Goal: Check status: Check status

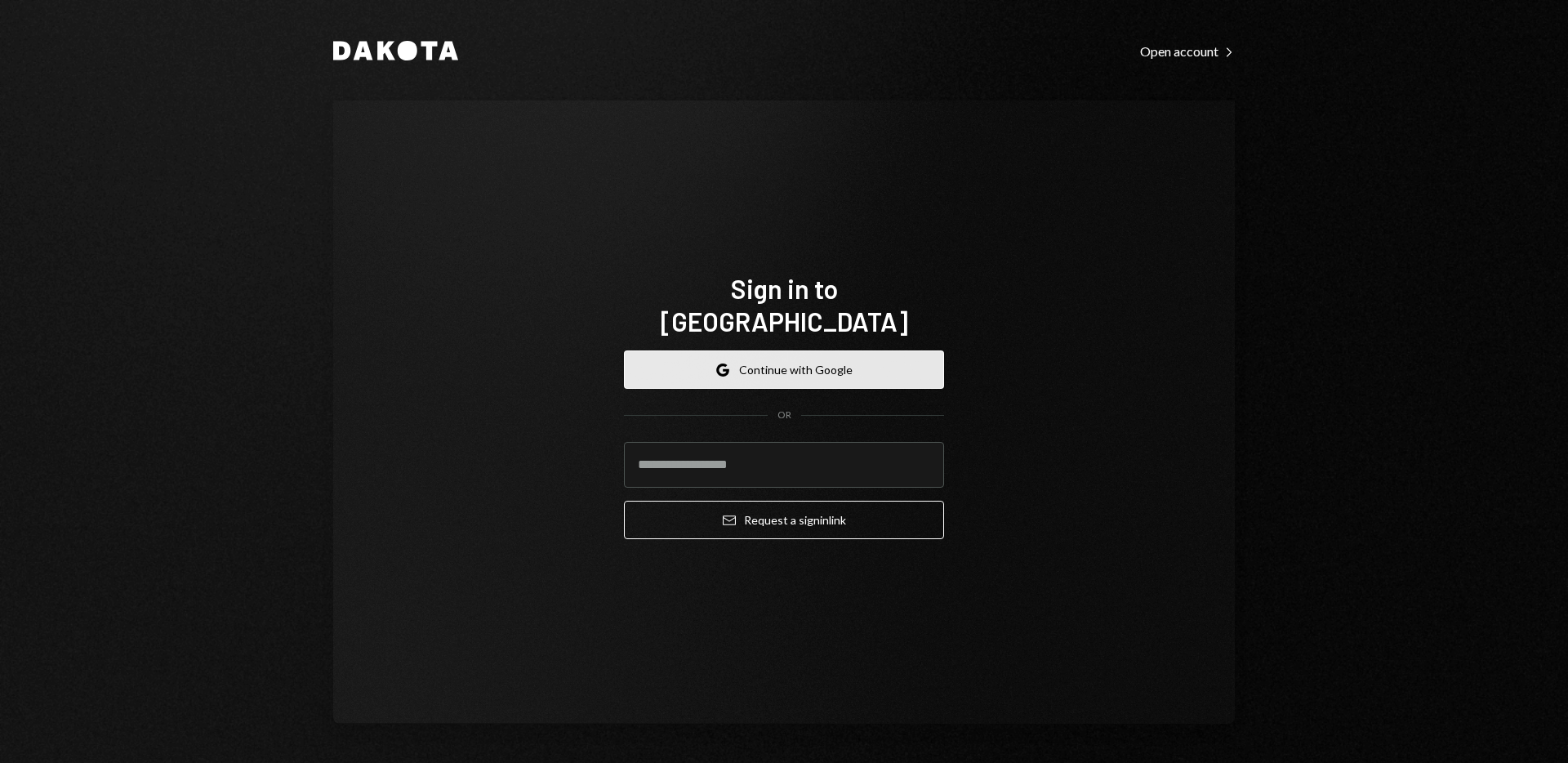
click at [810, 350] on button "Google Continue with Google" at bounding box center [784, 370] width 320 height 39
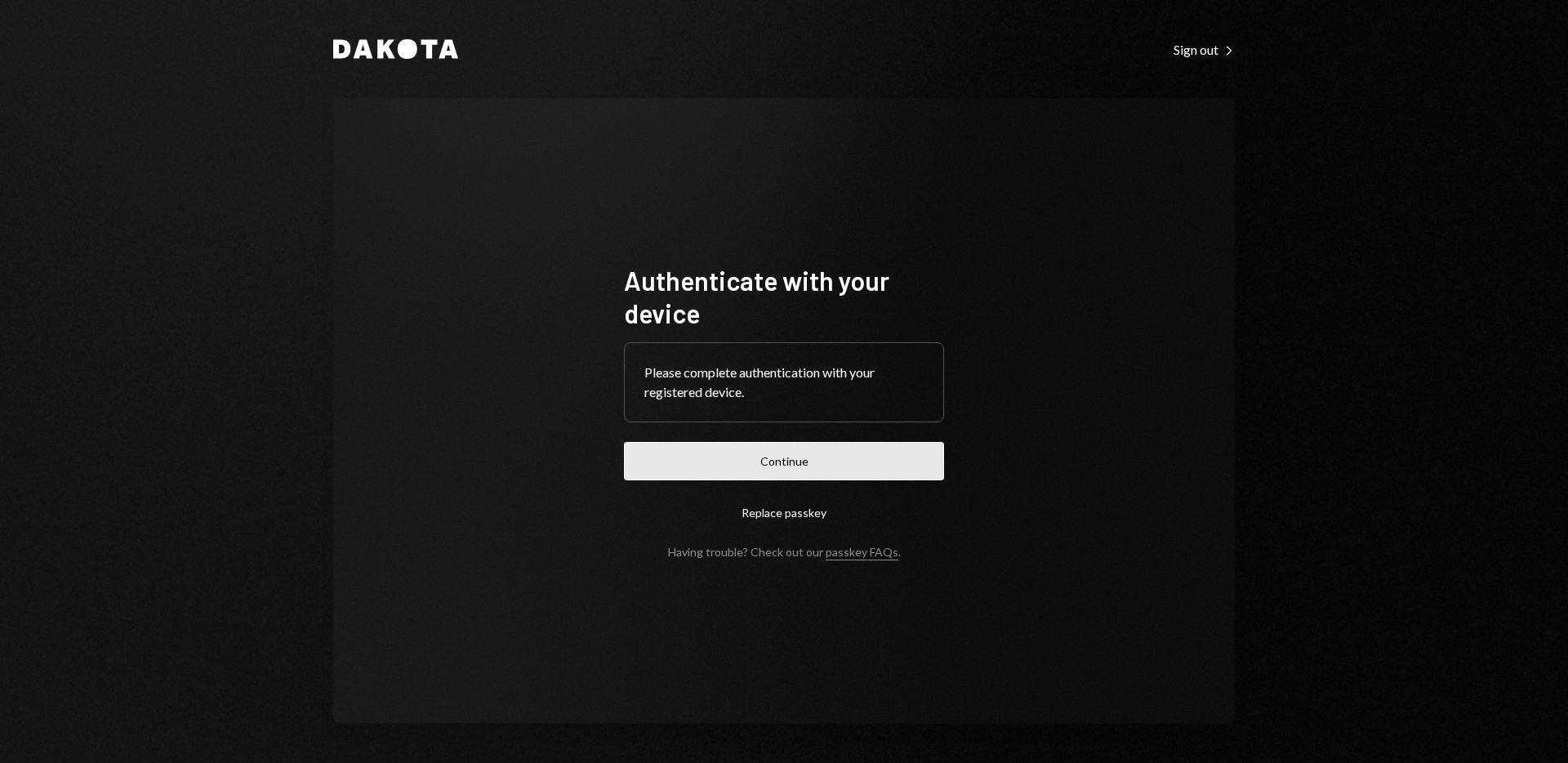
click at [776, 467] on button "Continue" at bounding box center [784, 461] width 320 height 39
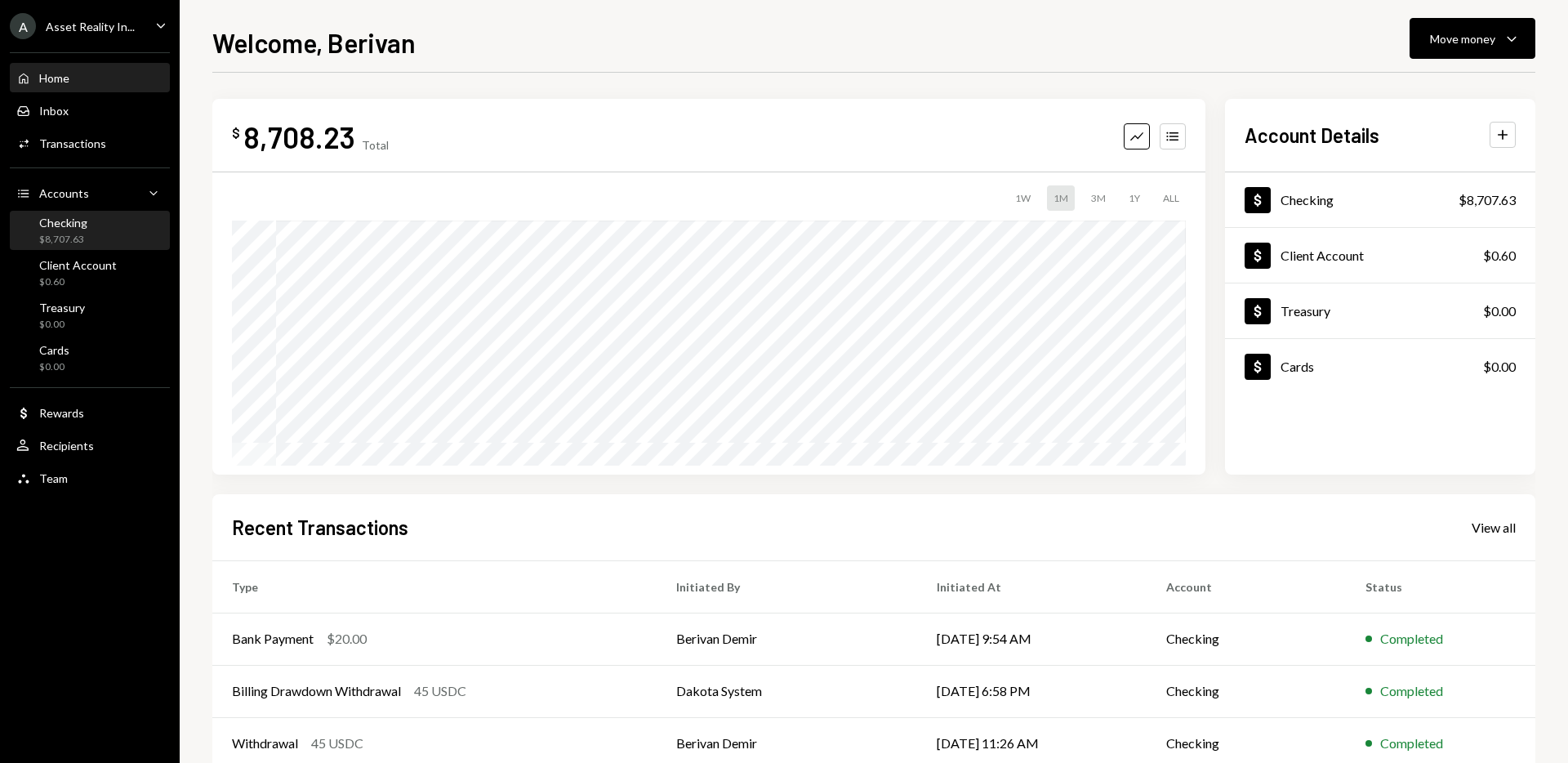
click at [123, 226] on div "Checking $8,707.63" at bounding box center [89, 231] width 147 height 31
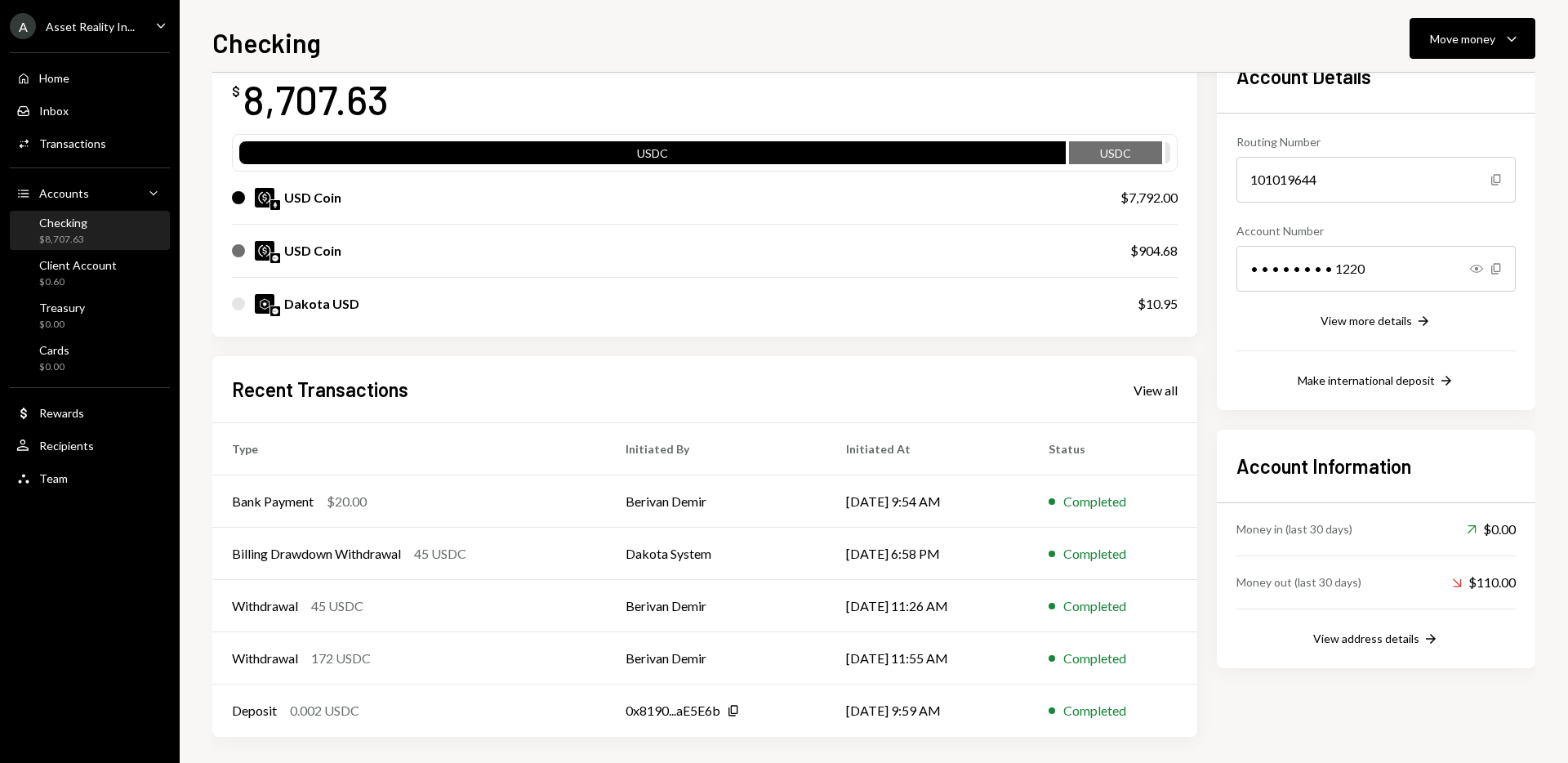
scroll to position [116, 0]
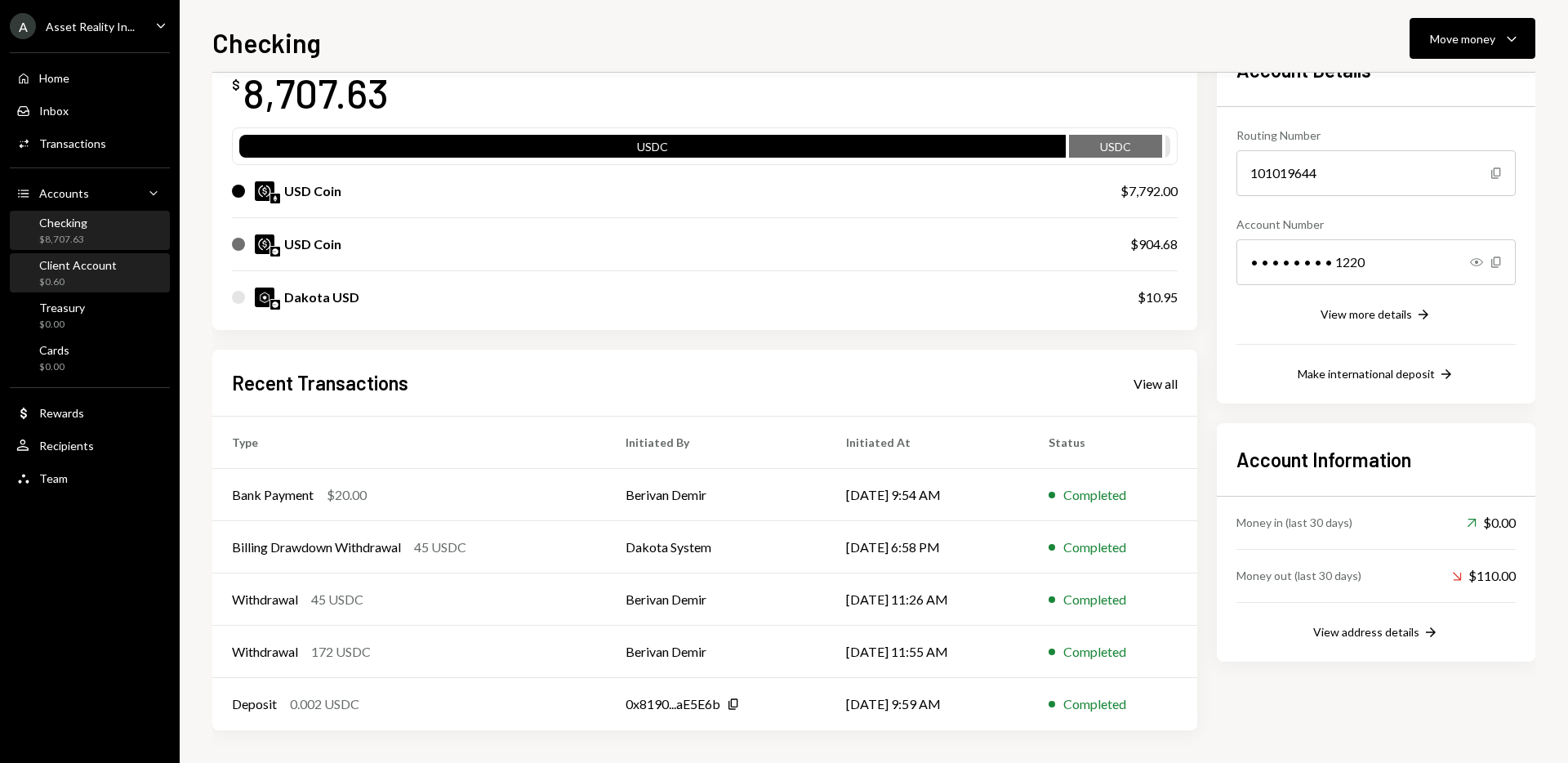
click at [100, 278] on div "$0.60" at bounding box center [78, 282] width 77 height 14
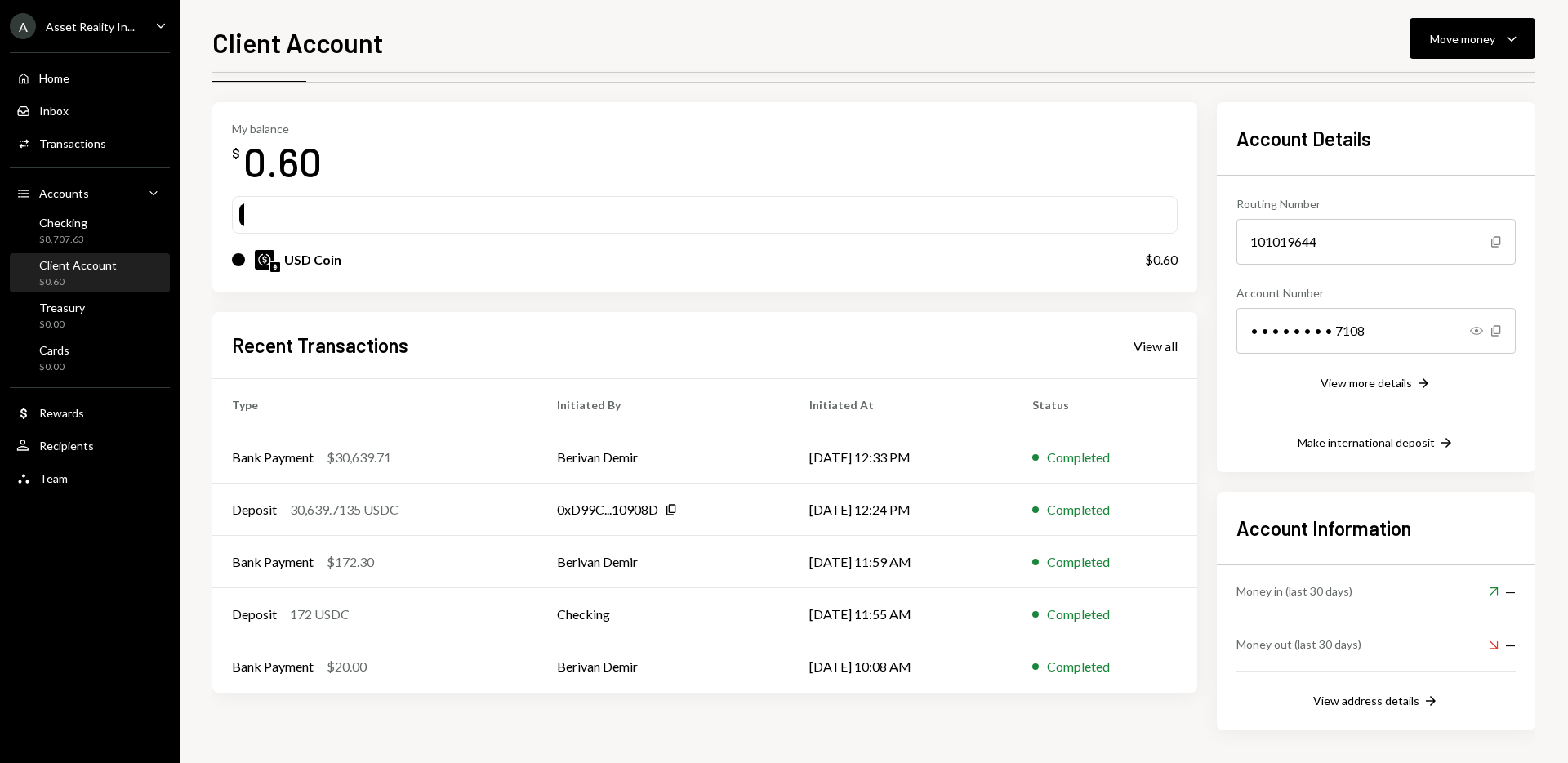
scroll to position [47, 0]
click at [84, 213] on div "Checking $8,707.63" at bounding box center [89, 231] width 147 height 38
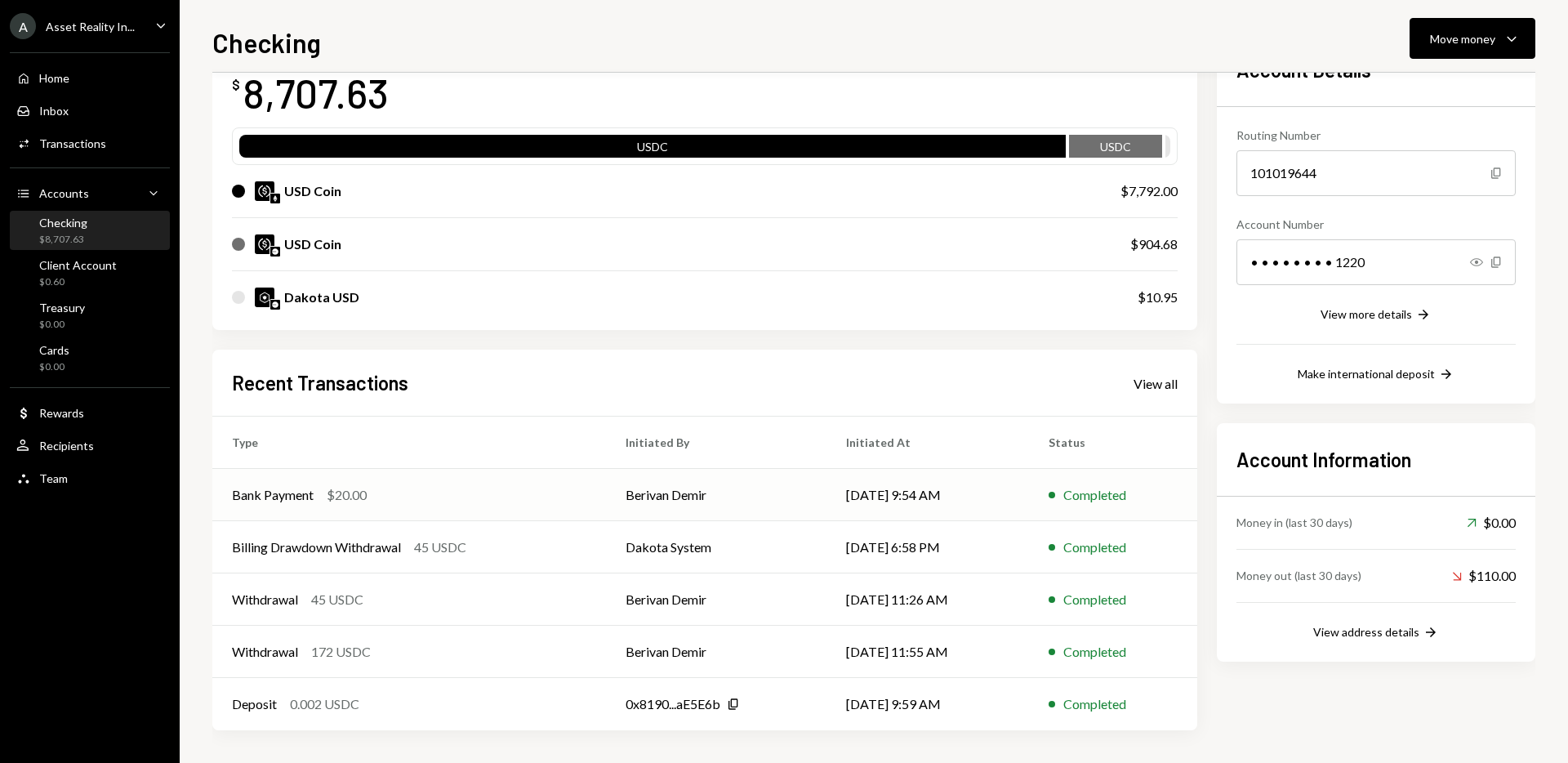
click at [440, 494] on div "Bank Payment $20.00" at bounding box center [409, 495] width 354 height 19
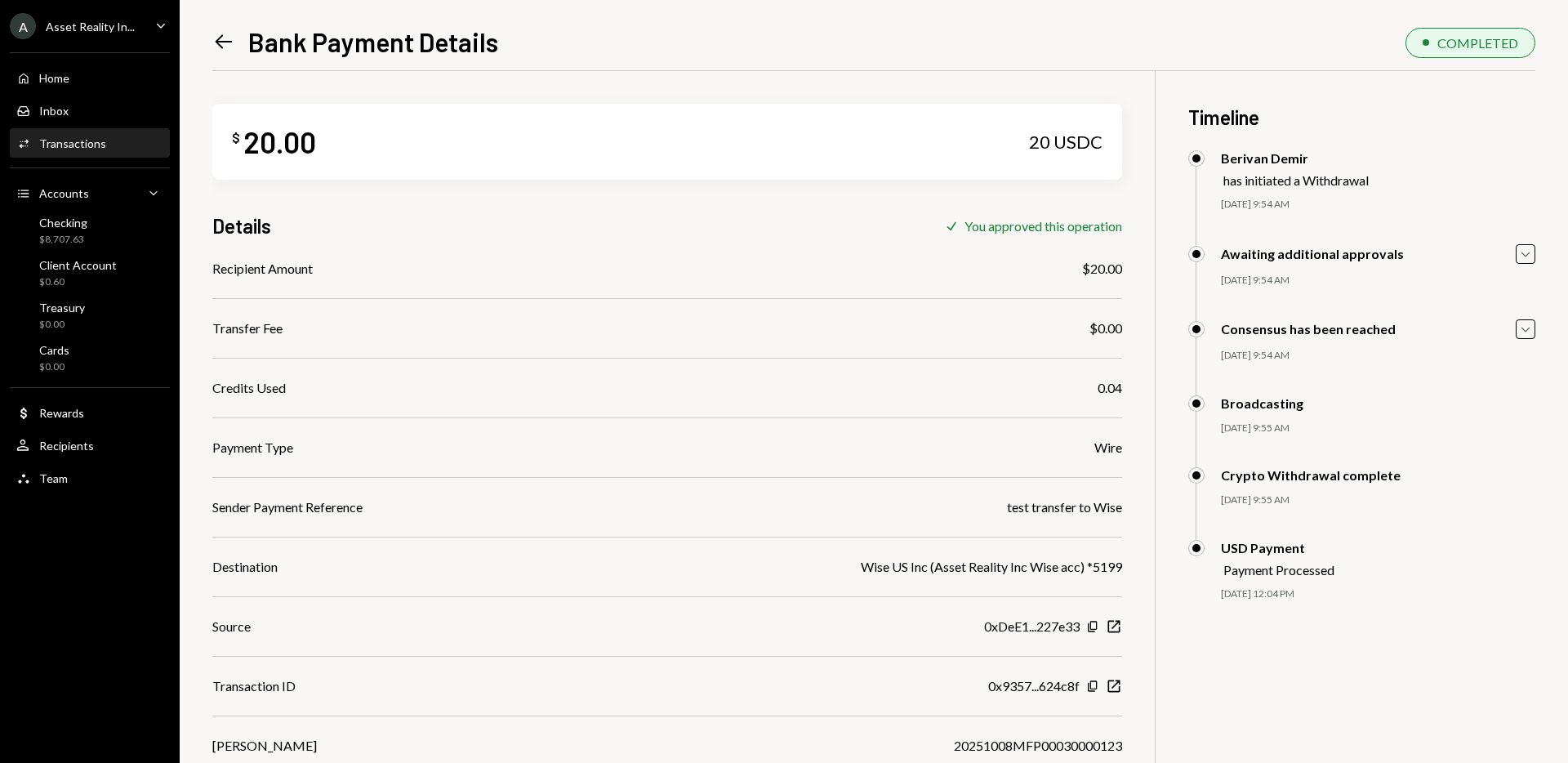
click at [220, 40] on icon "Left Arrow" at bounding box center [223, 41] width 23 height 23
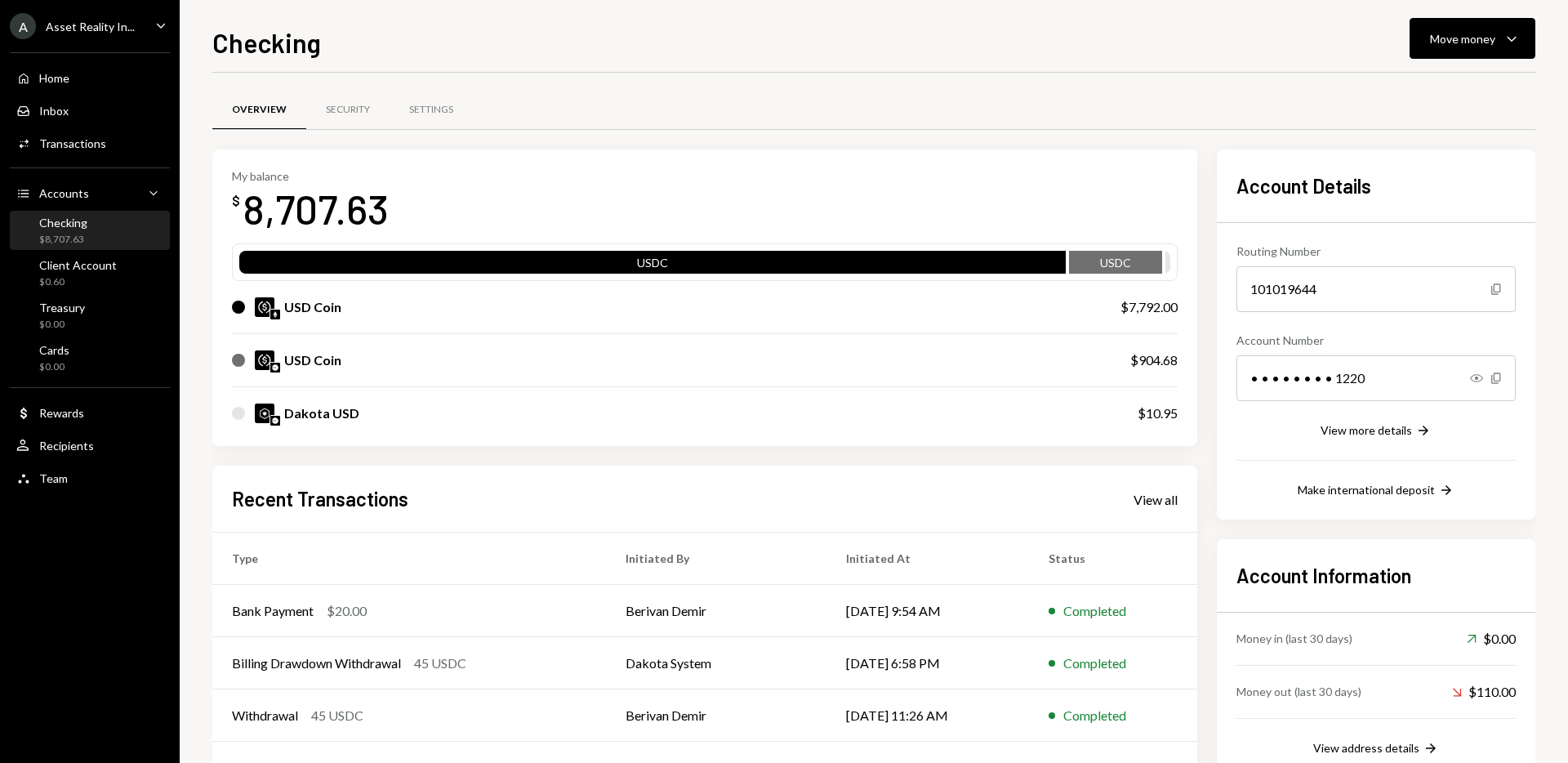
click at [1172, 453] on div "My balance $ 8,707.63 USDC USDC USD Coin $7,792.00 USD Coin $904.68 Dakota USD …" at bounding box center [705, 498] width 985 height 697
click at [1204, 466] on div "My balance $ 8,707.63 USDC USDC USD Coin $7,792.00 USD Coin $904.68 Dakota USD …" at bounding box center [873, 498] width 1323 height 697
click at [161, 24] on icon "Caret Down" at bounding box center [160, 24] width 18 height 18
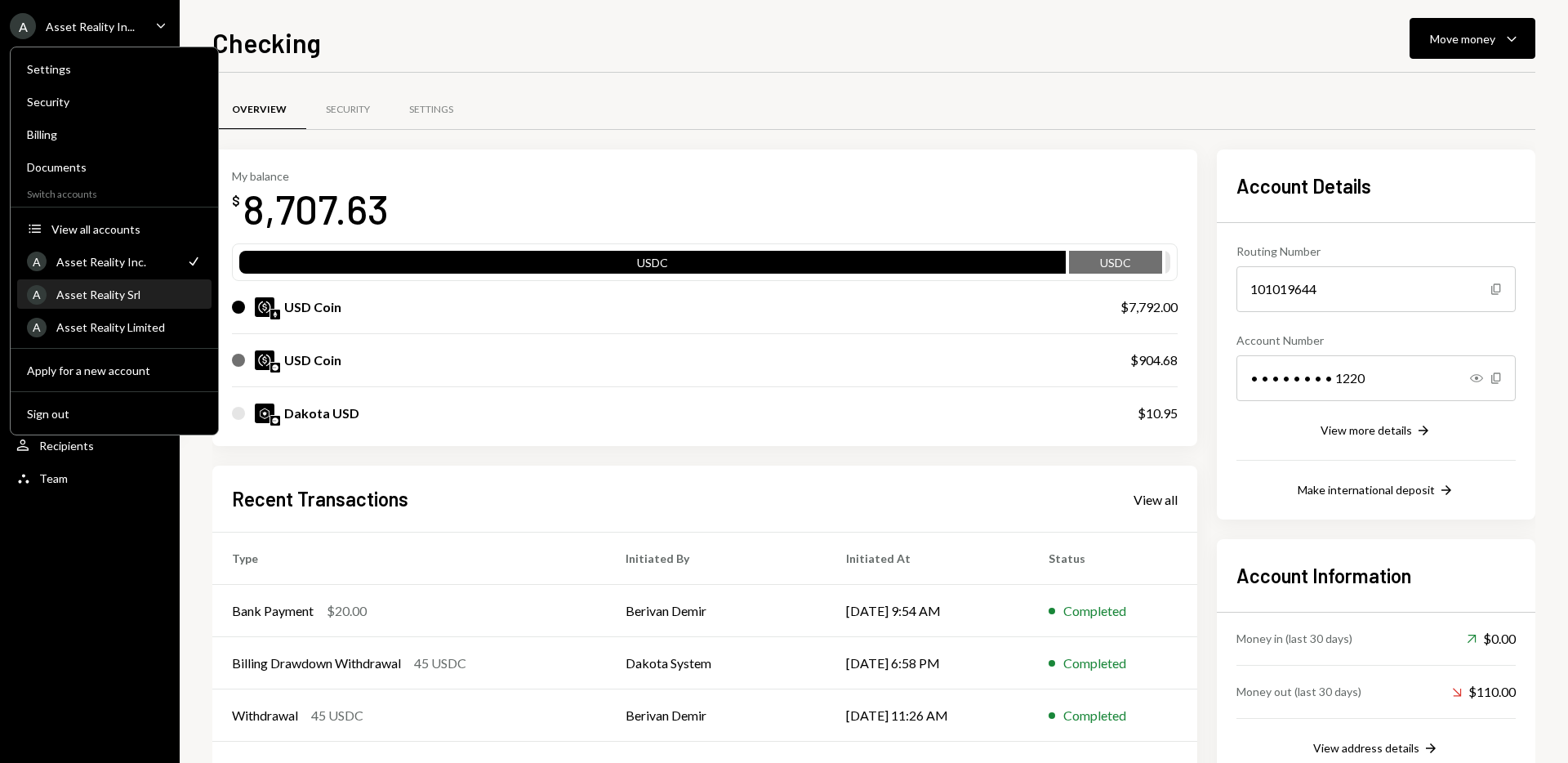
click at [148, 291] on div "Asset Reality Srl" at bounding box center [128, 294] width 145 height 14
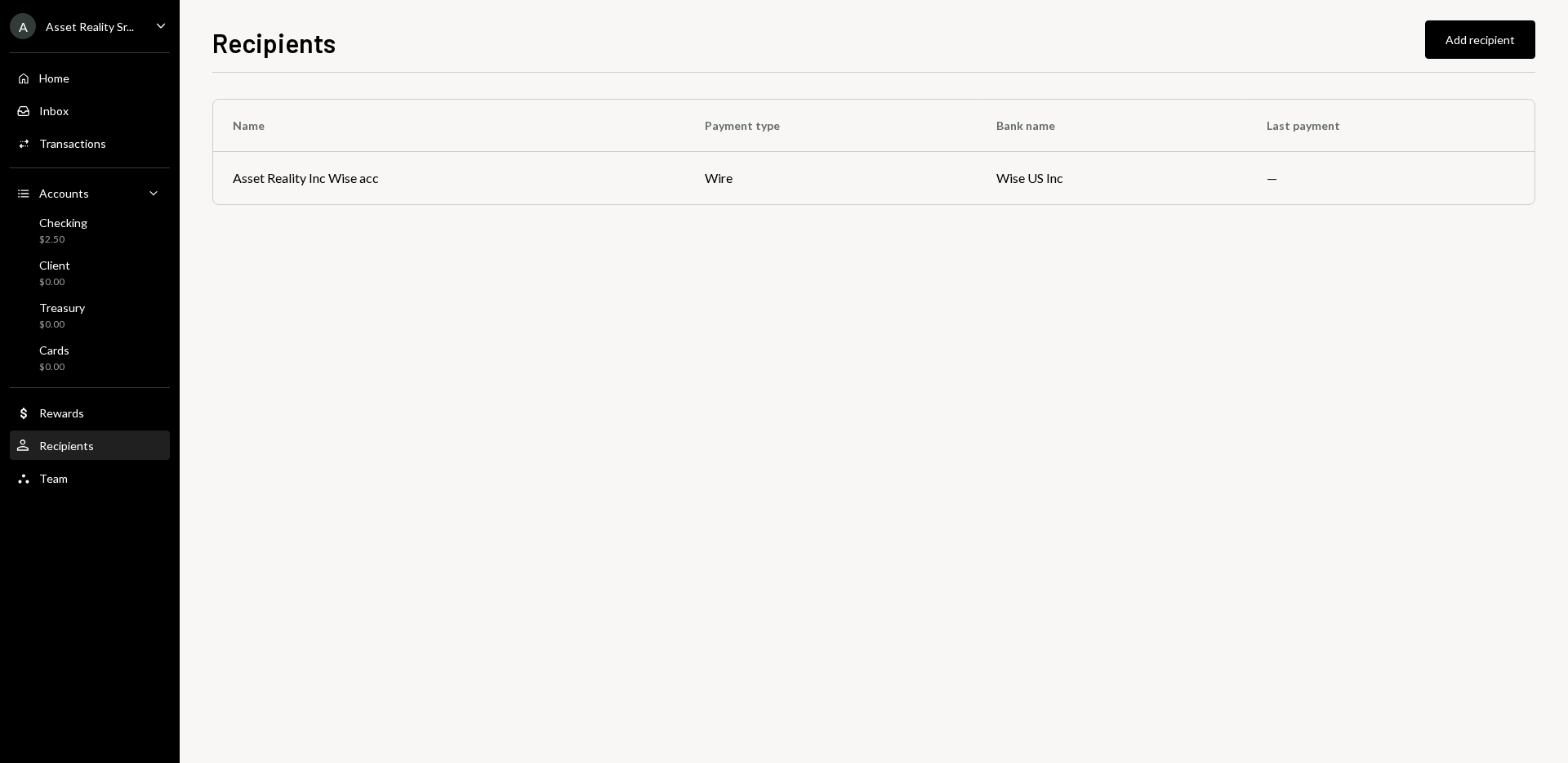
click at [163, 29] on icon "Caret Down" at bounding box center [160, 24] width 18 height 18
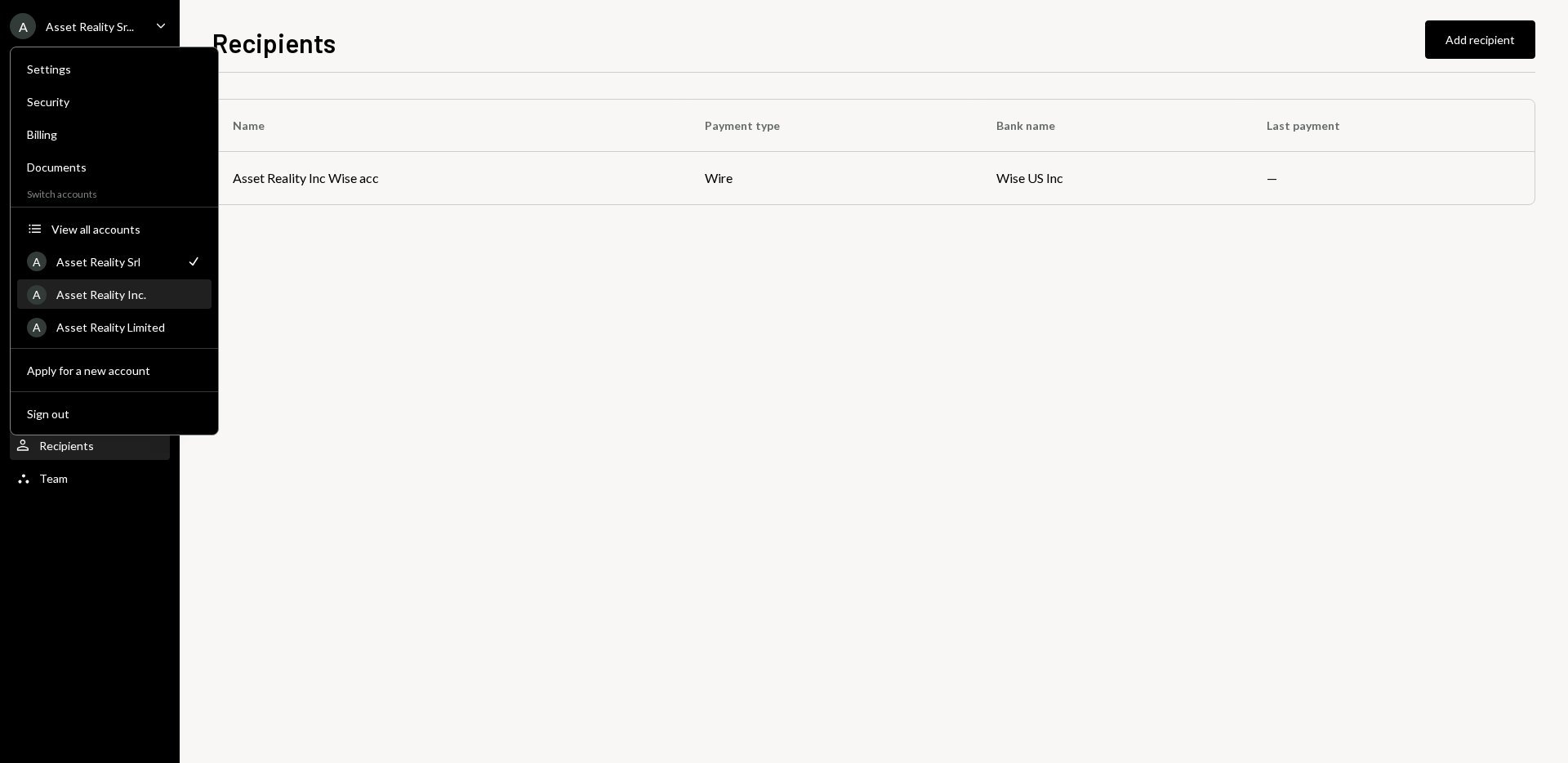
click at [153, 296] on div "Asset Reality Inc." at bounding box center [128, 294] width 145 height 14
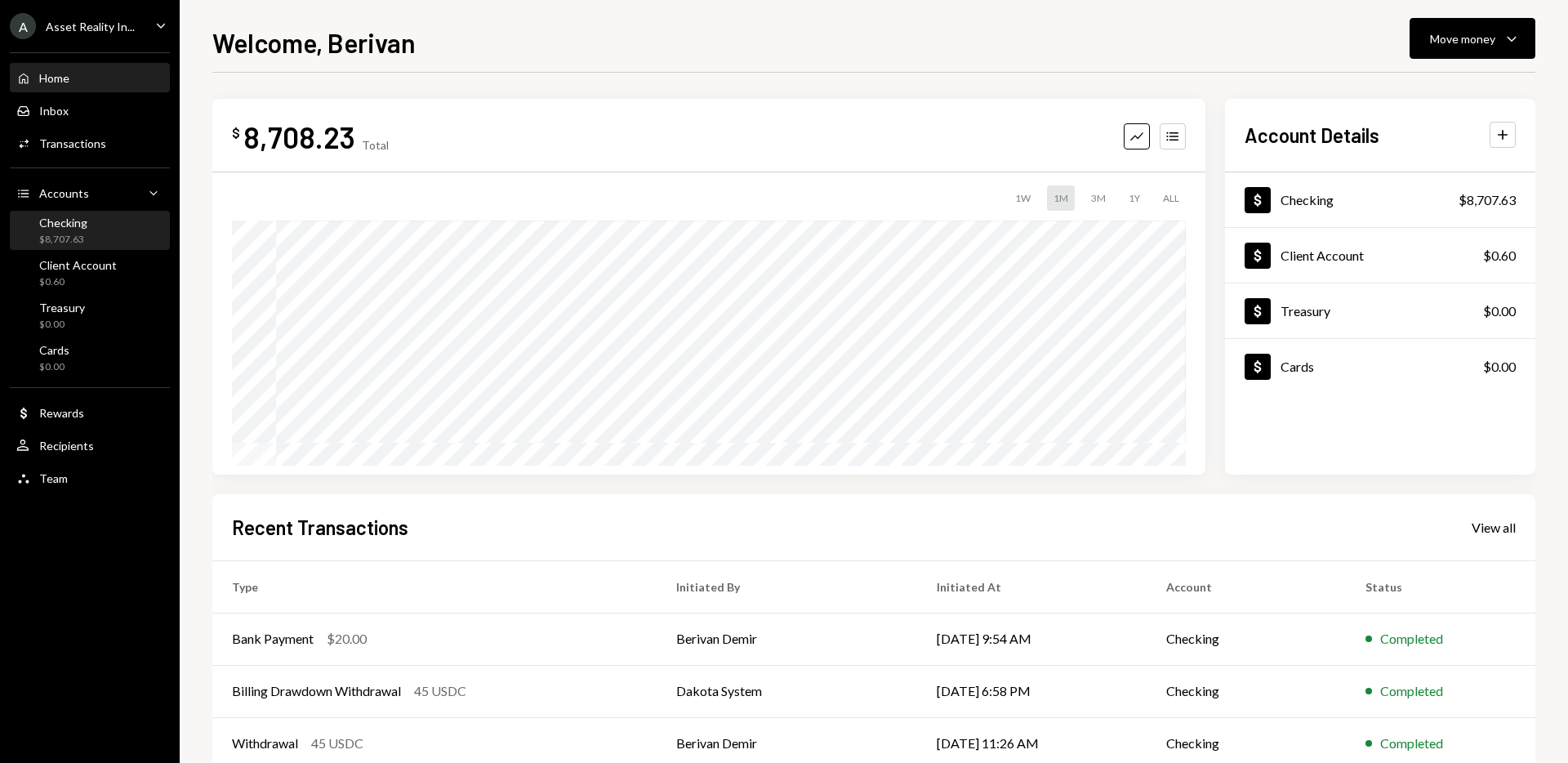
click at [113, 220] on div "Checking $8,707.63" at bounding box center [89, 231] width 147 height 31
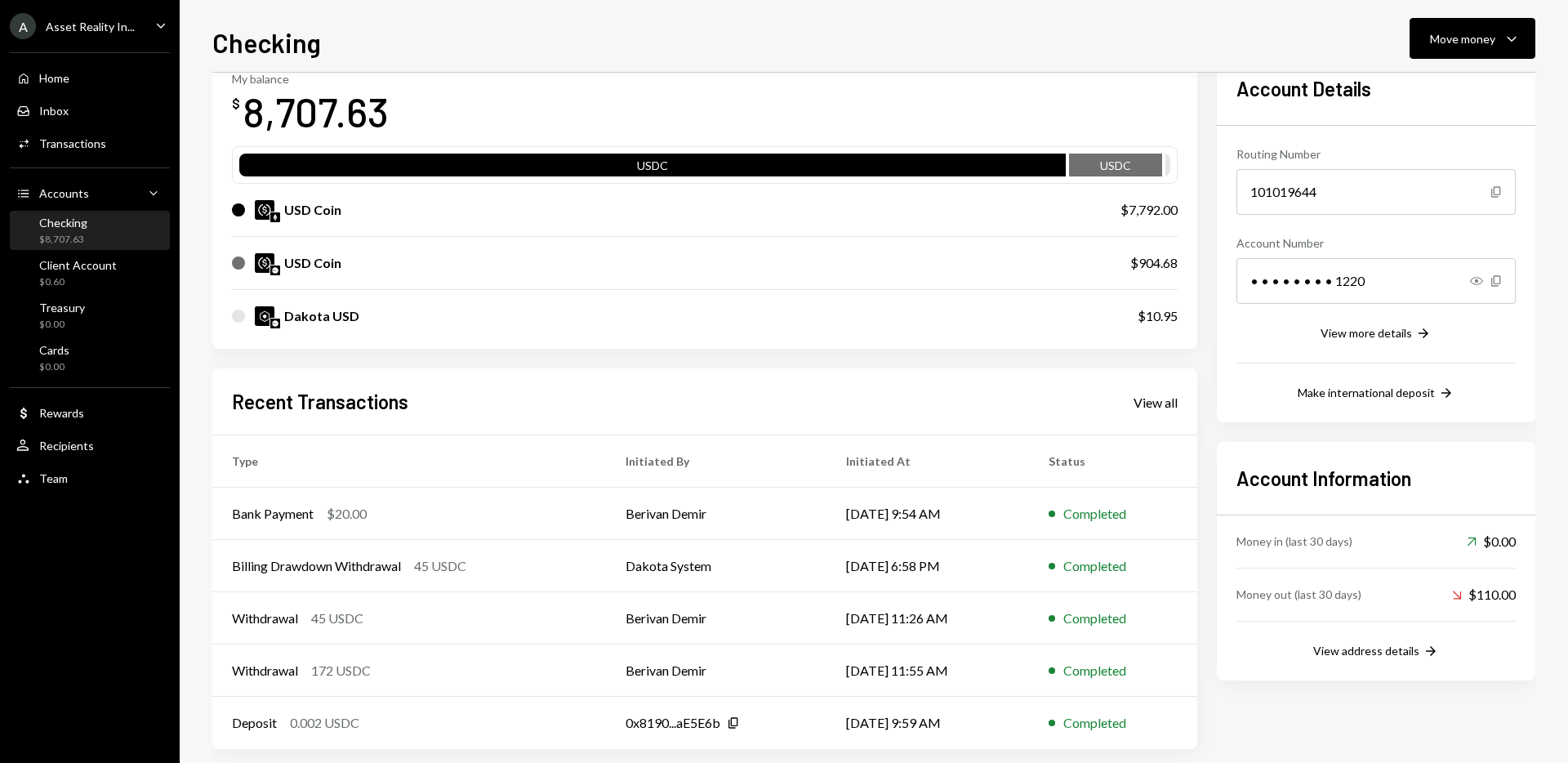
scroll to position [116, 0]
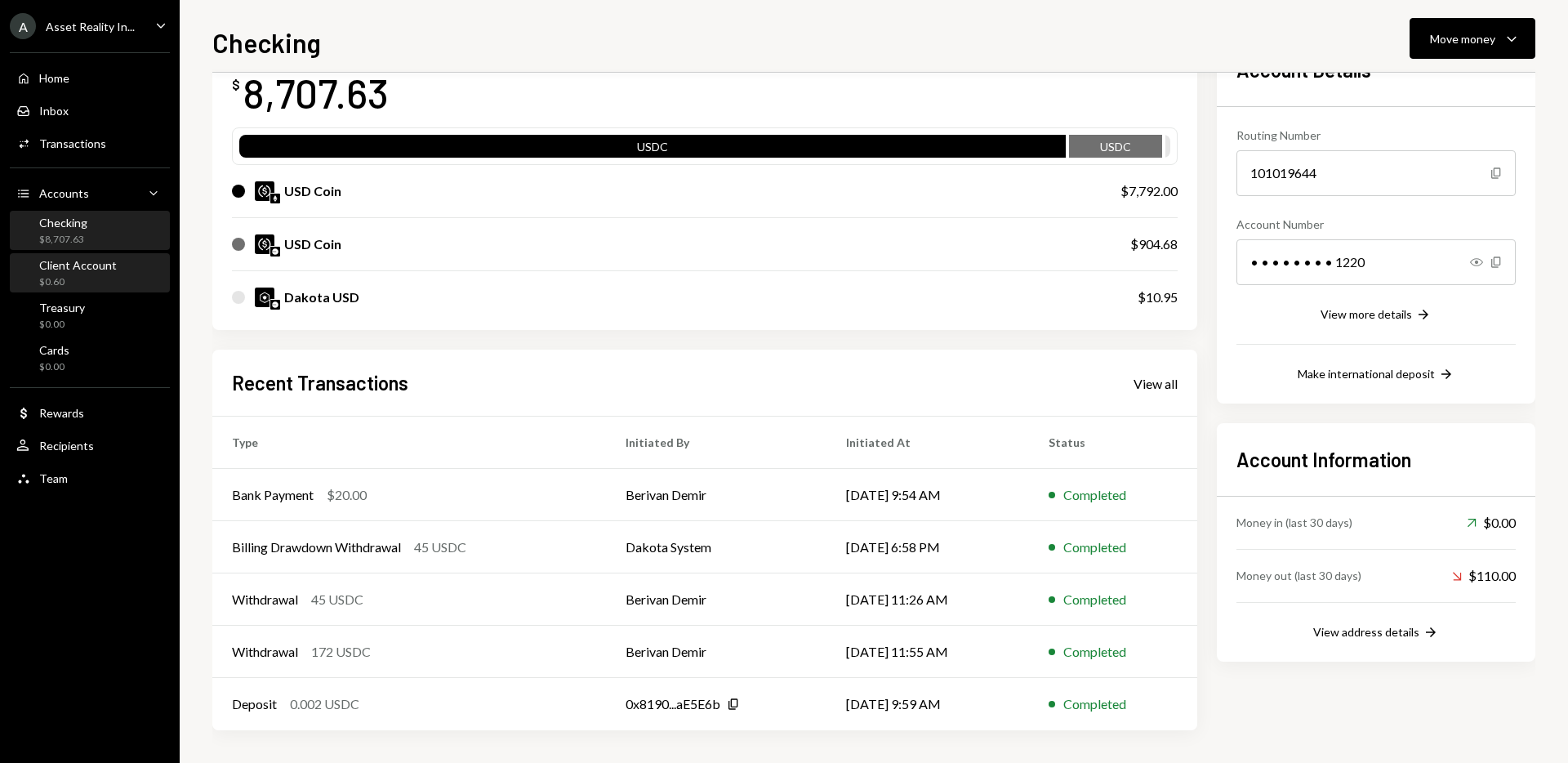
click at [87, 276] on div "$0.60" at bounding box center [78, 282] width 77 height 14
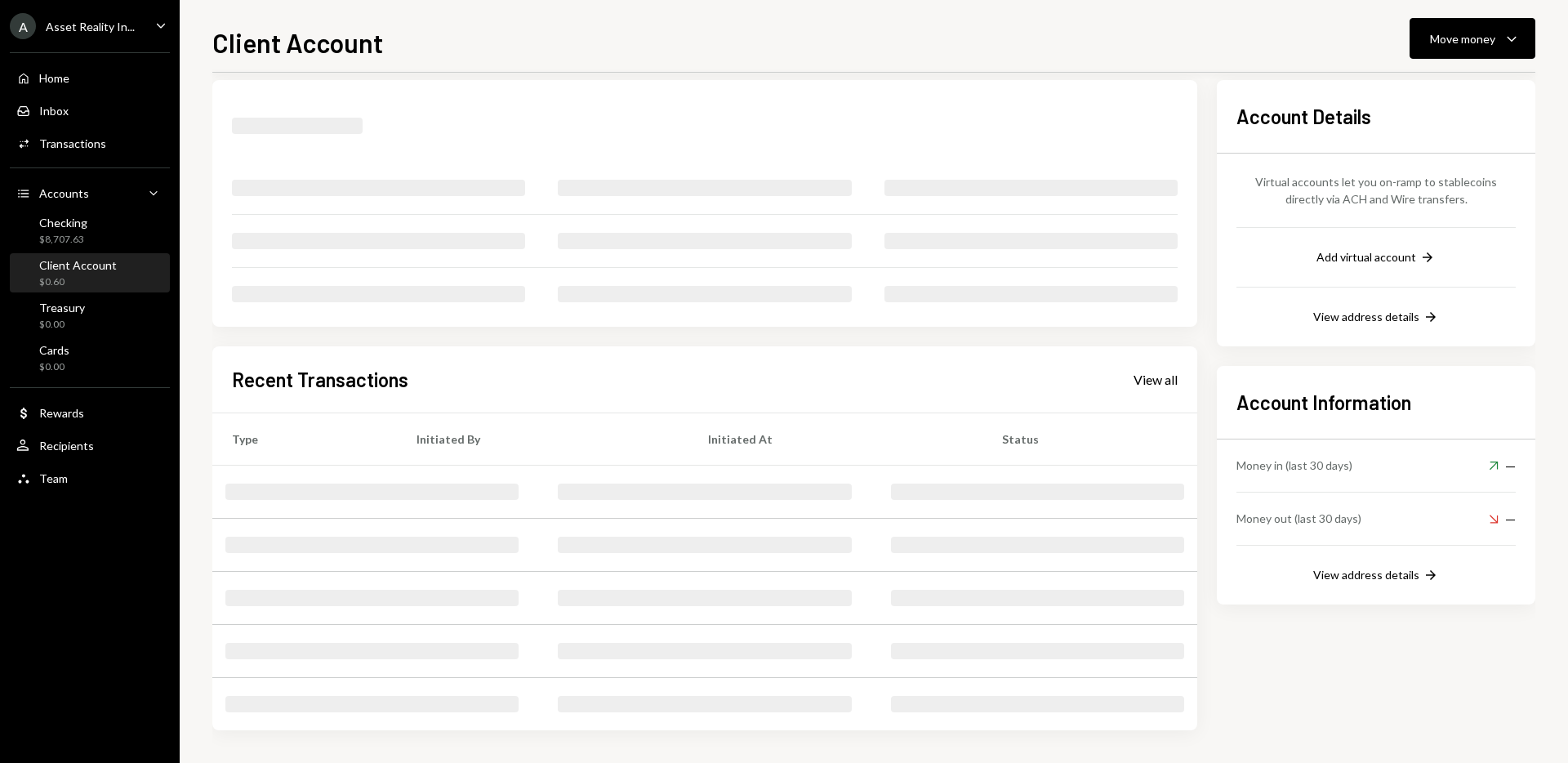
scroll to position [47, 0]
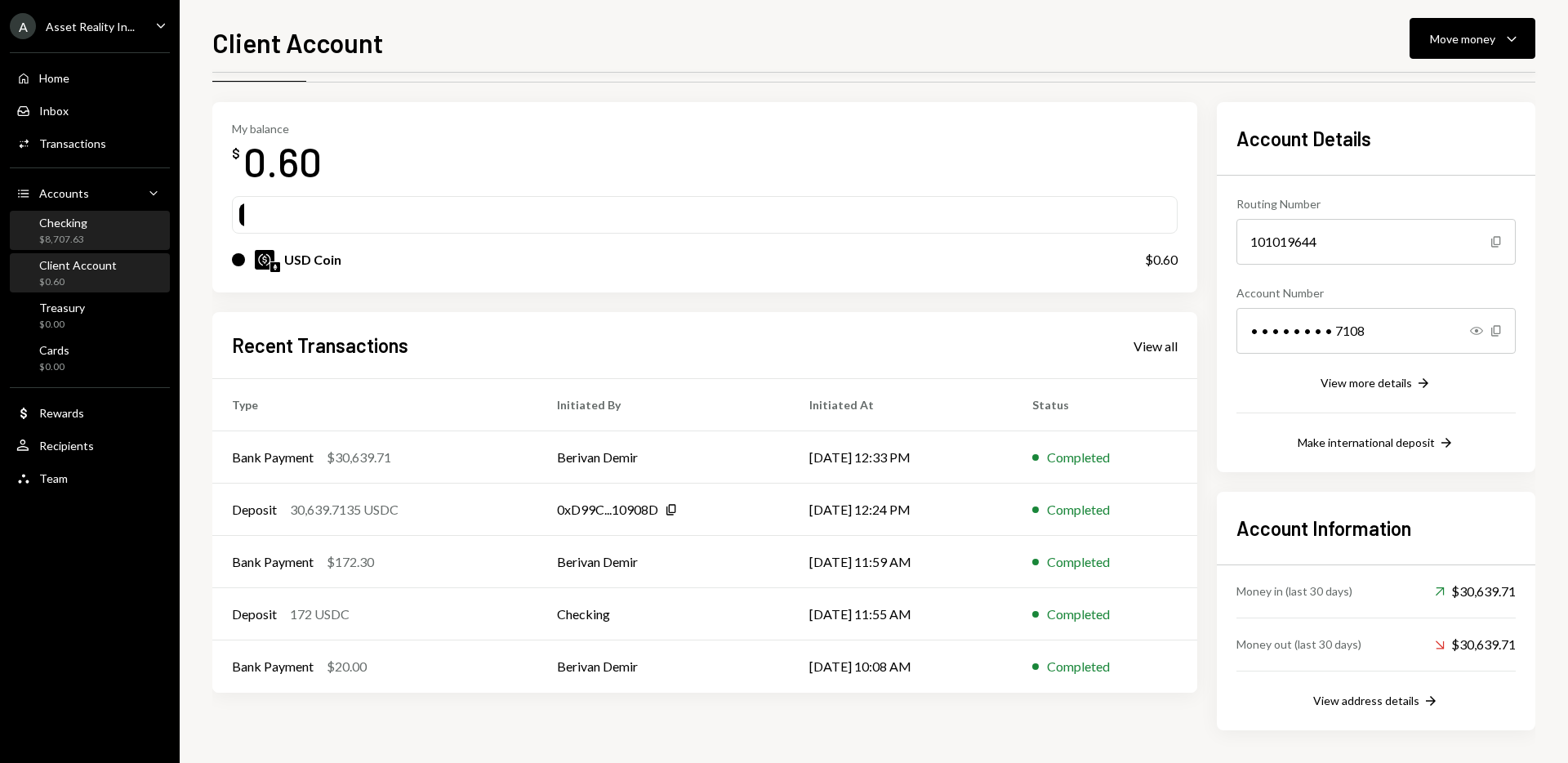
click at [83, 224] on div "Checking" at bounding box center [63, 223] width 48 height 14
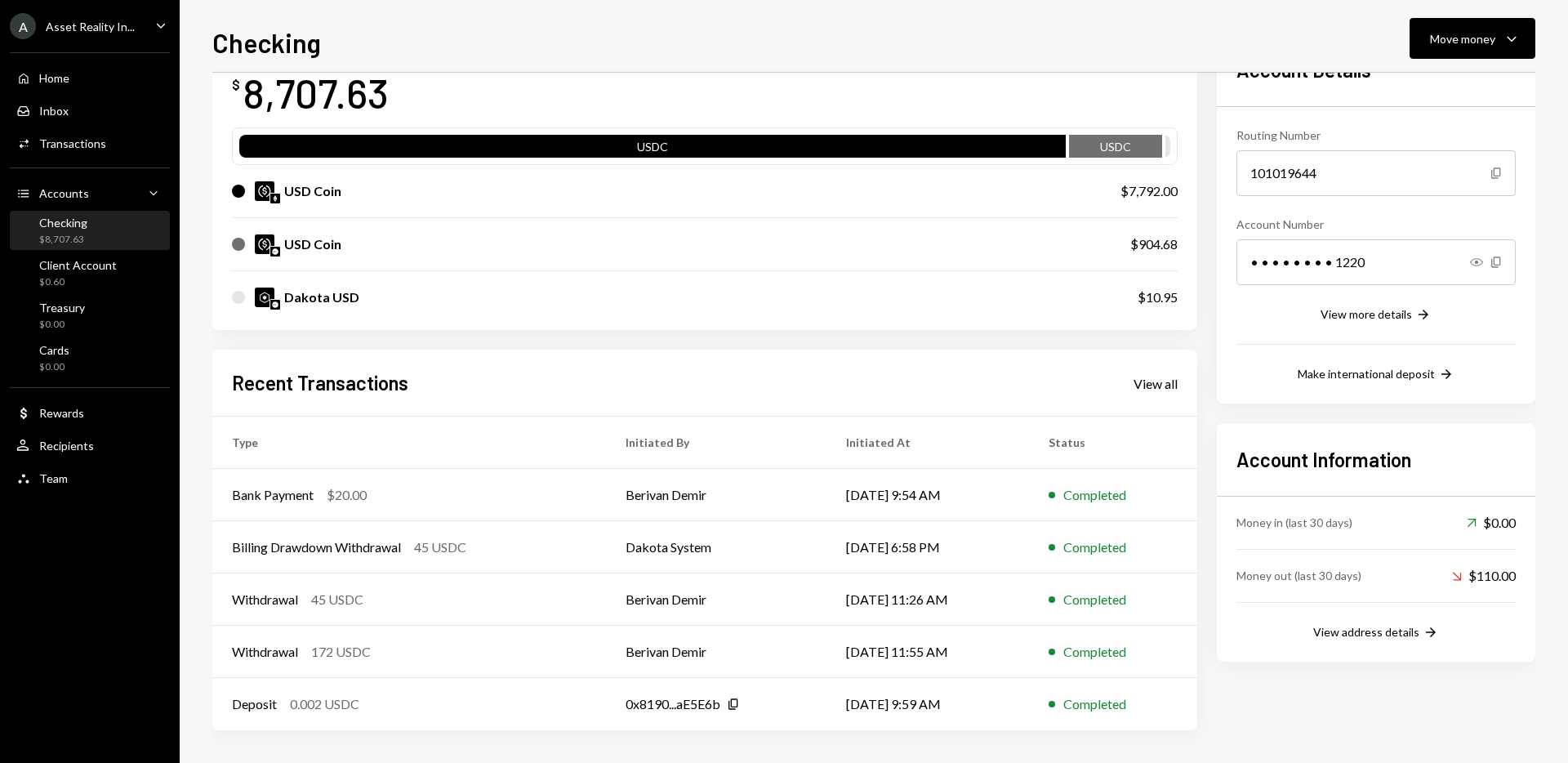
click at [817, 75] on div "My balance $ 8,707.63" at bounding box center [705, 86] width 946 height 66
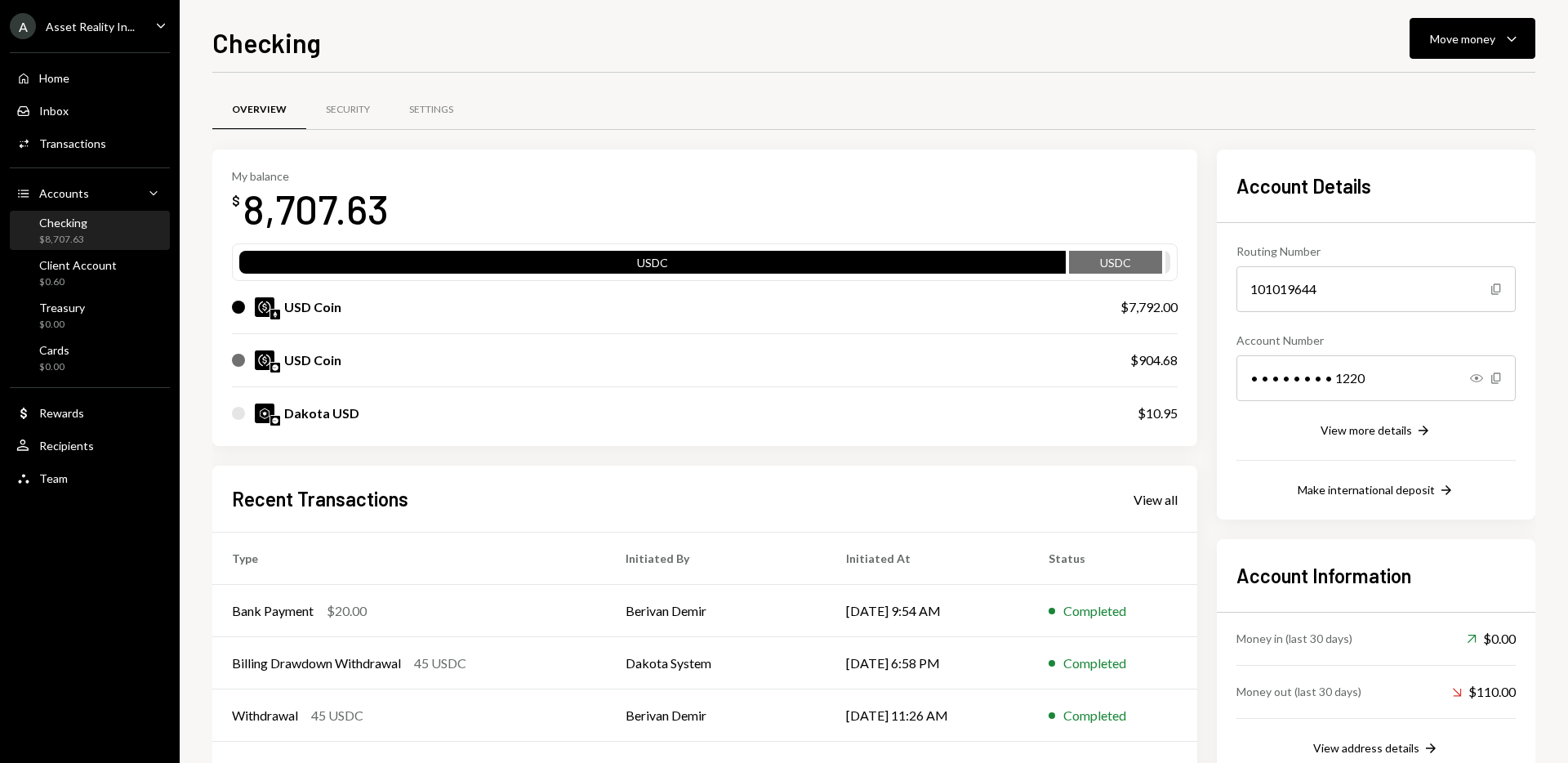
click at [544, 55] on div "Checking Move money Caret Down" at bounding box center [873, 40] width 1323 height 36
click at [162, 30] on icon "Caret Down" at bounding box center [160, 24] width 18 height 18
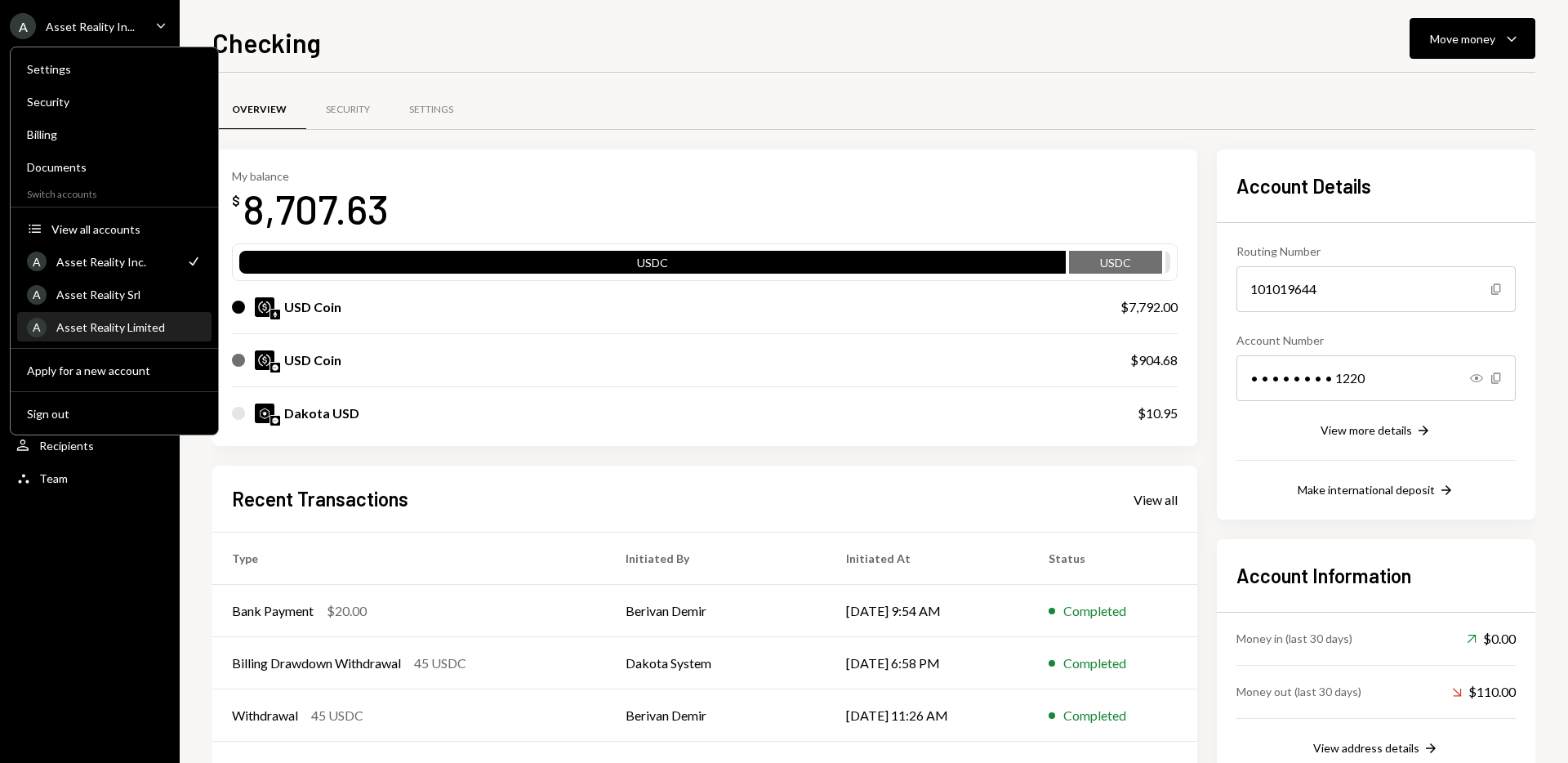
click at [122, 325] on div "Asset Reality Limited" at bounding box center [128, 327] width 145 height 14
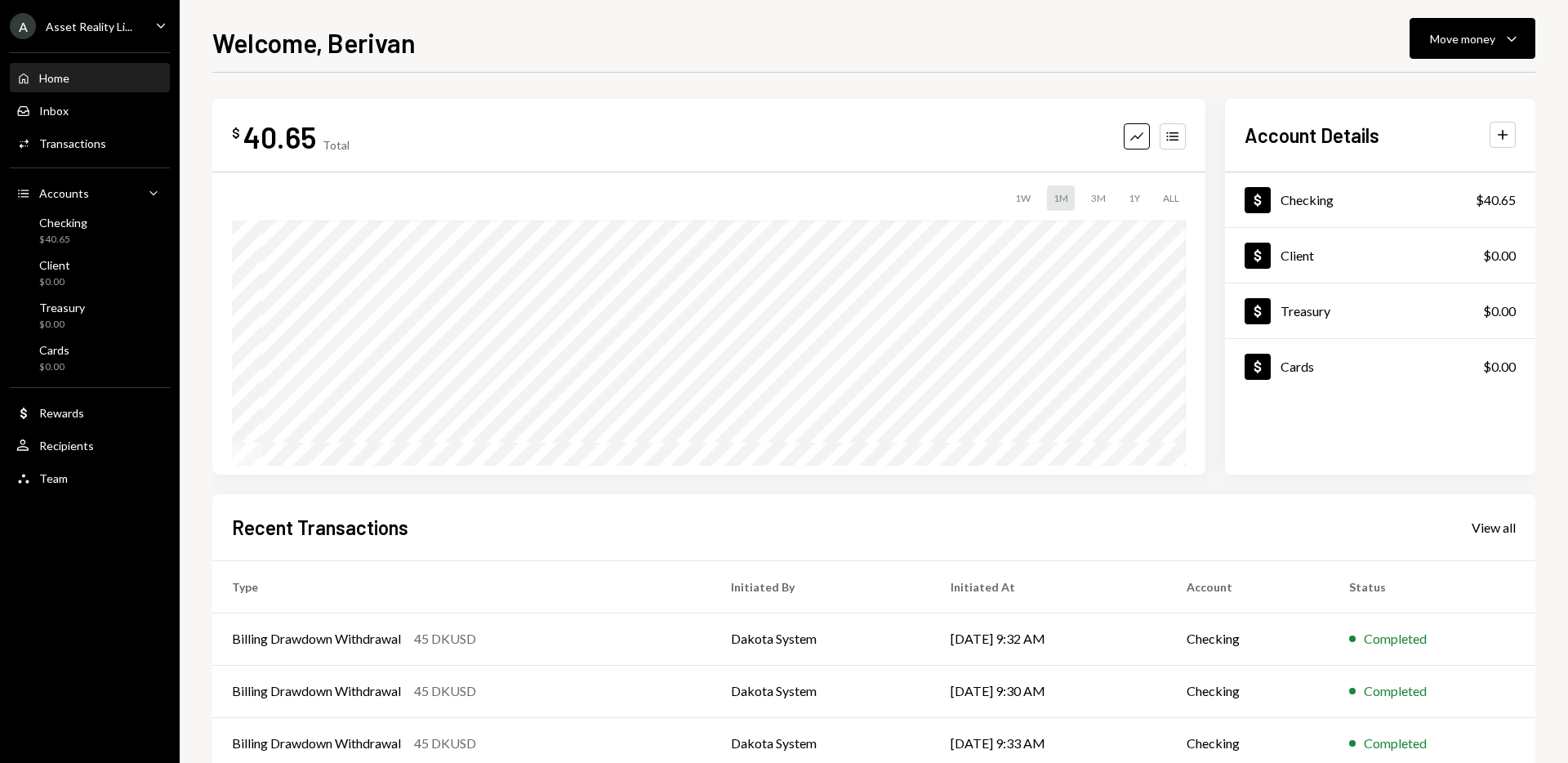
click at [160, 28] on icon "Caret Down" at bounding box center [160, 24] width 18 height 18
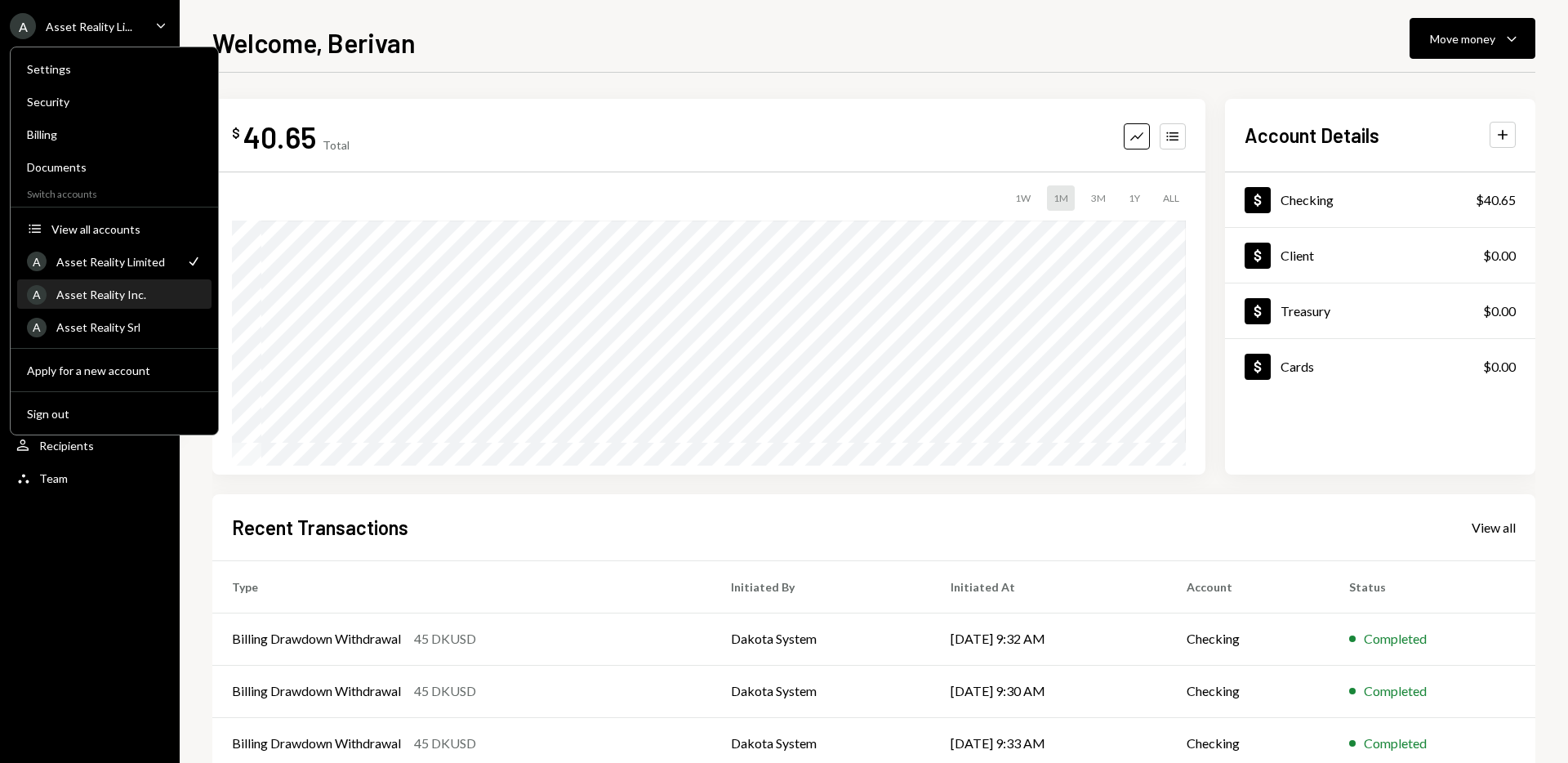
click at [140, 299] on div "Asset Reality Inc." at bounding box center [128, 294] width 145 height 14
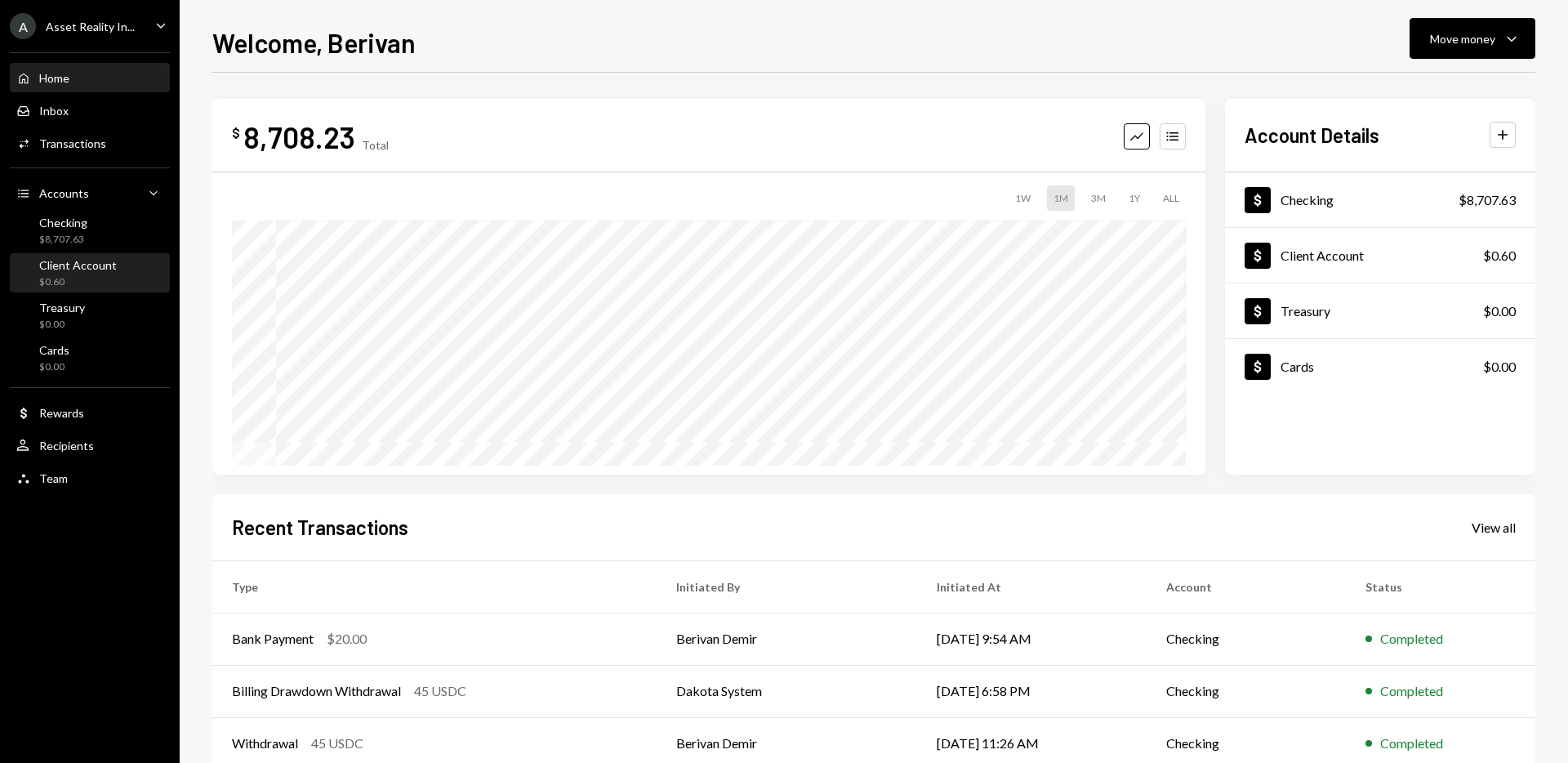
click at [105, 276] on div "$0.60" at bounding box center [78, 282] width 77 height 14
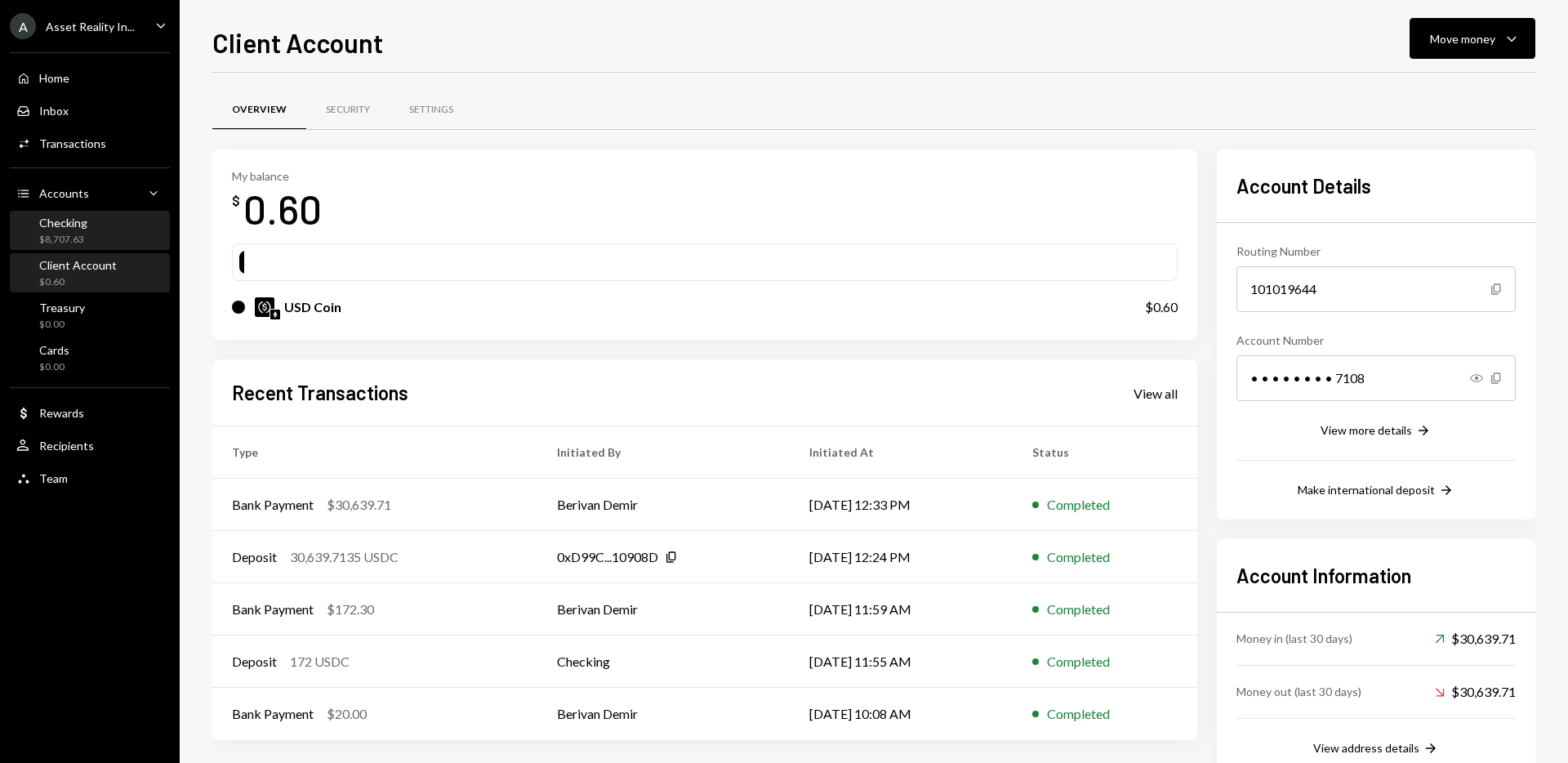
click at [97, 228] on div "Checking $8,707.63" at bounding box center [89, 231] width 147 height 31
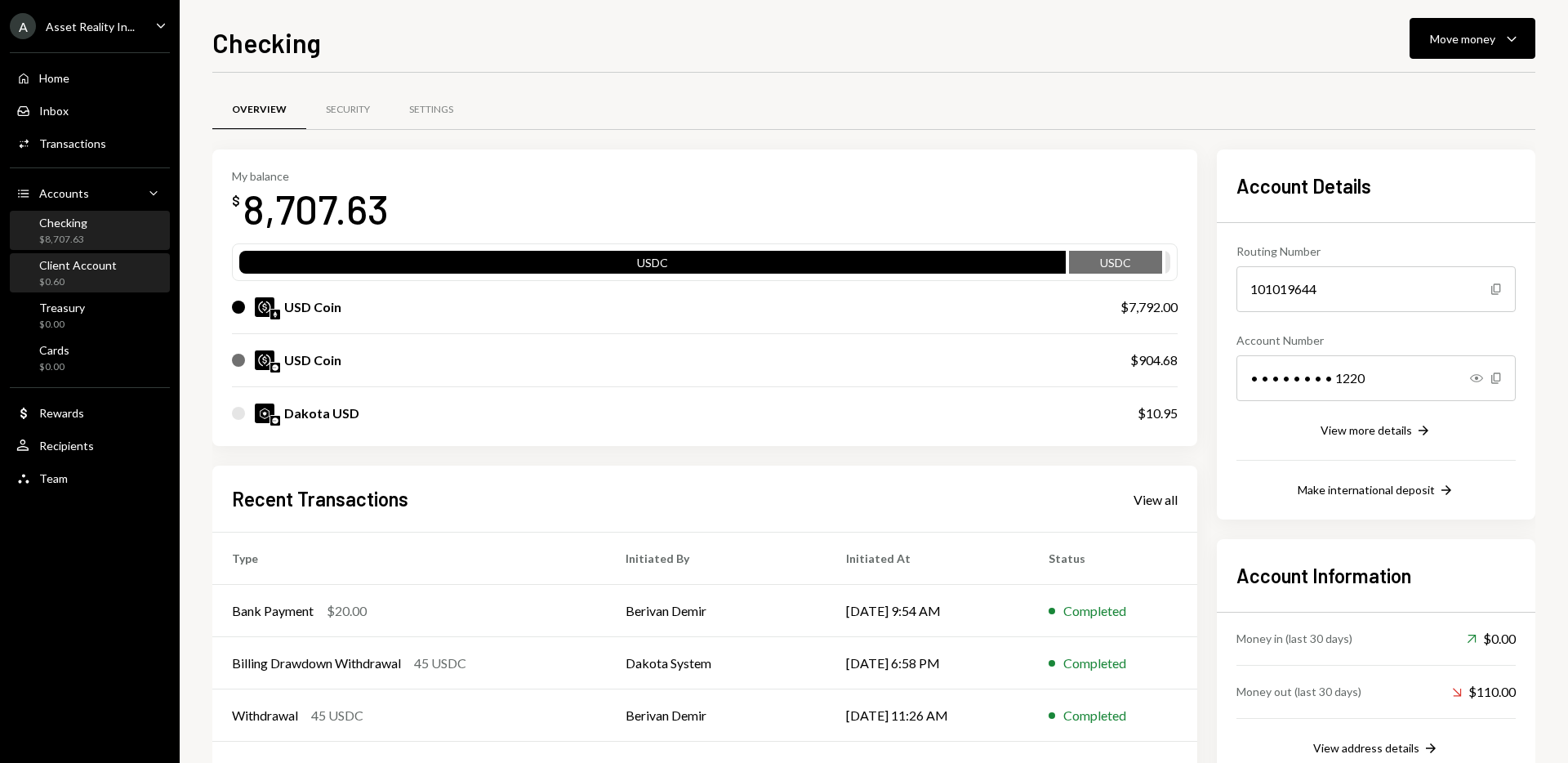
click at [123, 276] on div "Client Account $0.60" at bounding box center [89, 273] width 147 height 31
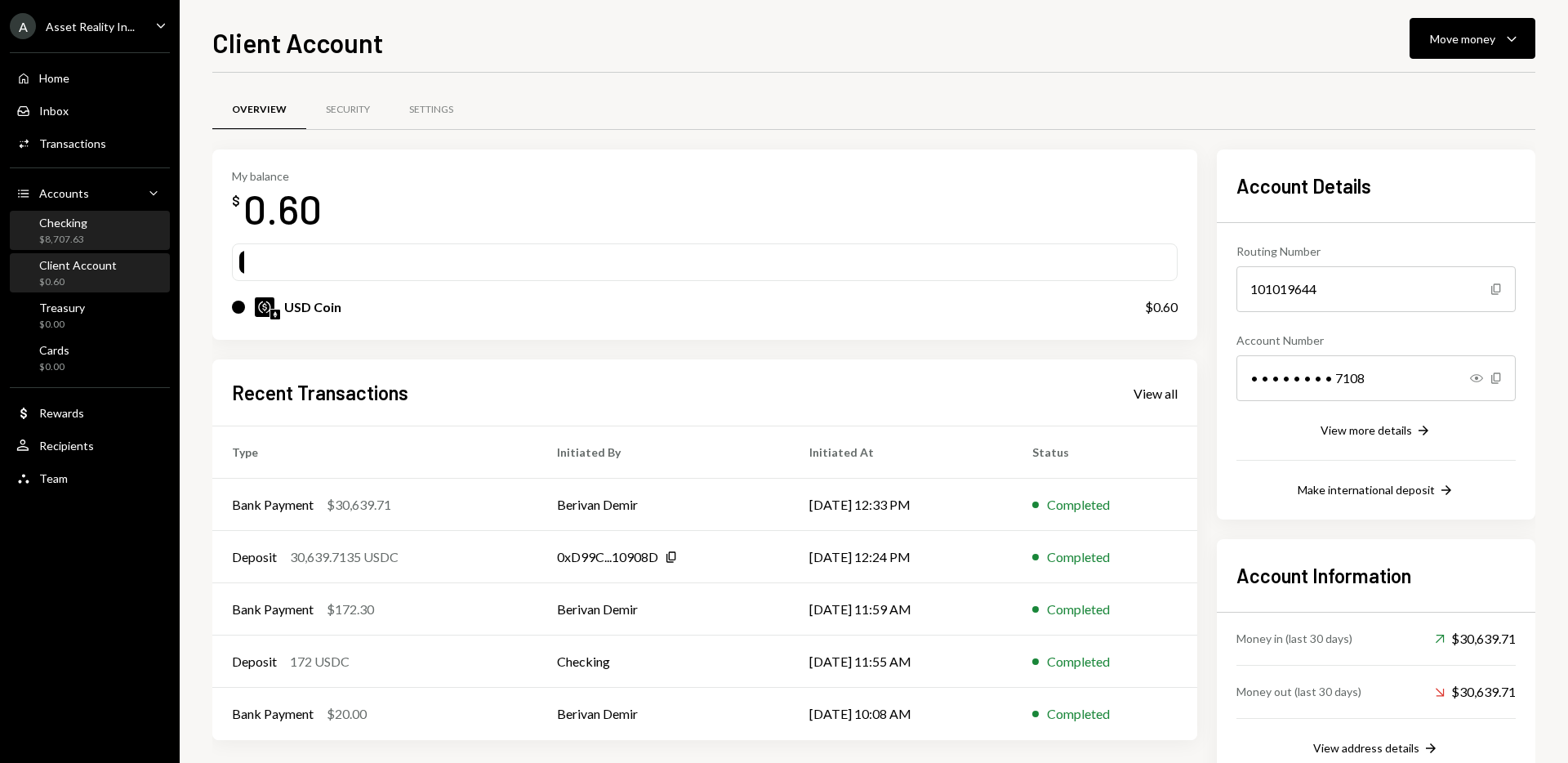
click at [97, 242] on div "Checking $8,707.63" at bounding box center [89, 231] width 147 height 31
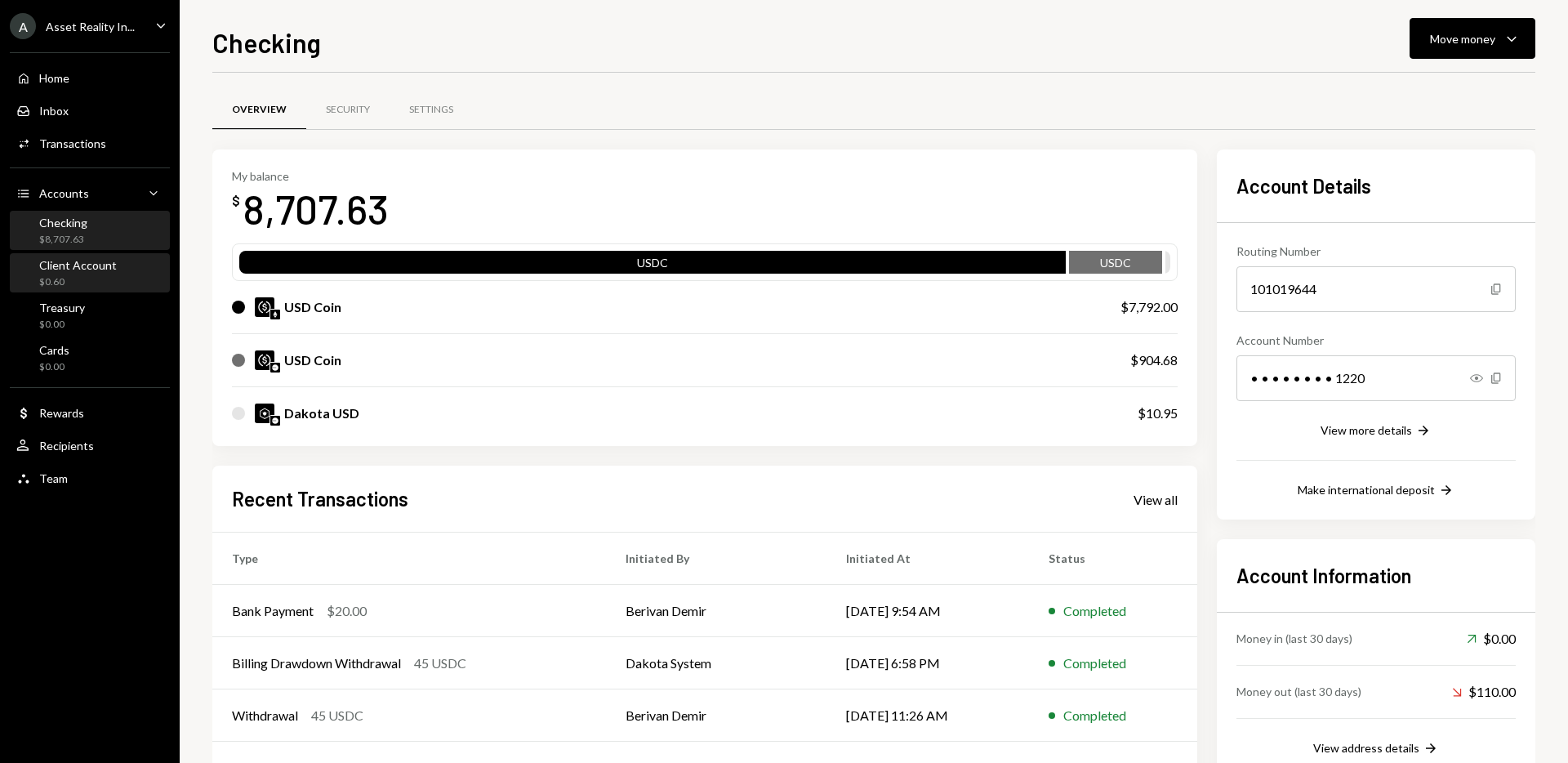
click at [77, 269] on div "Client Account" at bounding box center [78, 265] width 77 height 14
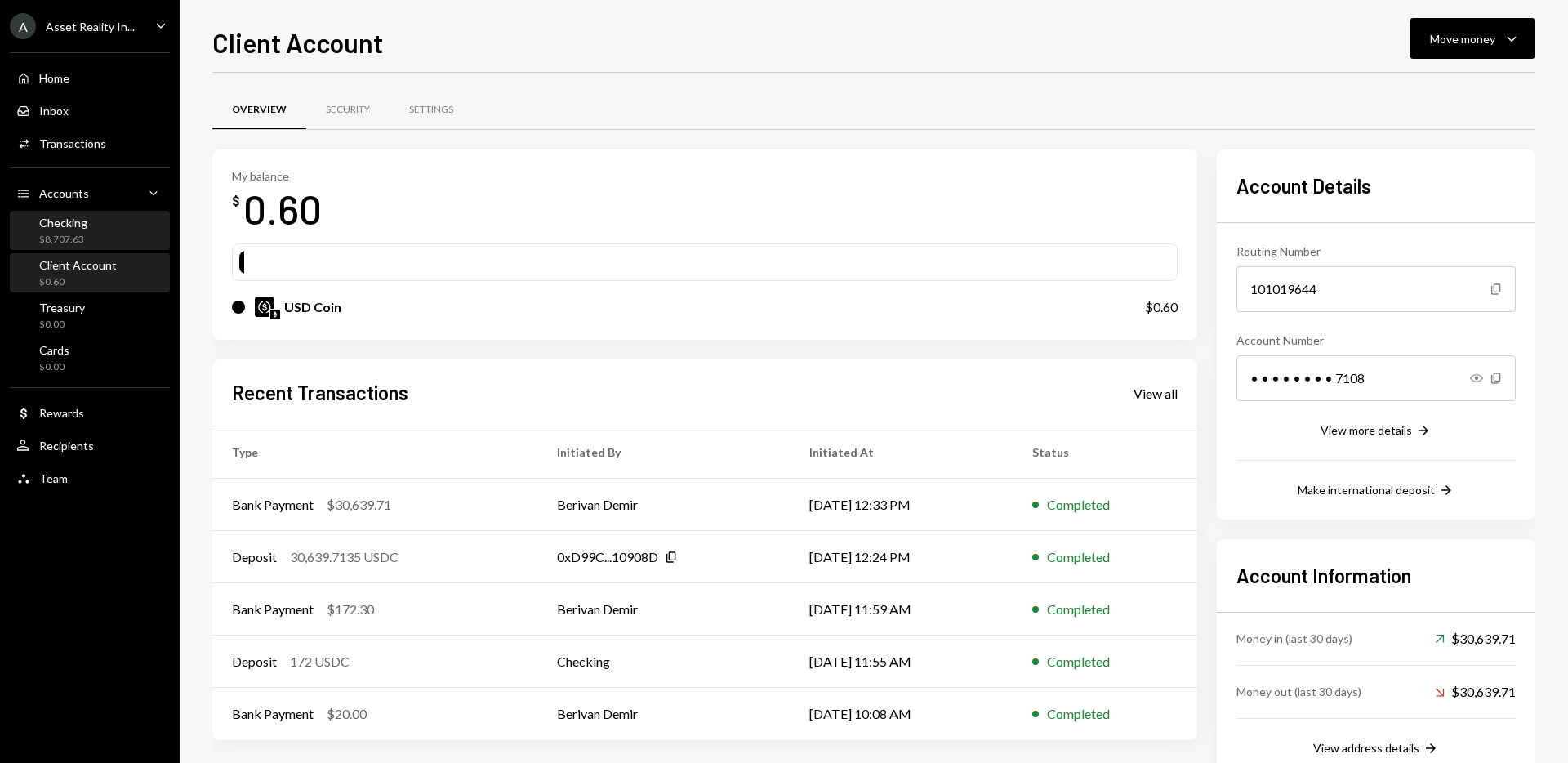
click at [85, 225] on div "Checking" at bounding box center [63, 223] width 48 height 14
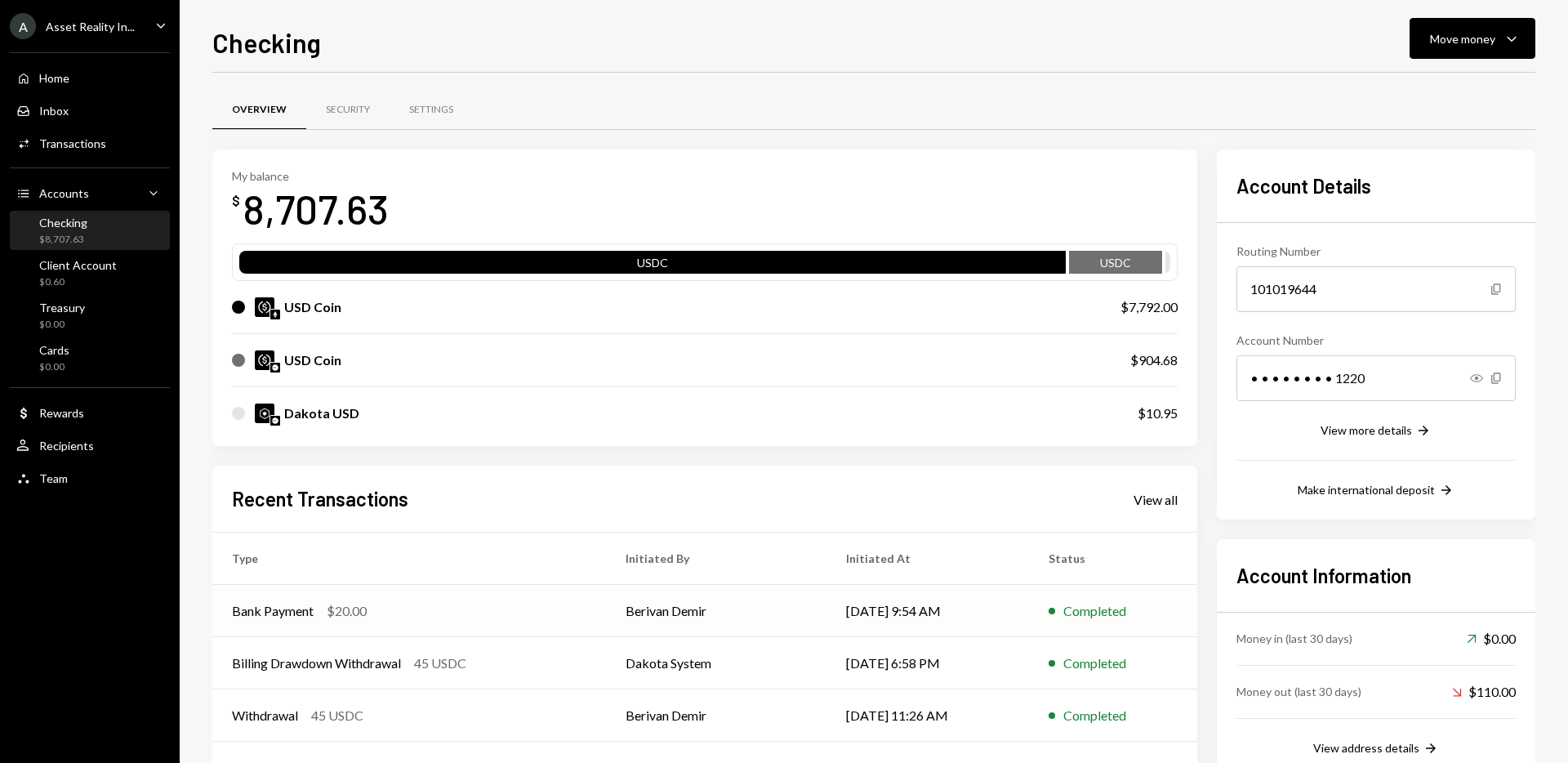
click at [661, 610] on td "Berivan Demir" at bounding box center [716, 611] width 221 height 52
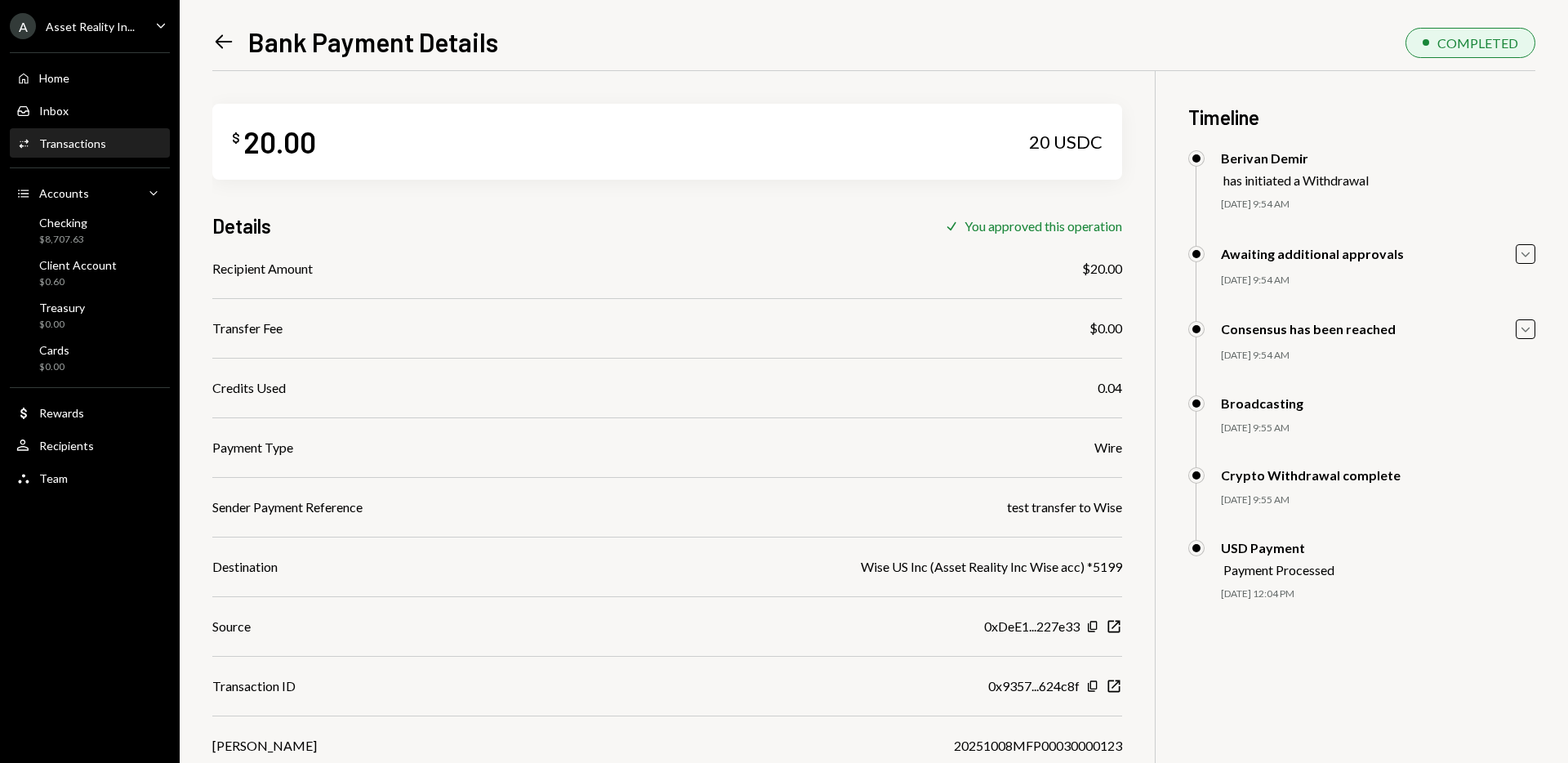
click at [225, 37] on icon "Left Arrow" at bounding box center [223, 41] width 23 height 23
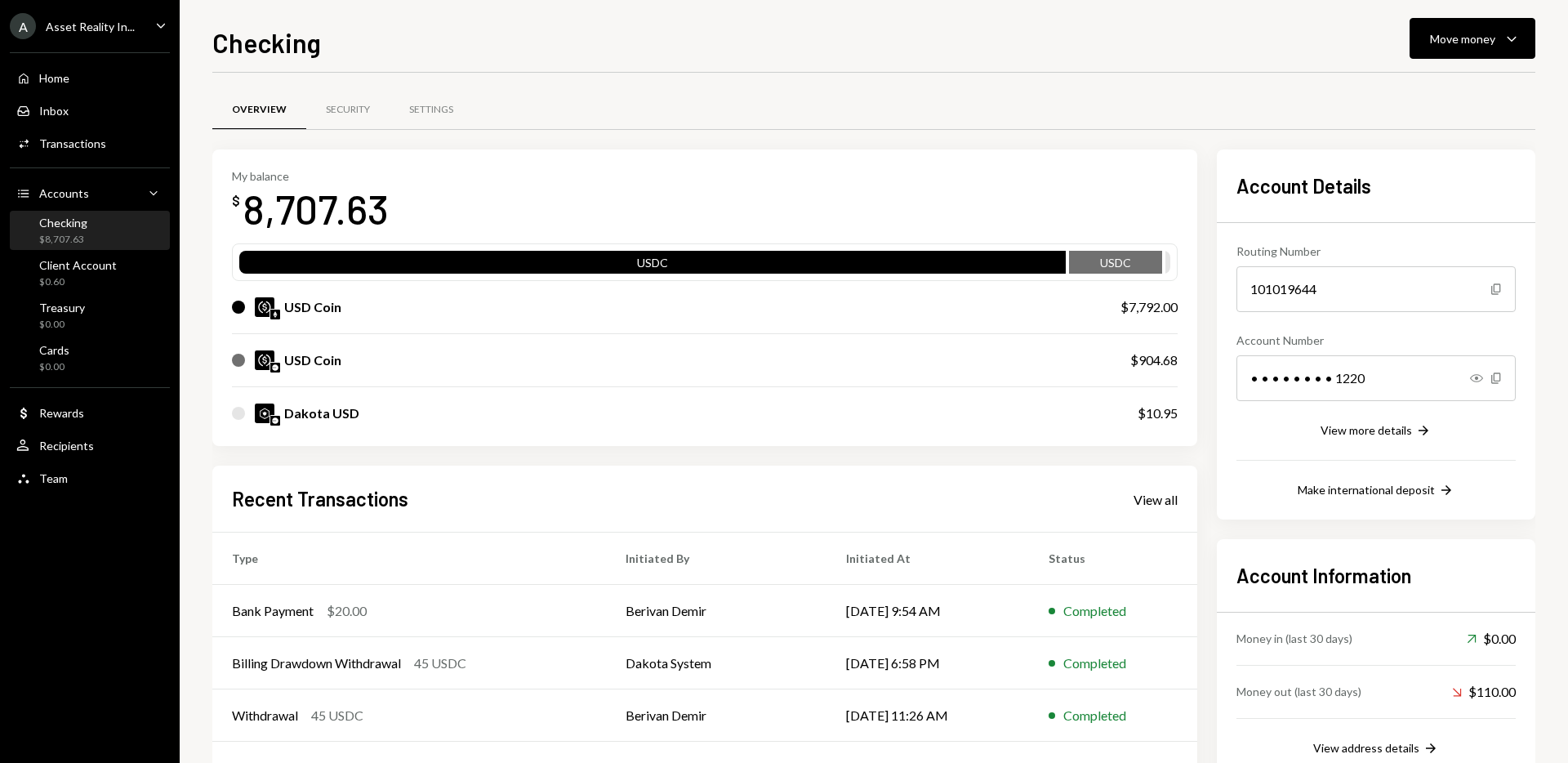
drag, startPoint x: 1145, startPoint y: 129, endPoint x: 1247, endPoint y: 98, distance: 106.6
click at [1146, 129] on div at bounding box center [873, 129] width 1323 height 1
click at [1510, 42] on icon "Caret Down" at bounding box center [1511, 38] width 19 height 19
click at [1424, 161] on div "Deposit" at bounding box center [1460, 161] width 119 height 17
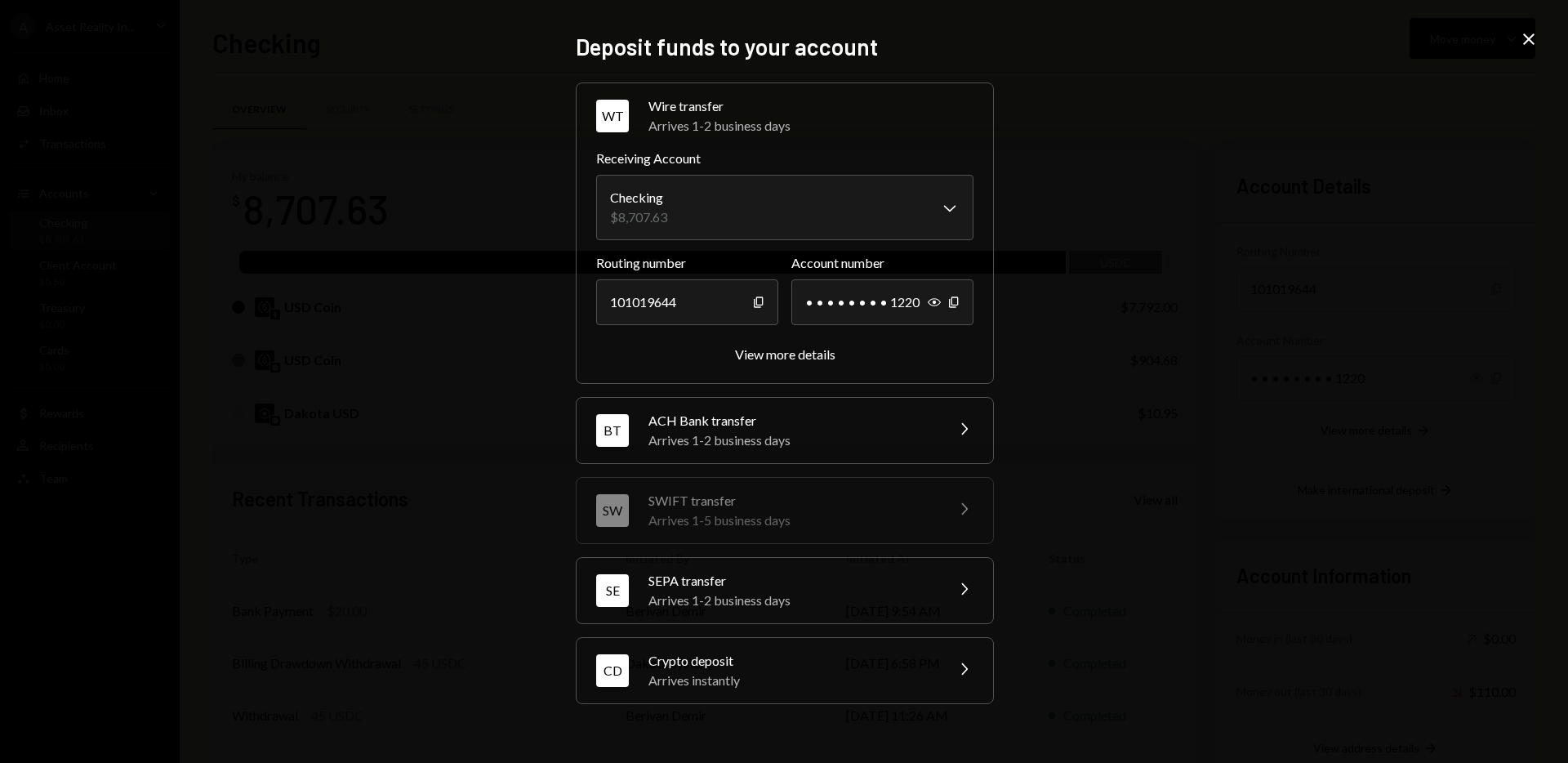
click at [736, 671] on div "Arrives instantly" at bounding box center [791, 680] width 286 height 19
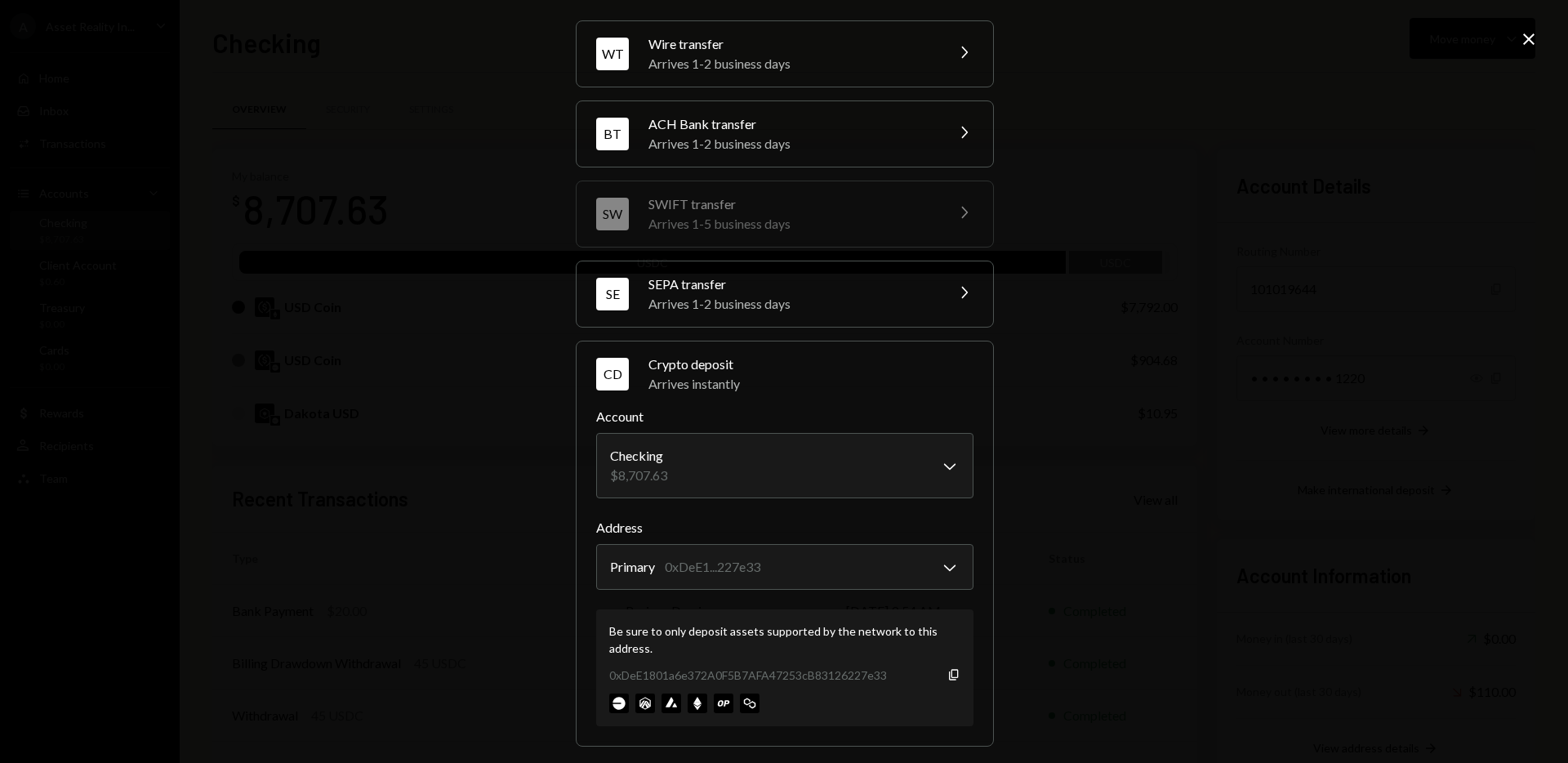
scroll to position [59, 0]
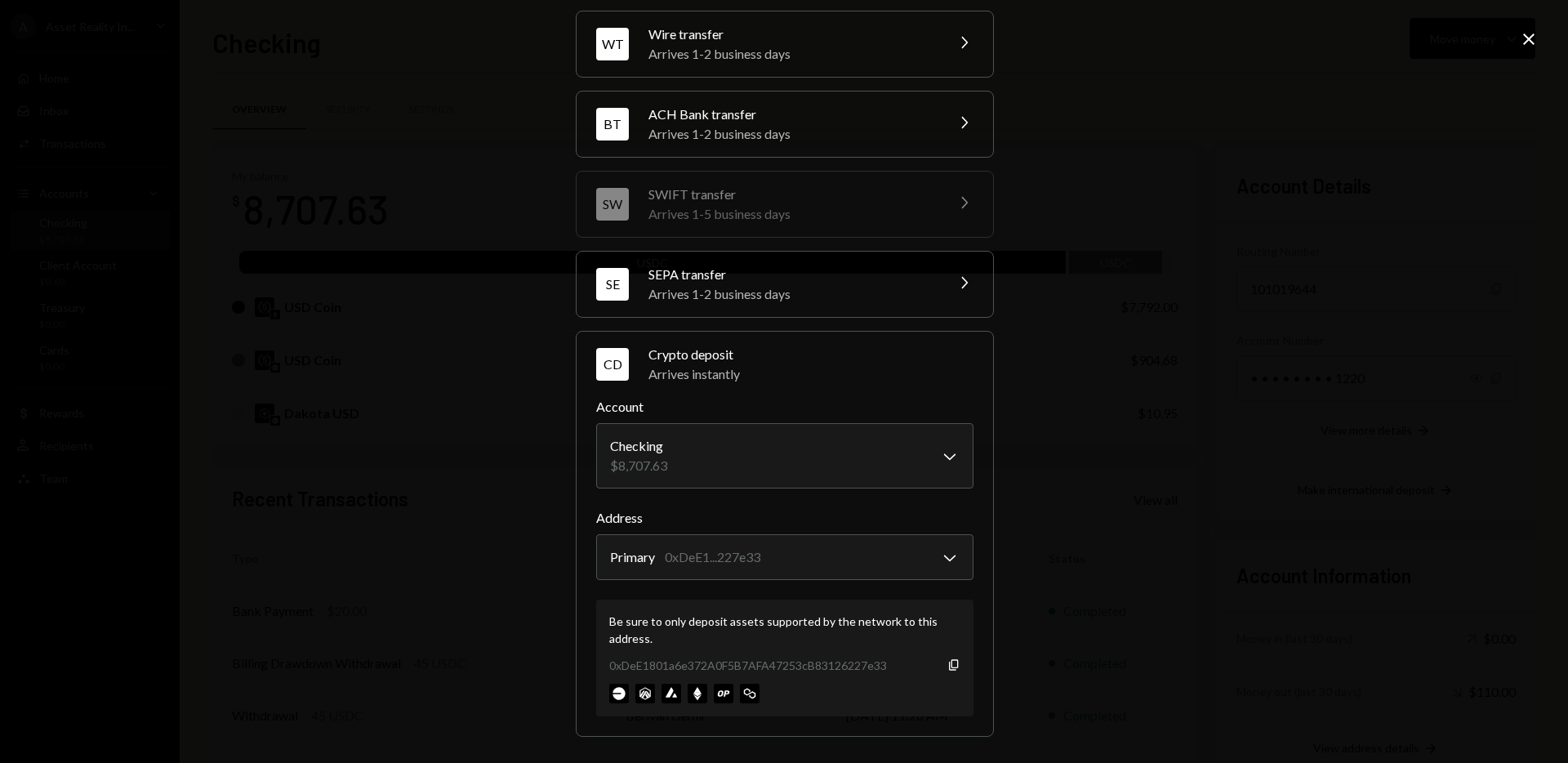
click at [577, 332] on button "CD Crypto deposit Arrives instantly Chevron Right" at bounding box center [785, 365] width 417 height 66
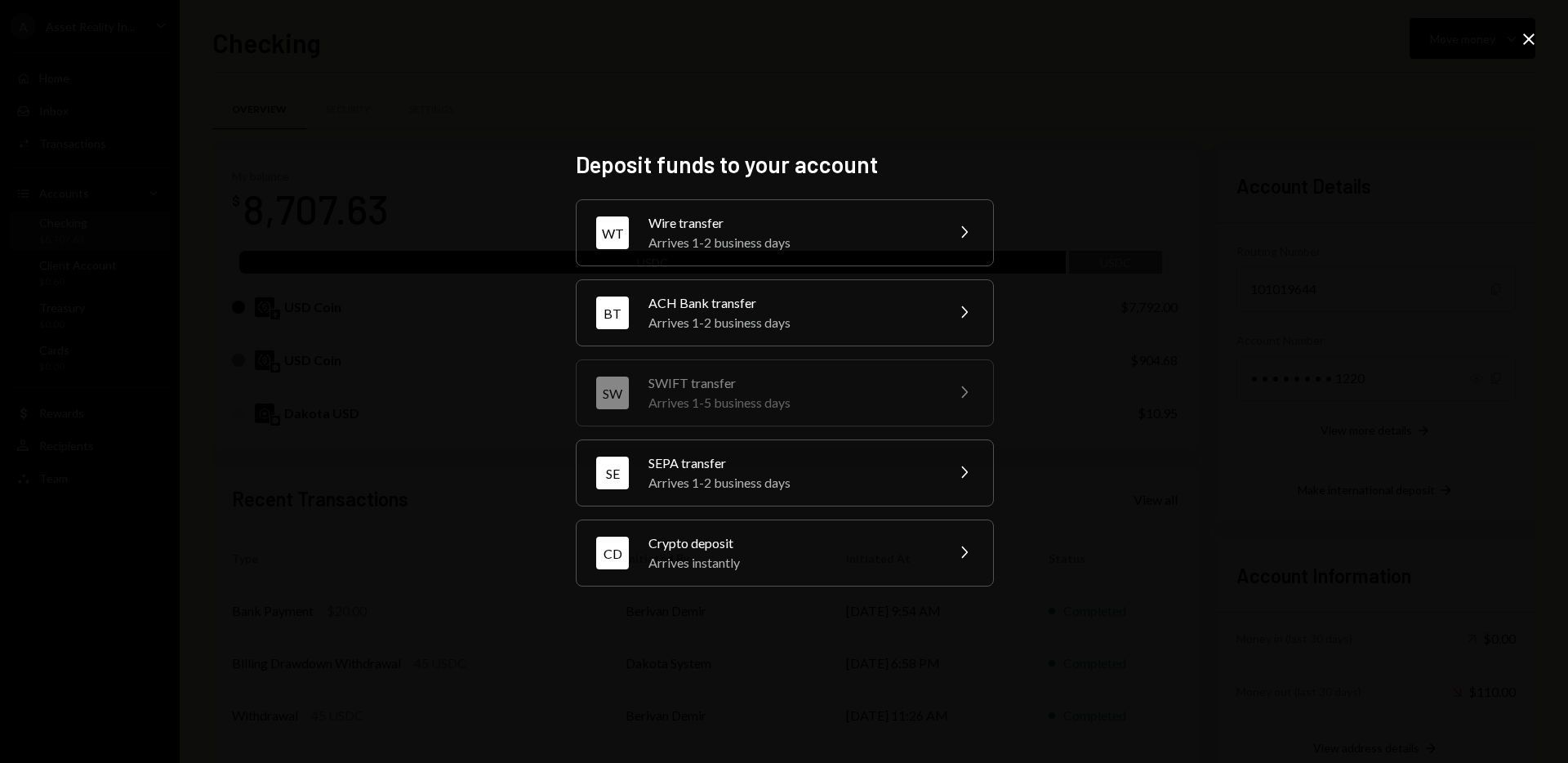
click at [968, 545] on icon "Chevron Right" at bounding box center [963, 552] width 19 height 19
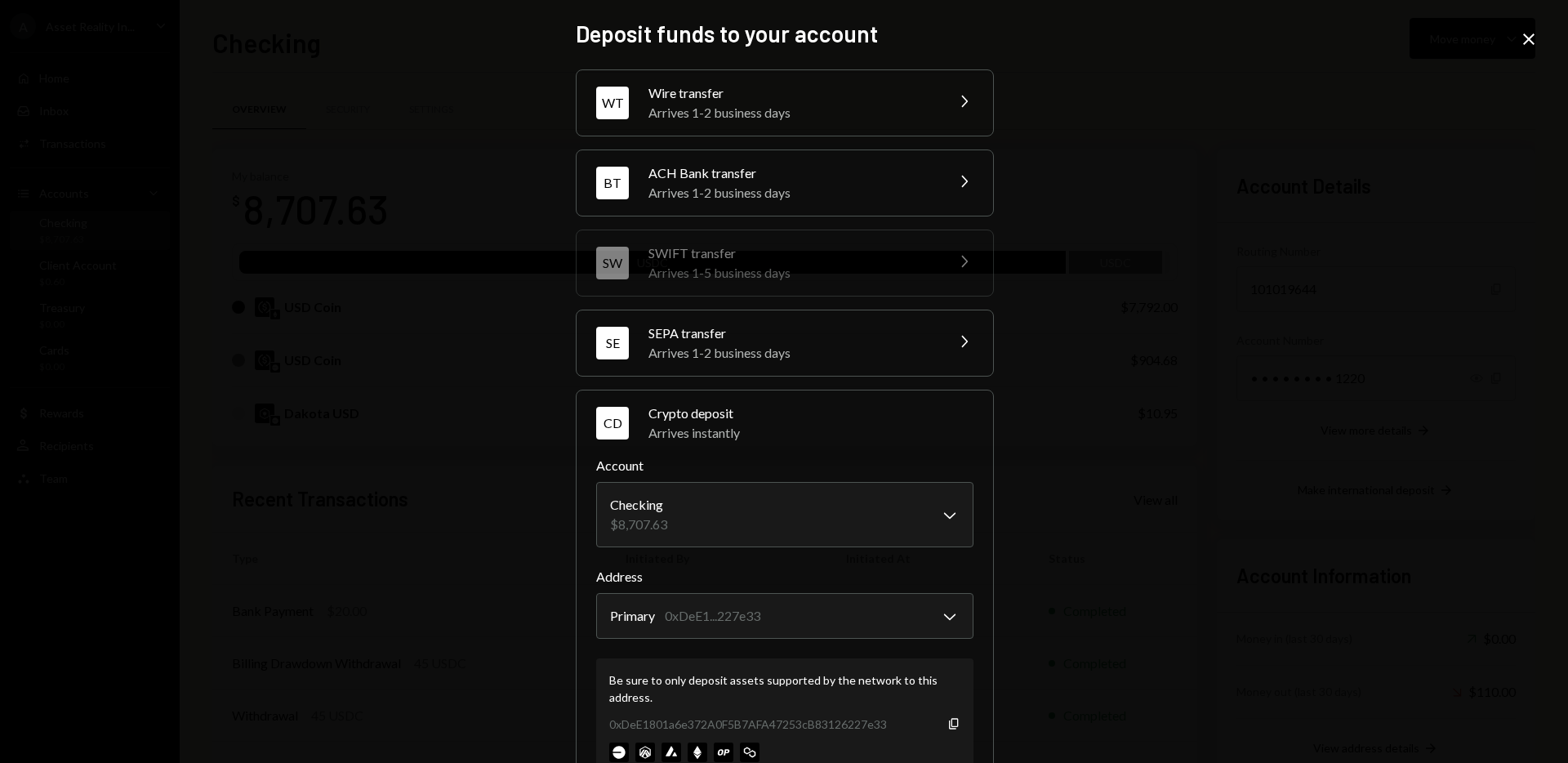
scroll to position [59, 0]
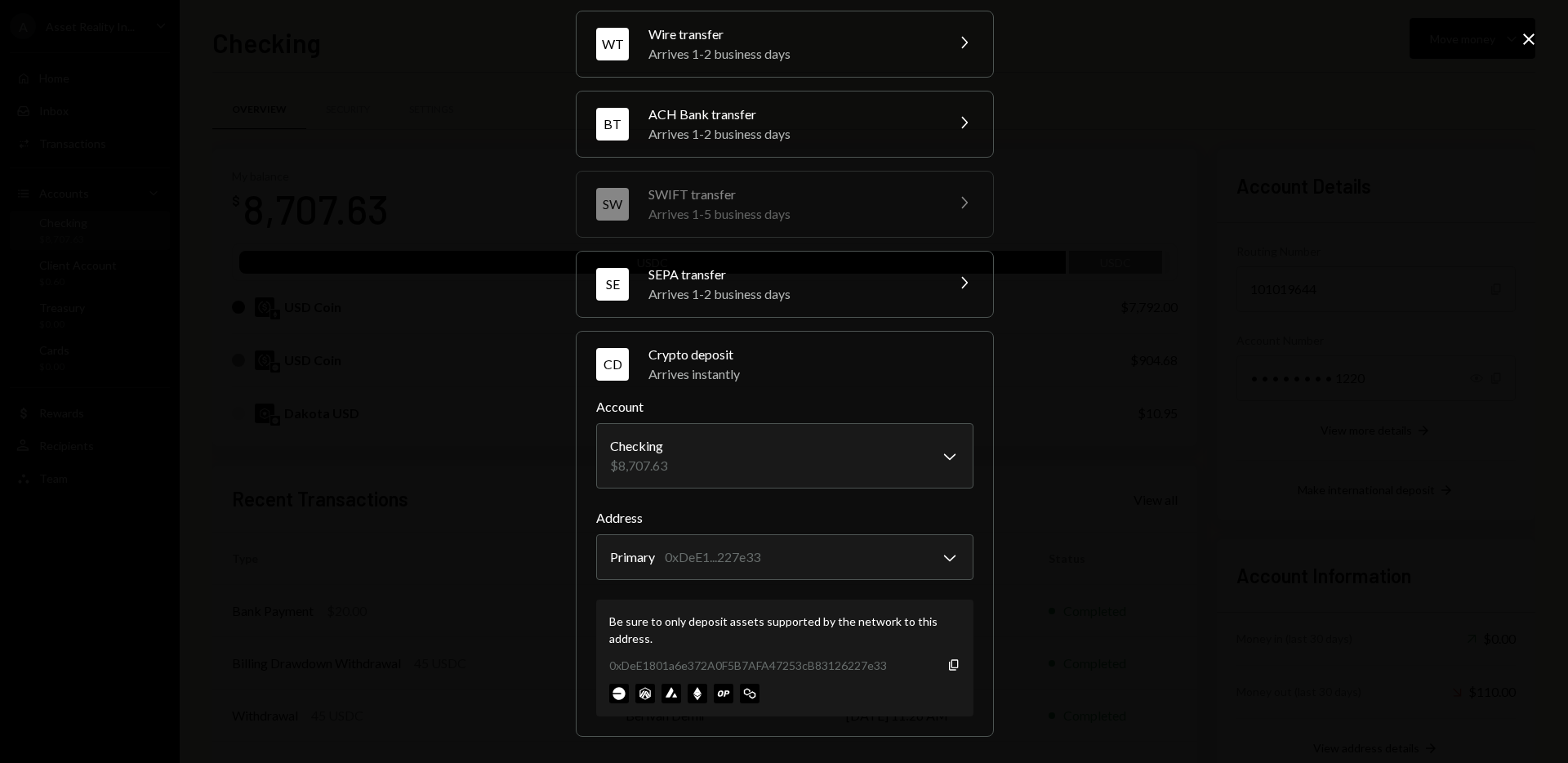
click at [1193, 551] on div "**********" at bounding box center [784, 382] width 1568 height 763
drag, startPoint x: 1194, startPoint y: 481, endPoint x: 1166, endPoint y: 520, distance: 48.0
click at [1194, 481] on div "**********" at bounding box center [784, 382] width 1568 height 763
click at [840, 638] on div "Be sure to only deposit assets supported by the network to this address." at bounding box center [785, 629] width 351 height 34
click at [949, 663] on icon "Copy" at bounding box center [954, 666] width 13 height 13
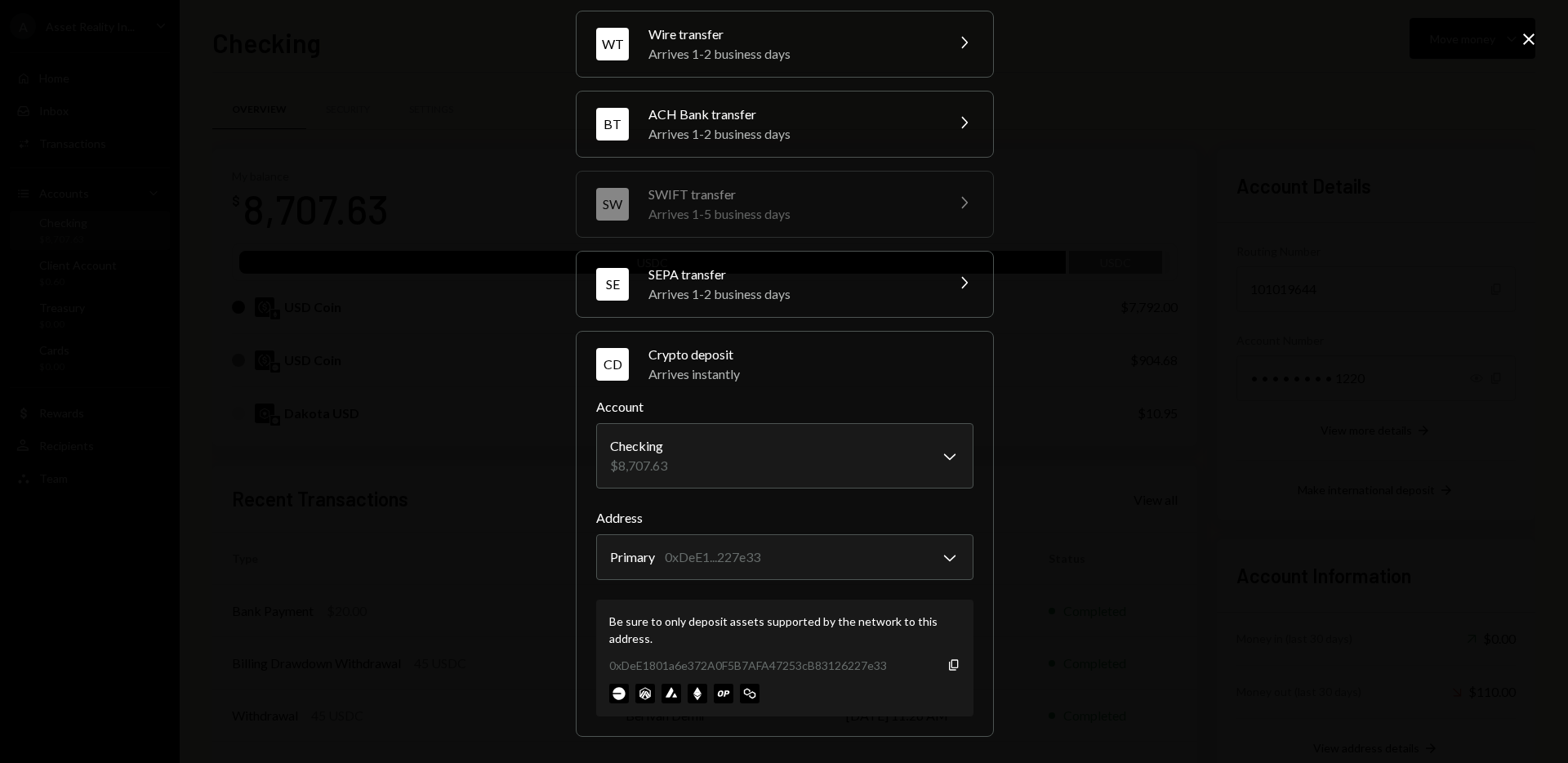
click at [1530, 37] on icon at bounding box center [1529, 39] width 12 height 12
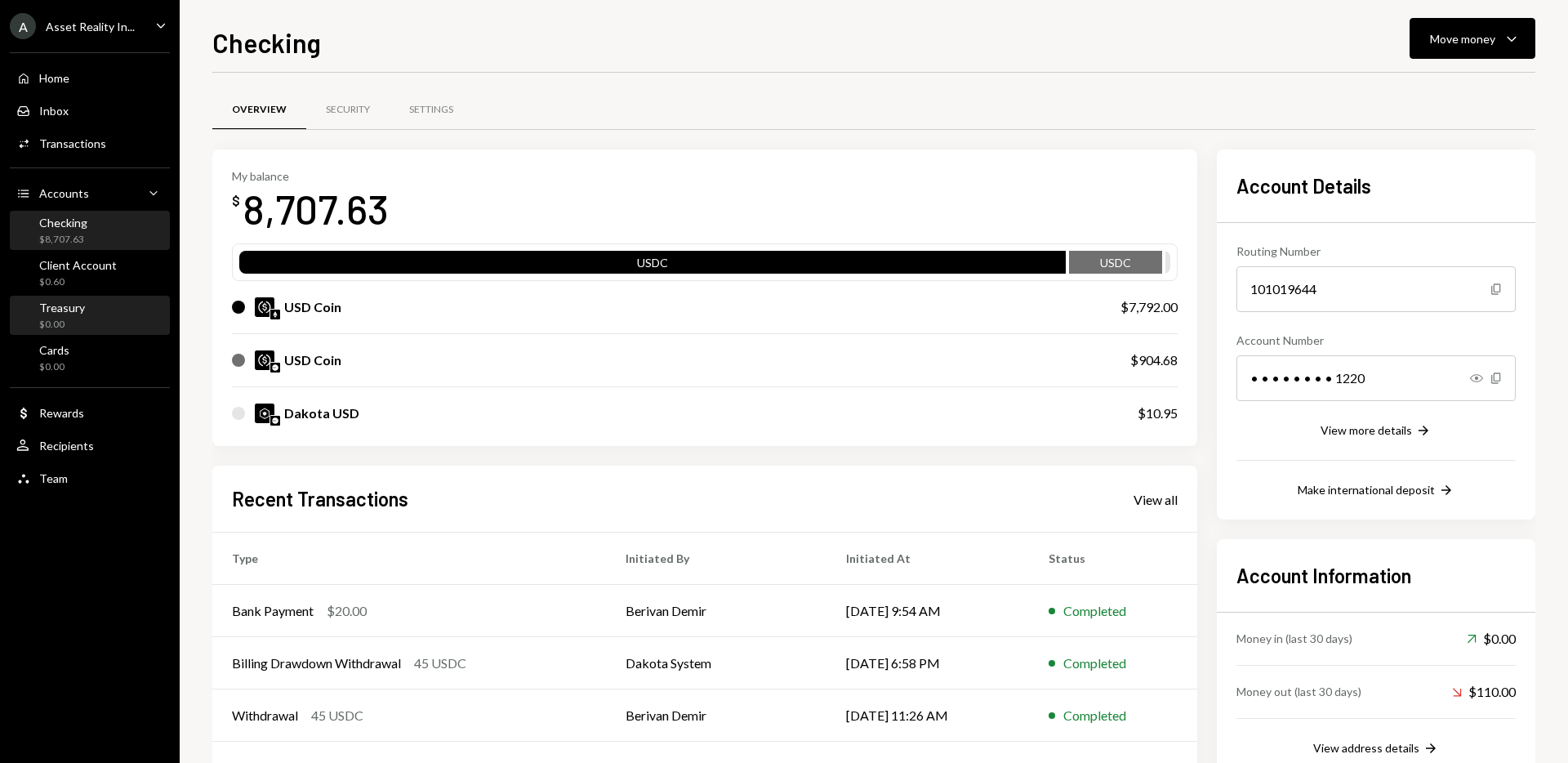
click at [99, 302] on div "Treasury $0.00" at bounding box center [89, 316] width 147 height 31
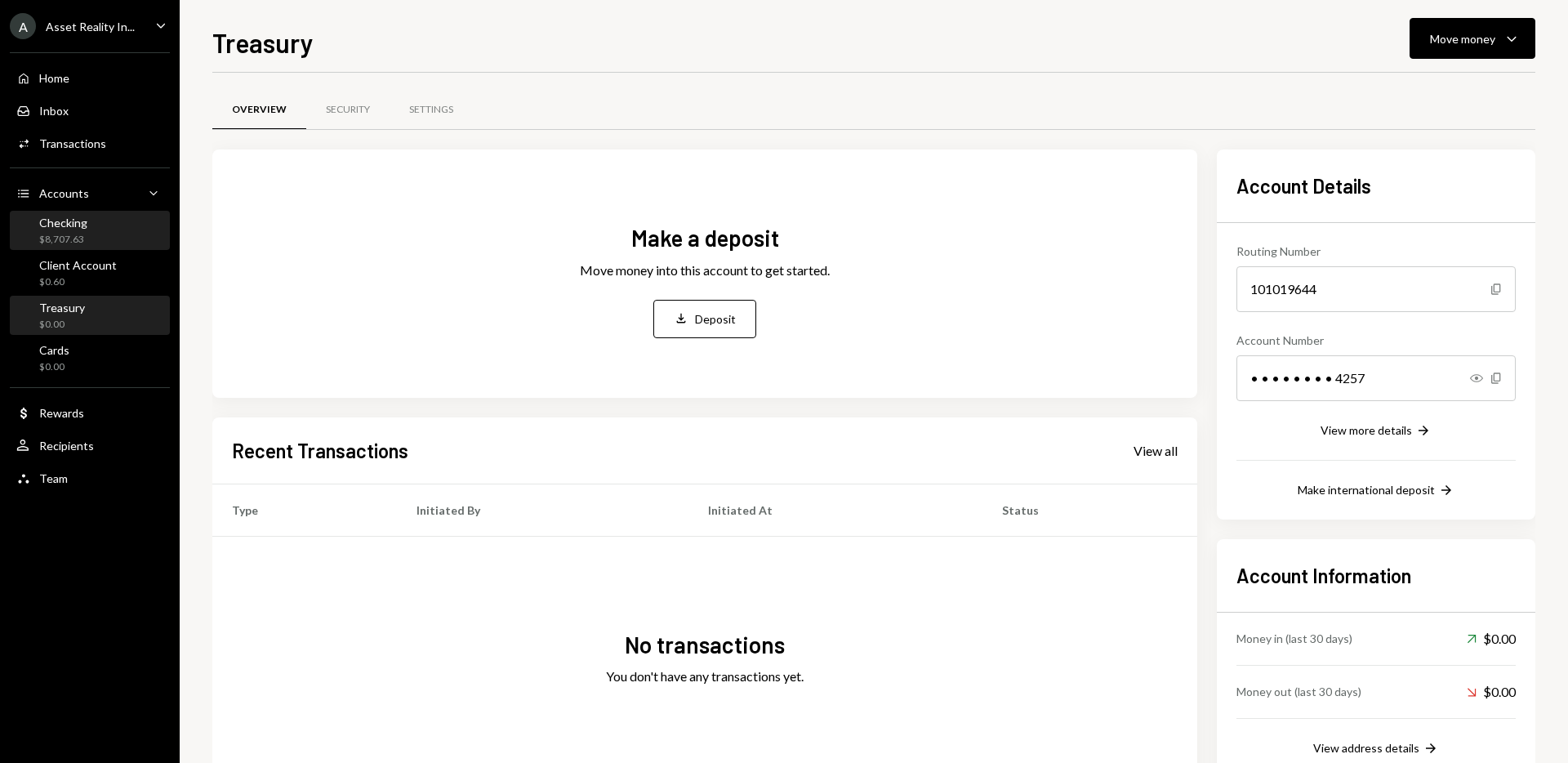
click at [80, 239] on div "$8,707.63" at bounding box center [63, 239] width 48 height 14
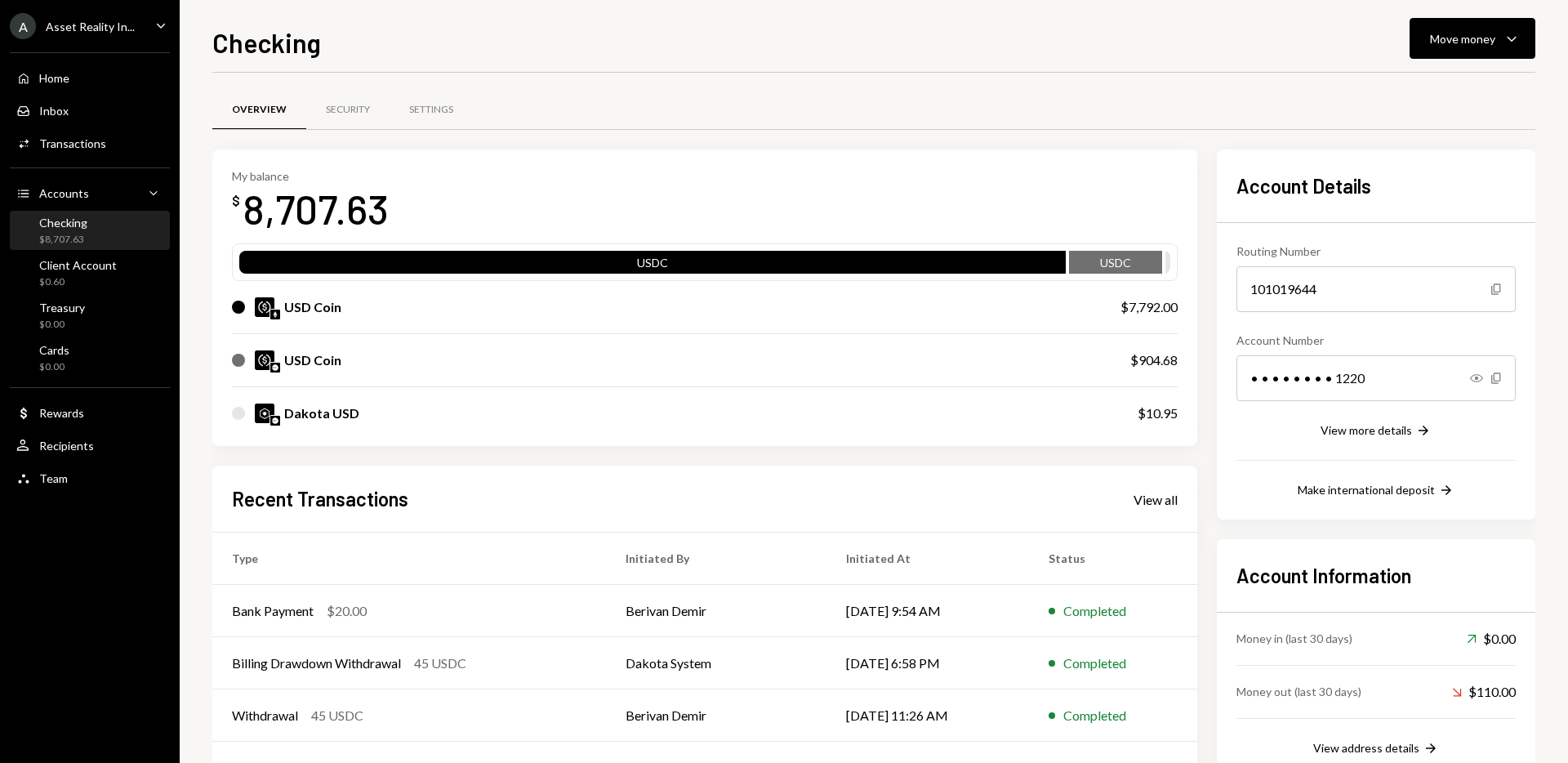
click at [1209, 147] on div "Overview Security Settings" at bounding box center [873, 119] width 1323 height 61
click at [1513, 33] on icon "Caret Down" at bounding box center [1511, 38] width 19 height 19
click at [1419, 164] on div "Deposit" at bounding box center [1460, 161] width 119 height 17
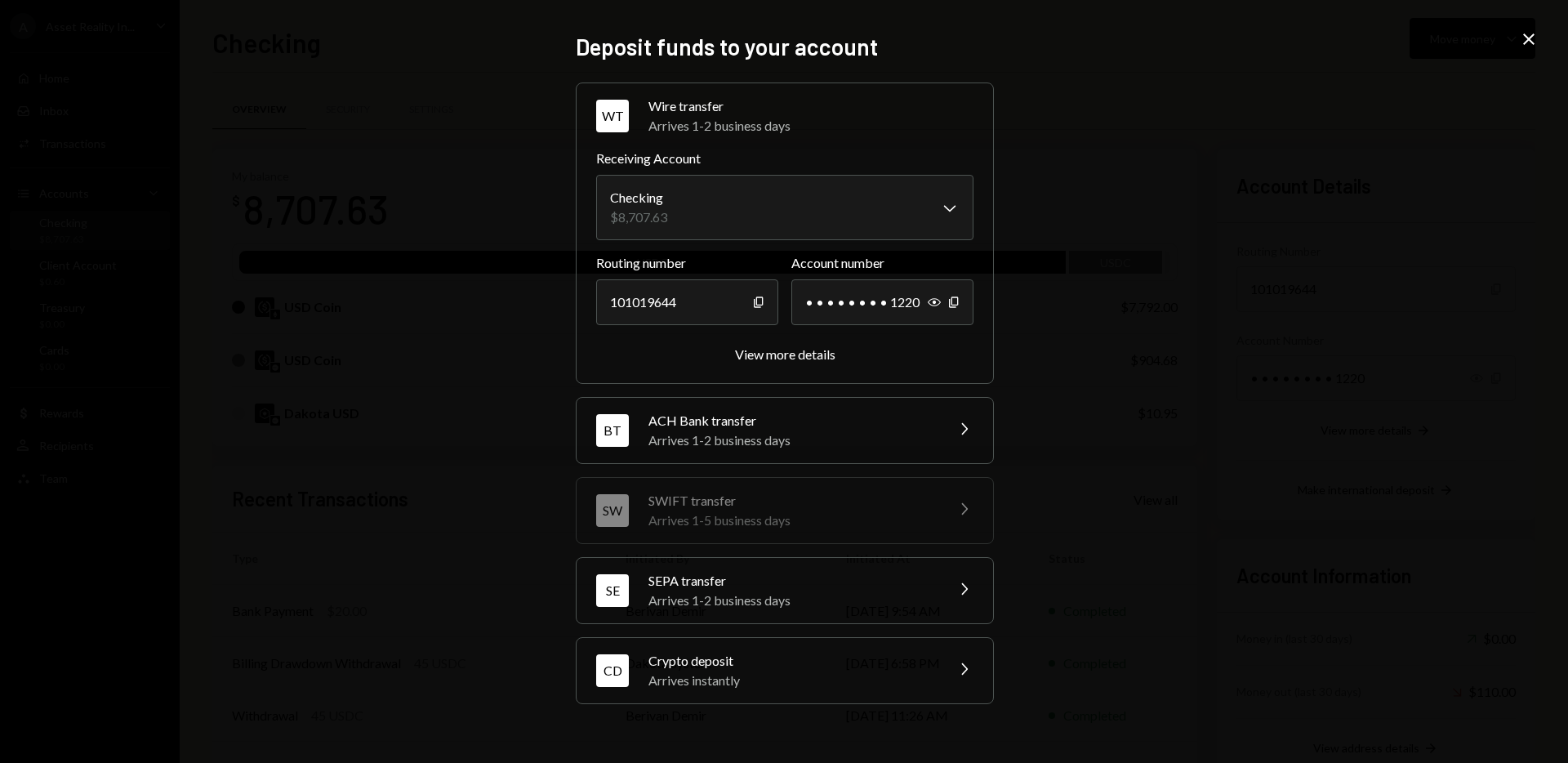
click at [686, 667] on div "Crypto deposit" at bounding box center [791, 660] width 286 height 19
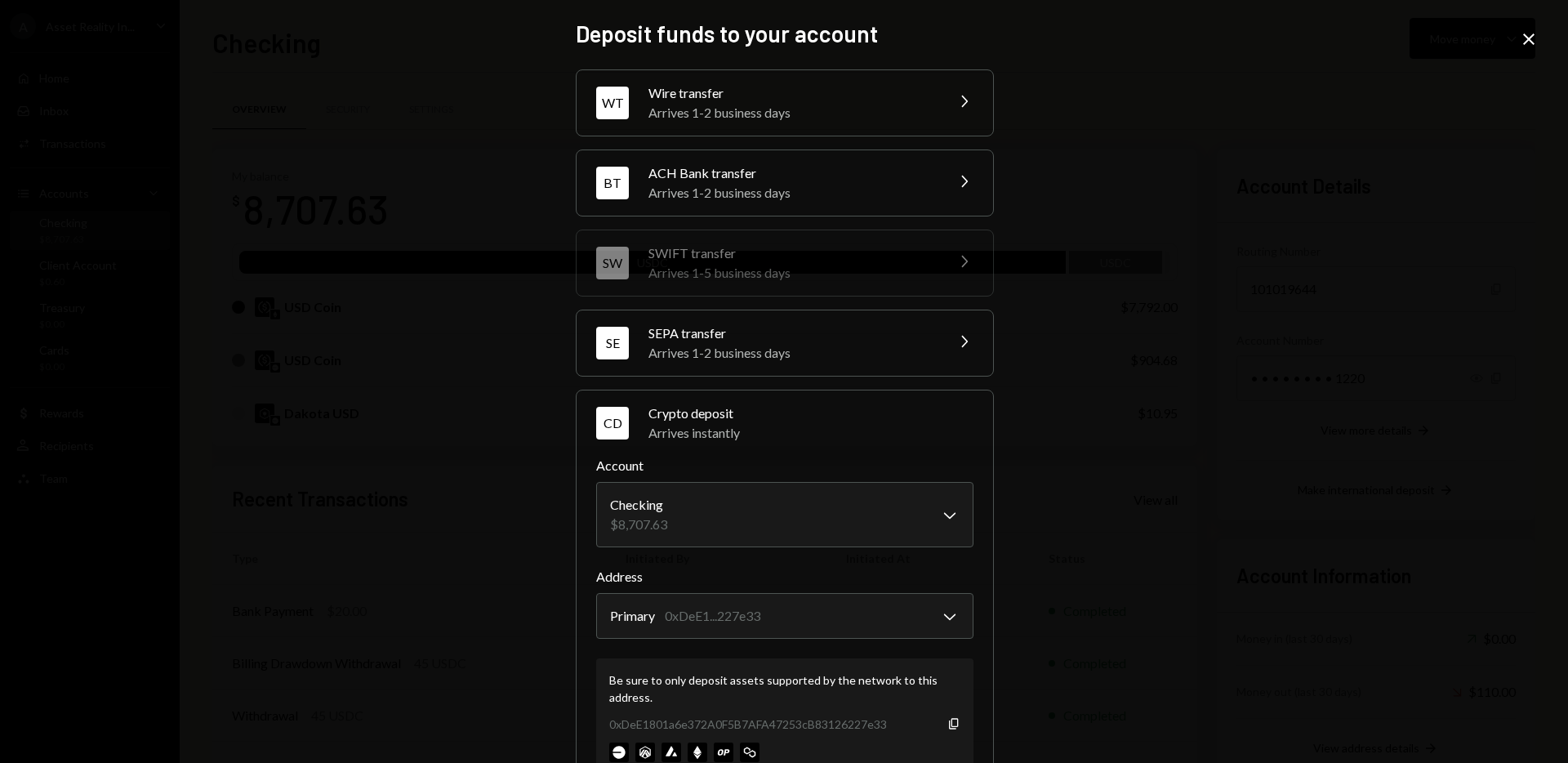
scroll to position [59, 0]
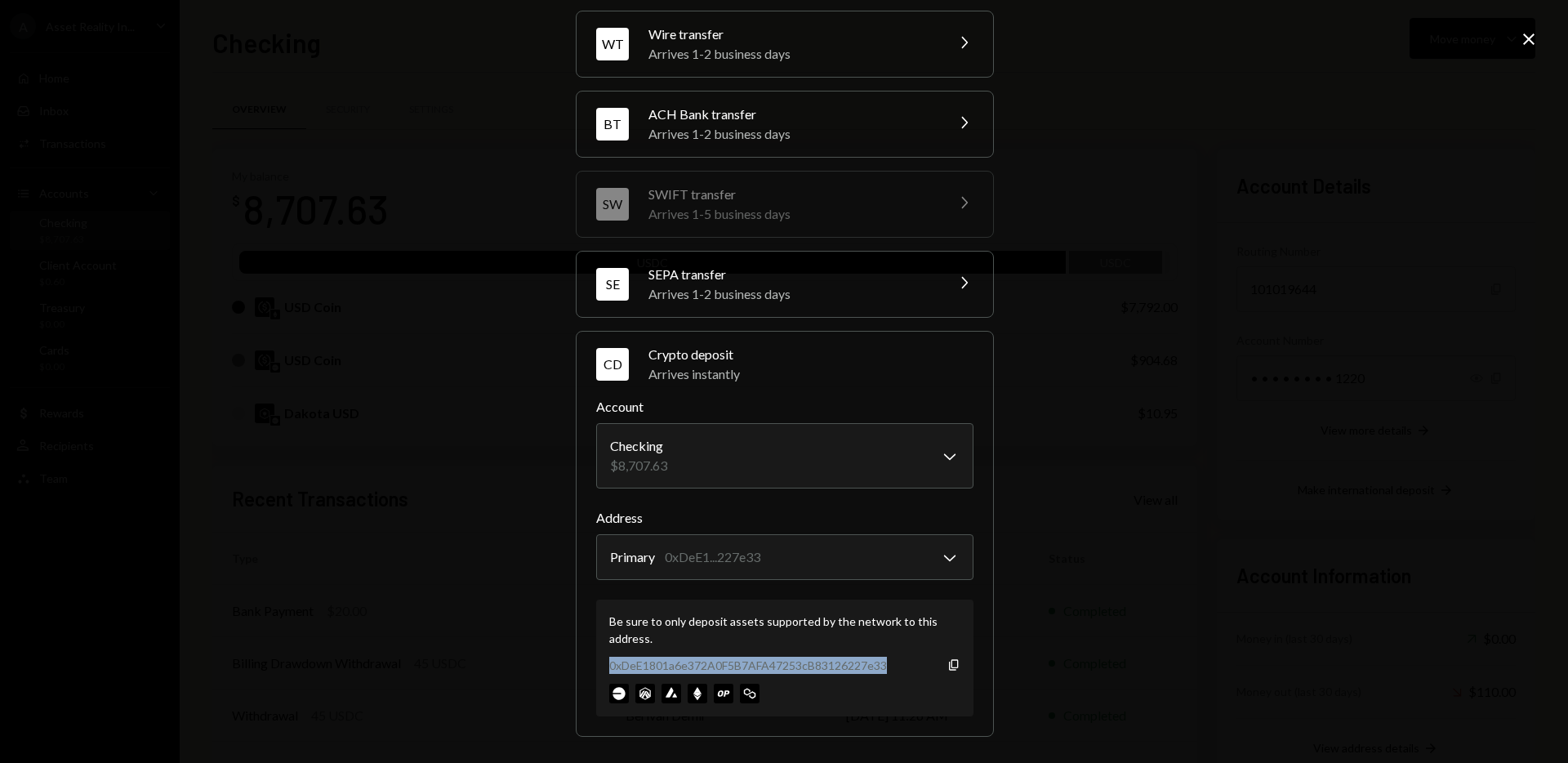
drag, startPoint x: 606, startPoint y: 666, endPoint x: 889, endPoint y: 663, distance: 283.0
click at [889, 662] on div "0xDeE1801a6e372A0F5B7AFA47253cB83126227e33 Copy" at bounding box center [785, 666] width 351 height 17
drag, startPoint x: 872, startPoint y: 650, endPoint x: 876, endPoint y: 657, distance: 8.1
click at [872, 650] on div "Be sure to only deposit assets supported by the network to this address. 0xDeE1…" at bounding box center [784, 658] width 377 height 117
click at [1532, 43] on icon at bounding box center [1529, 39] width 12 height 12
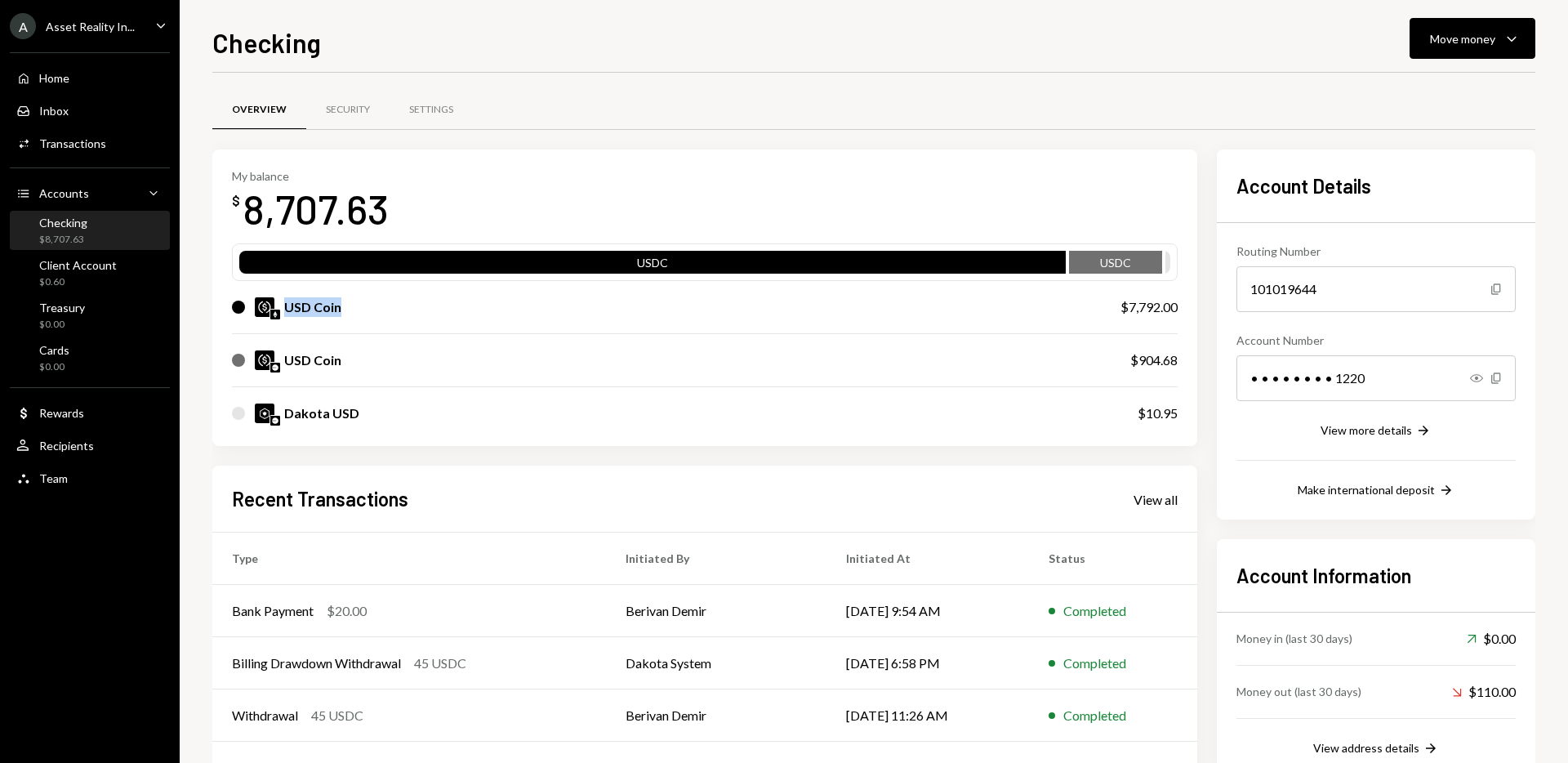
drag, startPoint x: 285, startPoint y: 308, endPoint x: 333, endPoint y: 319, distance: 49.2
click at [337, 305] on div "USD Coin" at bounding box center [312, 307] width 57 height 19
click at [276, 313] on img at bounding box center [275, 315] width 10 height 10
drag, startPoint x: 360, startPoint y: 314, endPoint x: 281, endPoint y: 318, distance: 79.1
click at [340, 315] on div "USD Coin" at bounding box center [659, 307] width 856 height 19
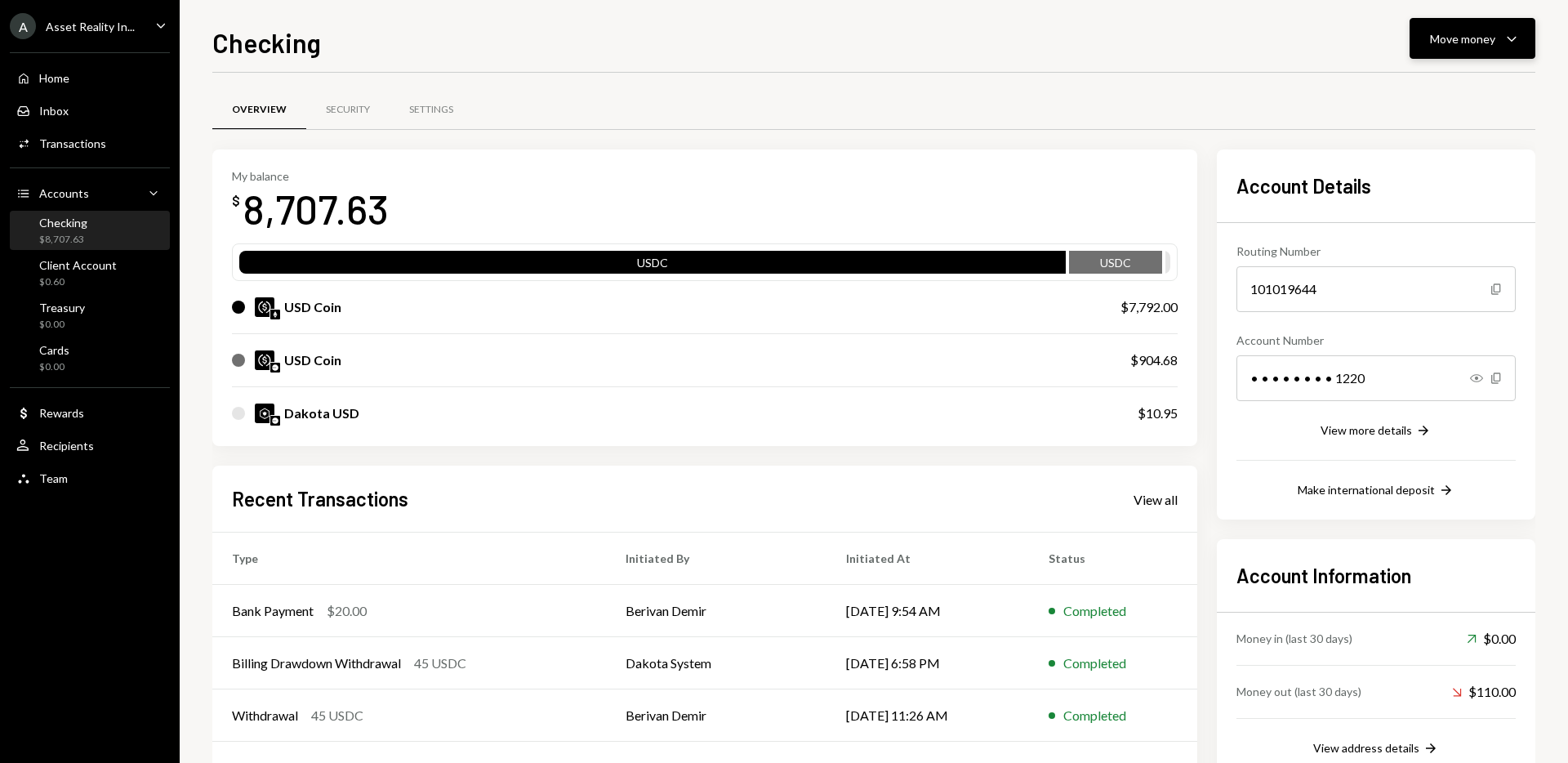
click at [1532, 46] on button "Move money Caret Down" at bounding box center [1473, 38] width 126 height 41
click at [1417, 160] on div "Deposit" at bounding box center [1460, 161] width 119 height 17
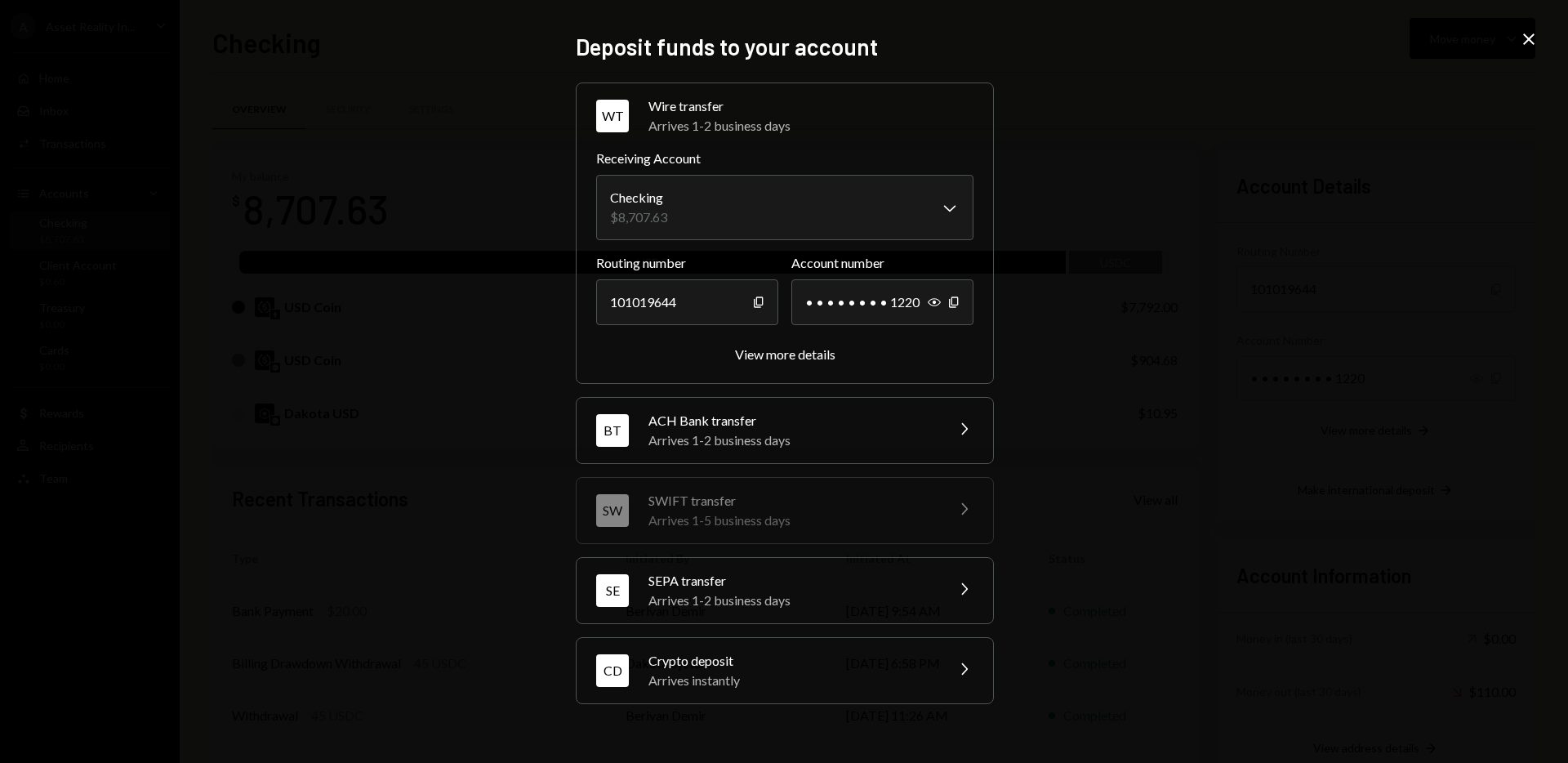
click at [686, 668] on div "Crypto deposit" at bounding box center [791, 660] width 286 height 19
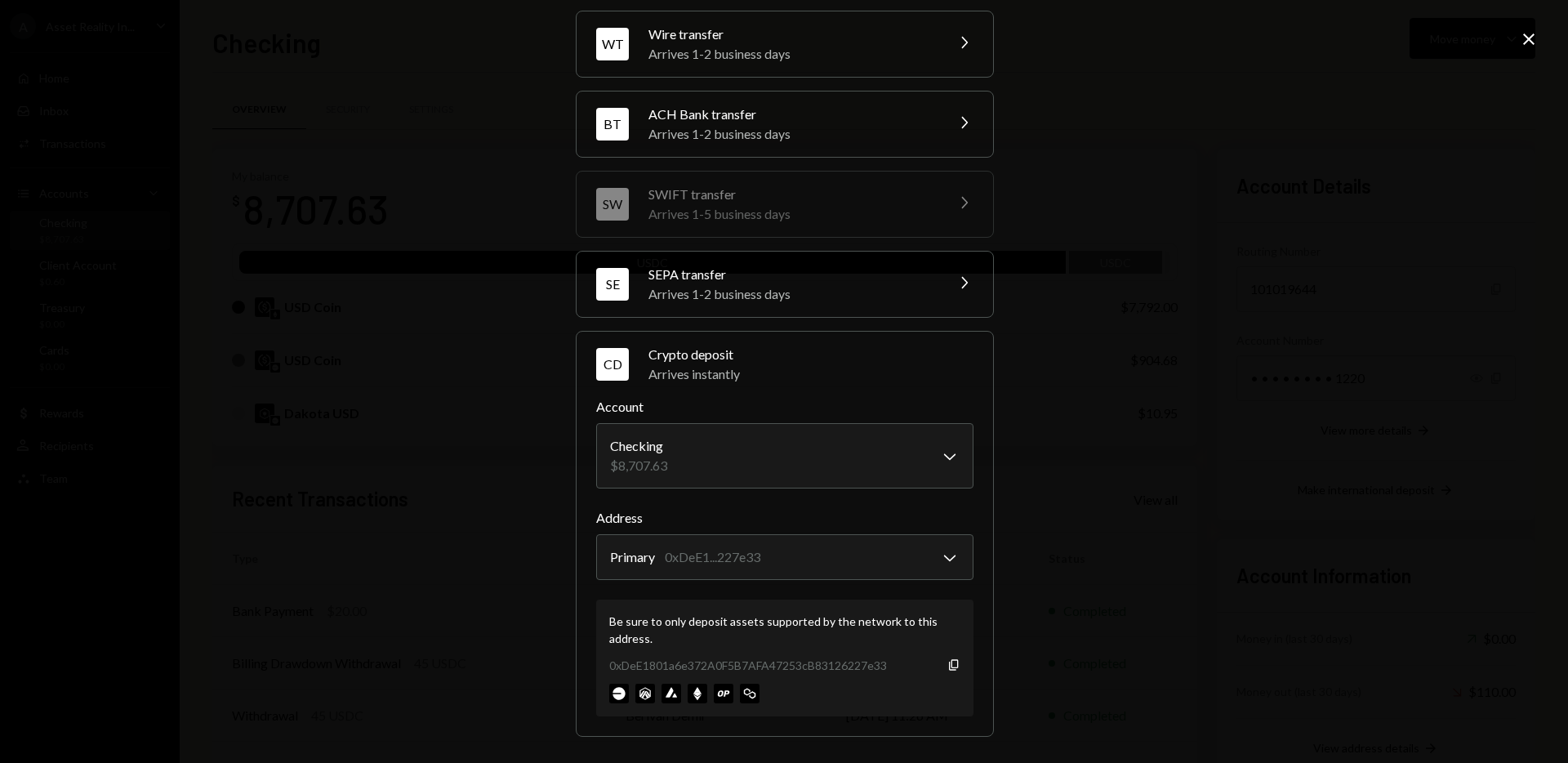
click at [1533, 39] on icon "Close" at bounding box center [1529, 39] width 19 height 19
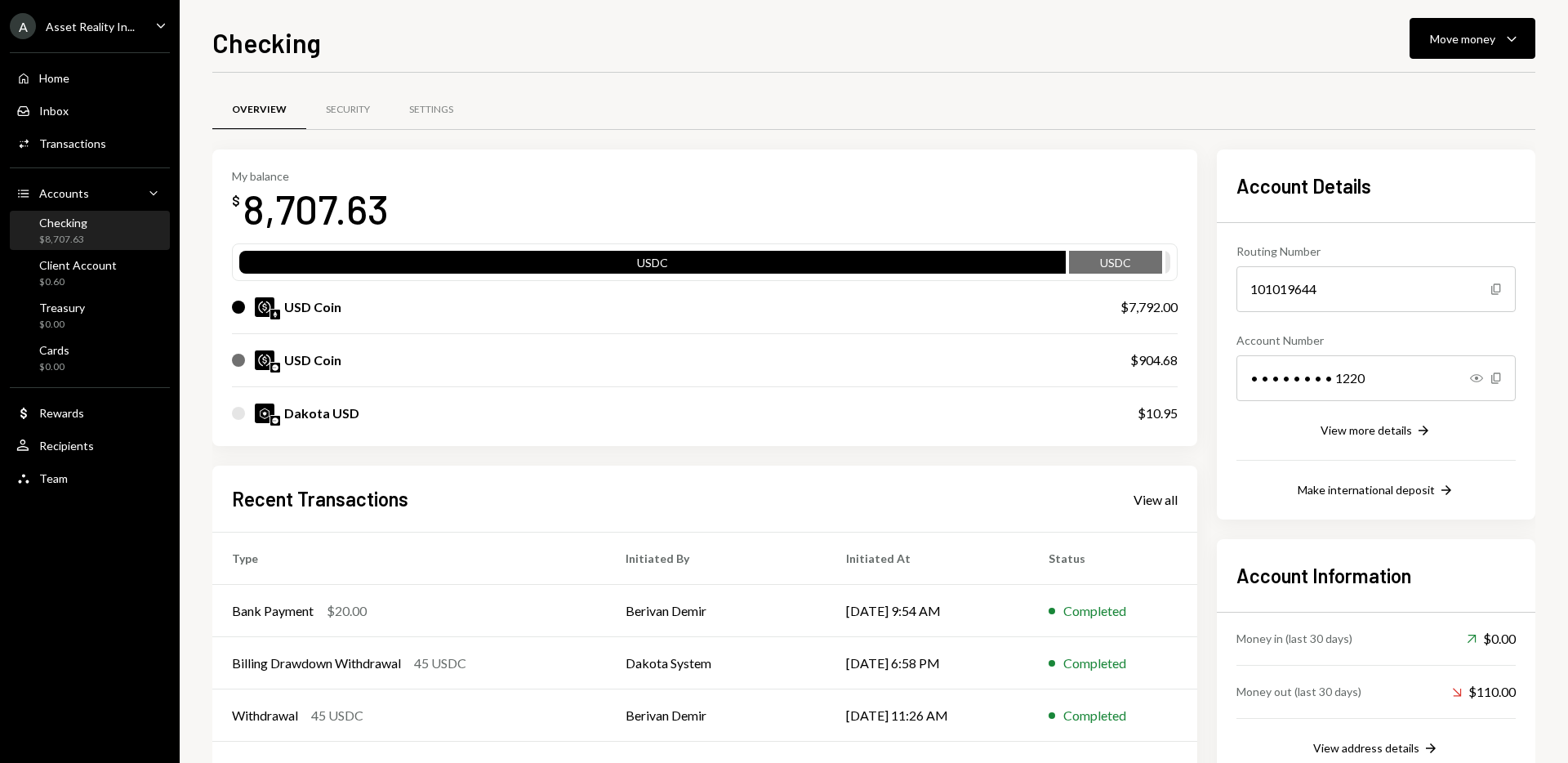
click at [513, 35] on div "Checking Move money Caret Down" at bounding box center [873, 40] width 1323 height 36
click at [84, 273] on div "Client Account $0.60" at bounding box center [78, 273] width 77 height 31
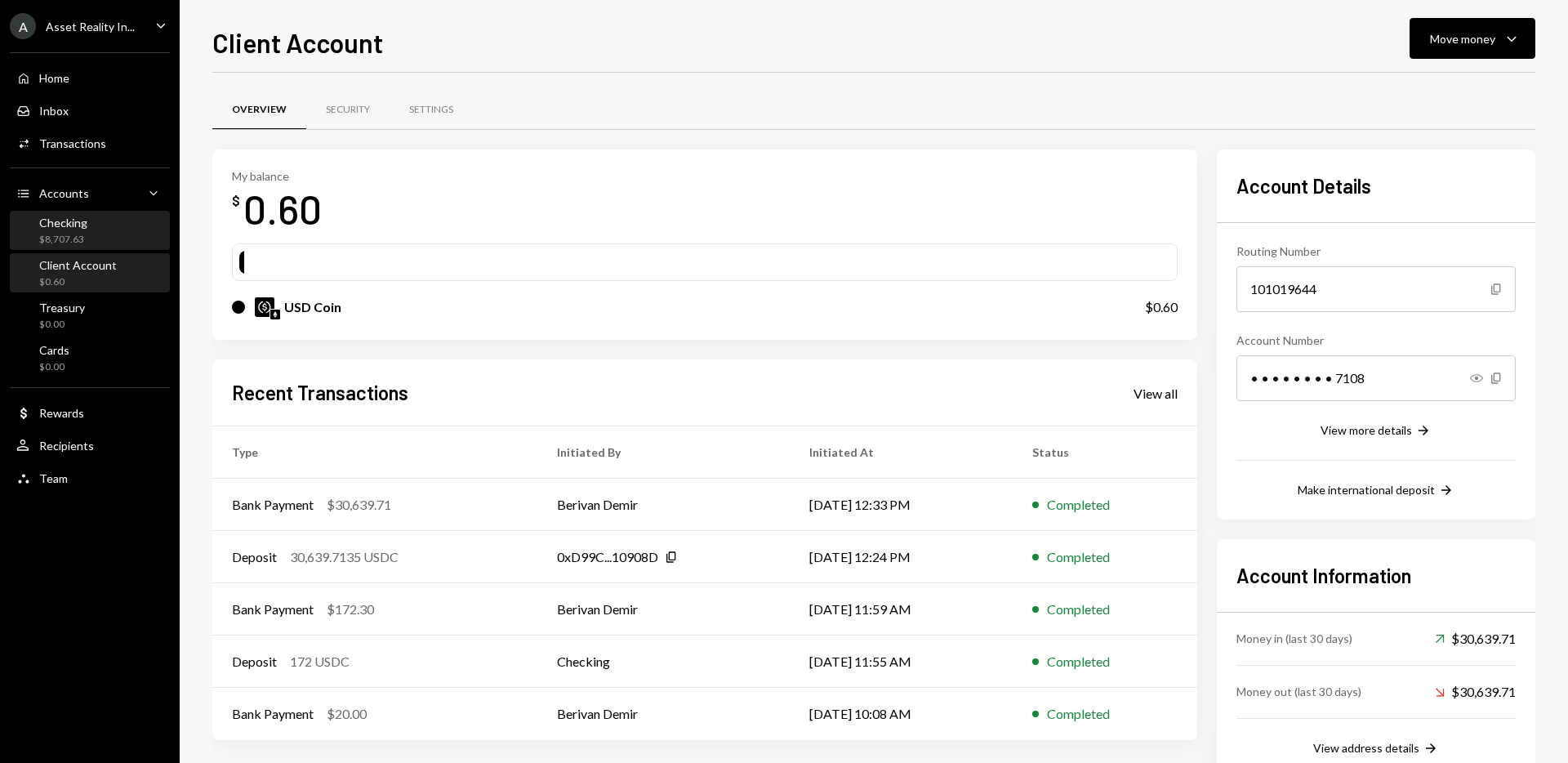
click at [92, 232] on div "Checking $8,707.63" at bounding box center [89, 231] width 147 height 31
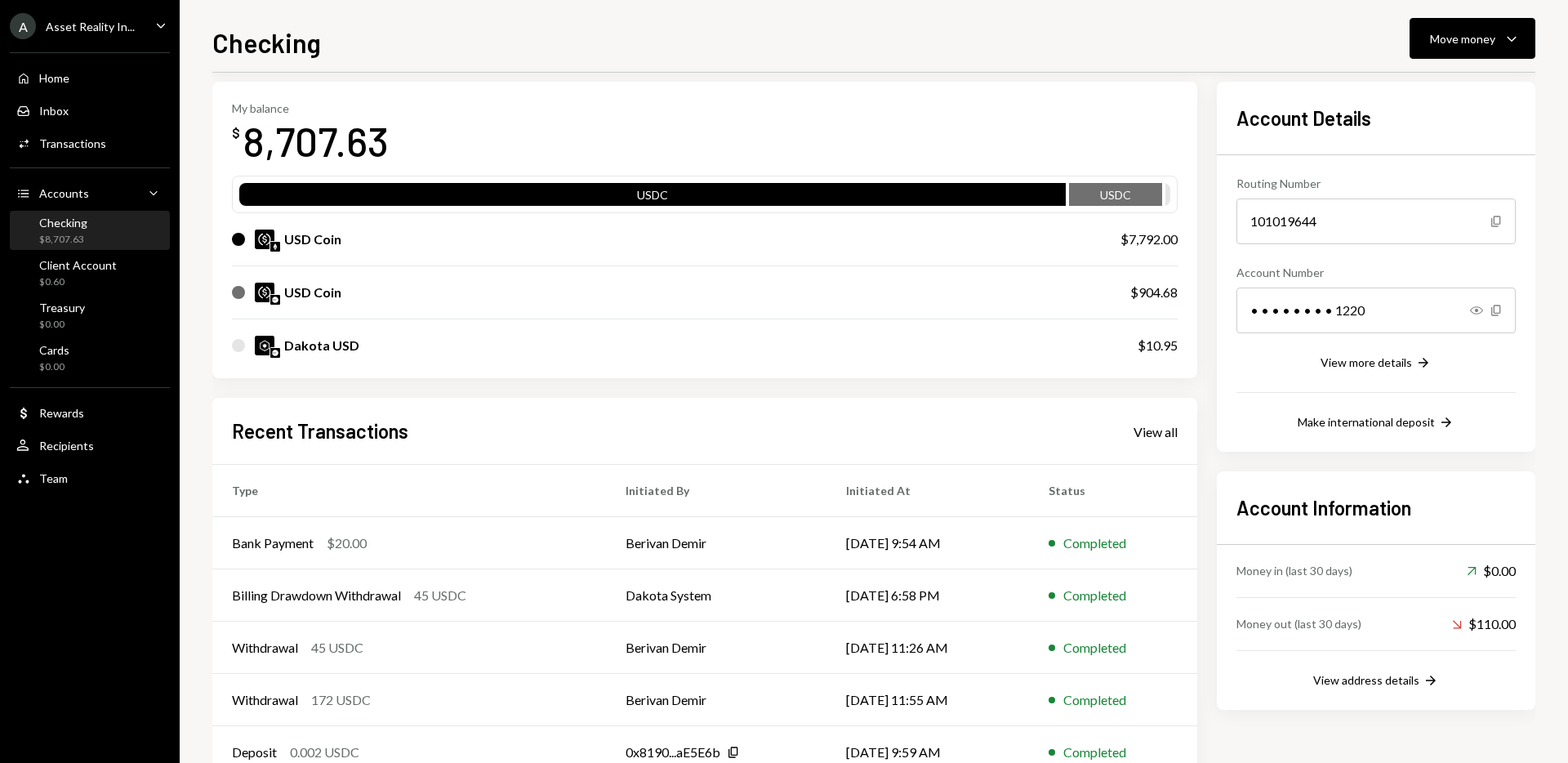
scroll to position [71, 0]
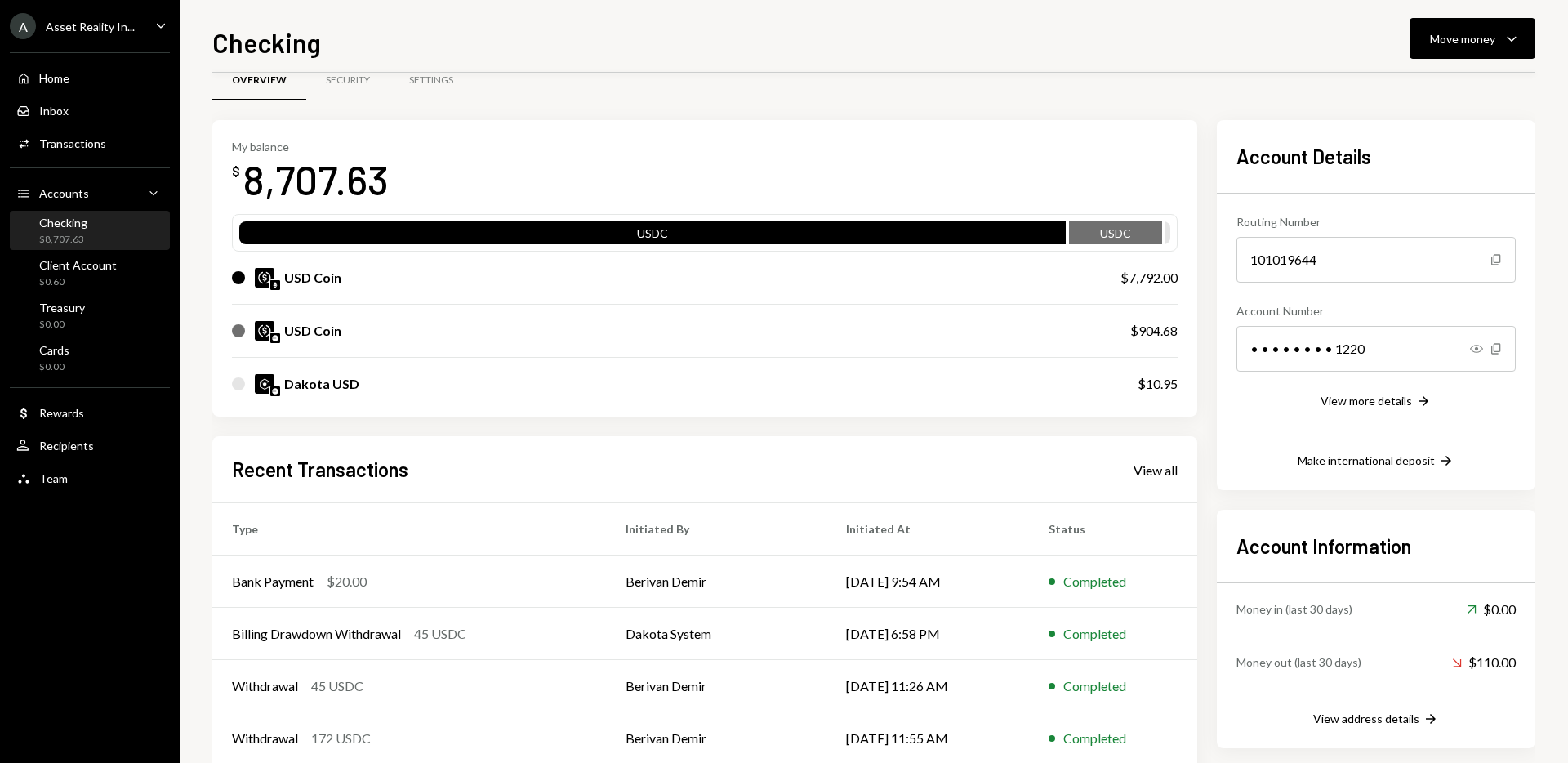
scroll to position [33, 0]
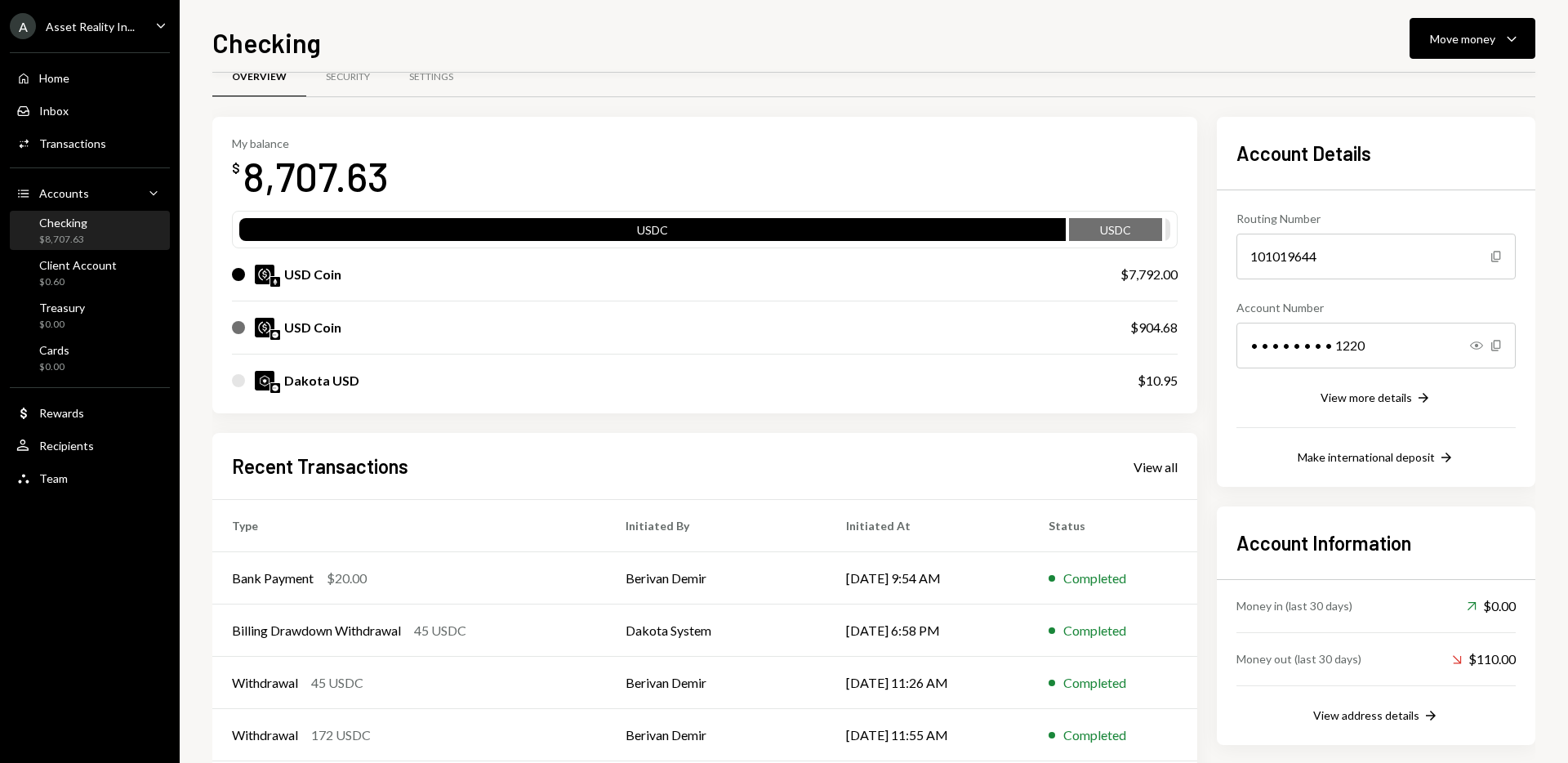
click at [763, 429] on div "My balance $ 8,707.63 USDC USDC USD Coin $7,792.00 USD Coin $904.68 Dakota USD …" at bounding box center [705, 466] width 985 height 697
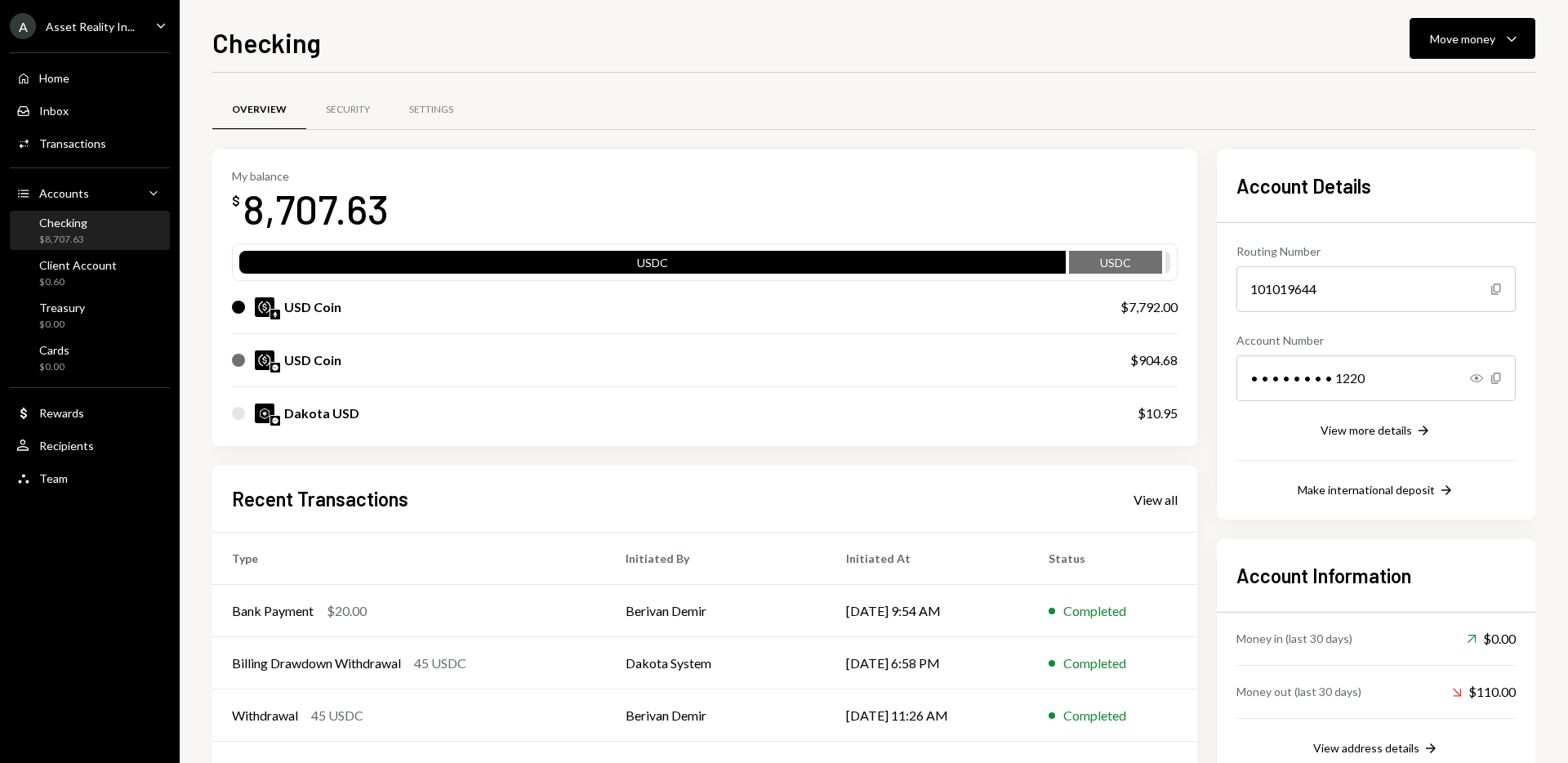
drag, startPoint x: 433, startPoint y: 35, endPoint x: 405, endPoint y: 25, distance: 29.7
click at [433, 35] on div "Checking Move money Caret Down" at bounding box center [873, 40] width 1323 height 36
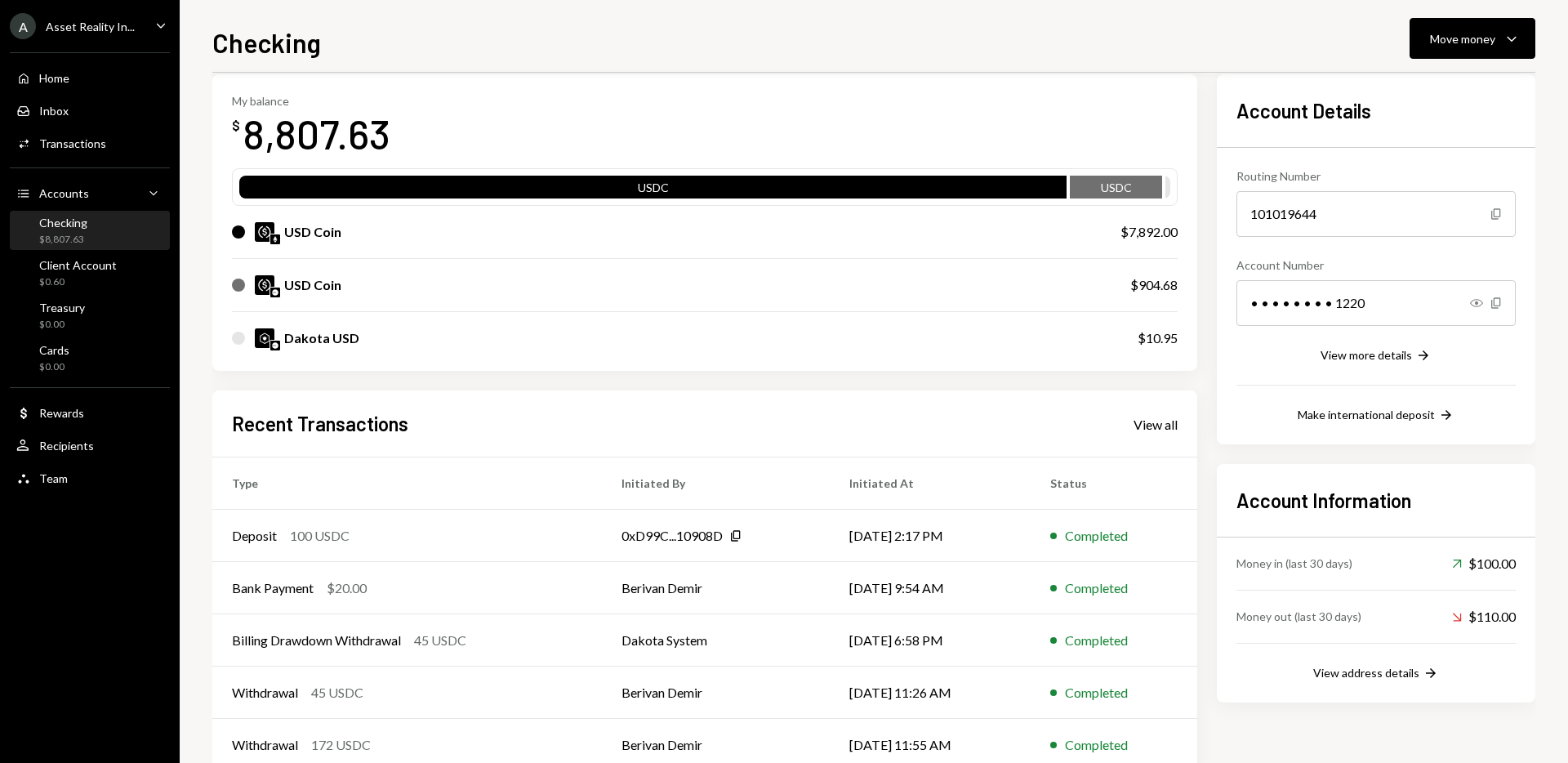
scroll to position [76, 0]
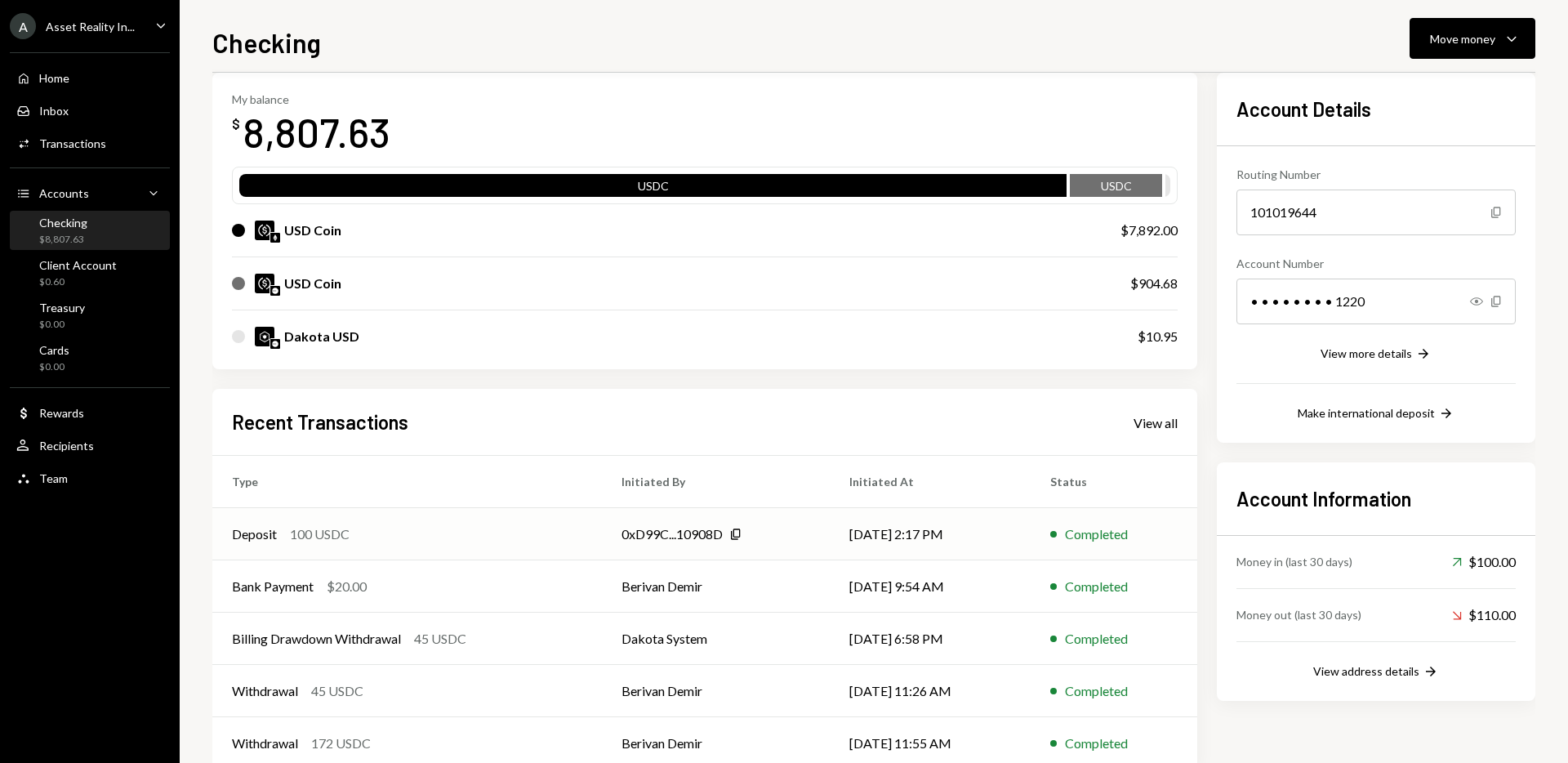
click at [903, 539] on td "[DATE] 2:17 PM" at bounding box center [930, 534] width 201 height 52
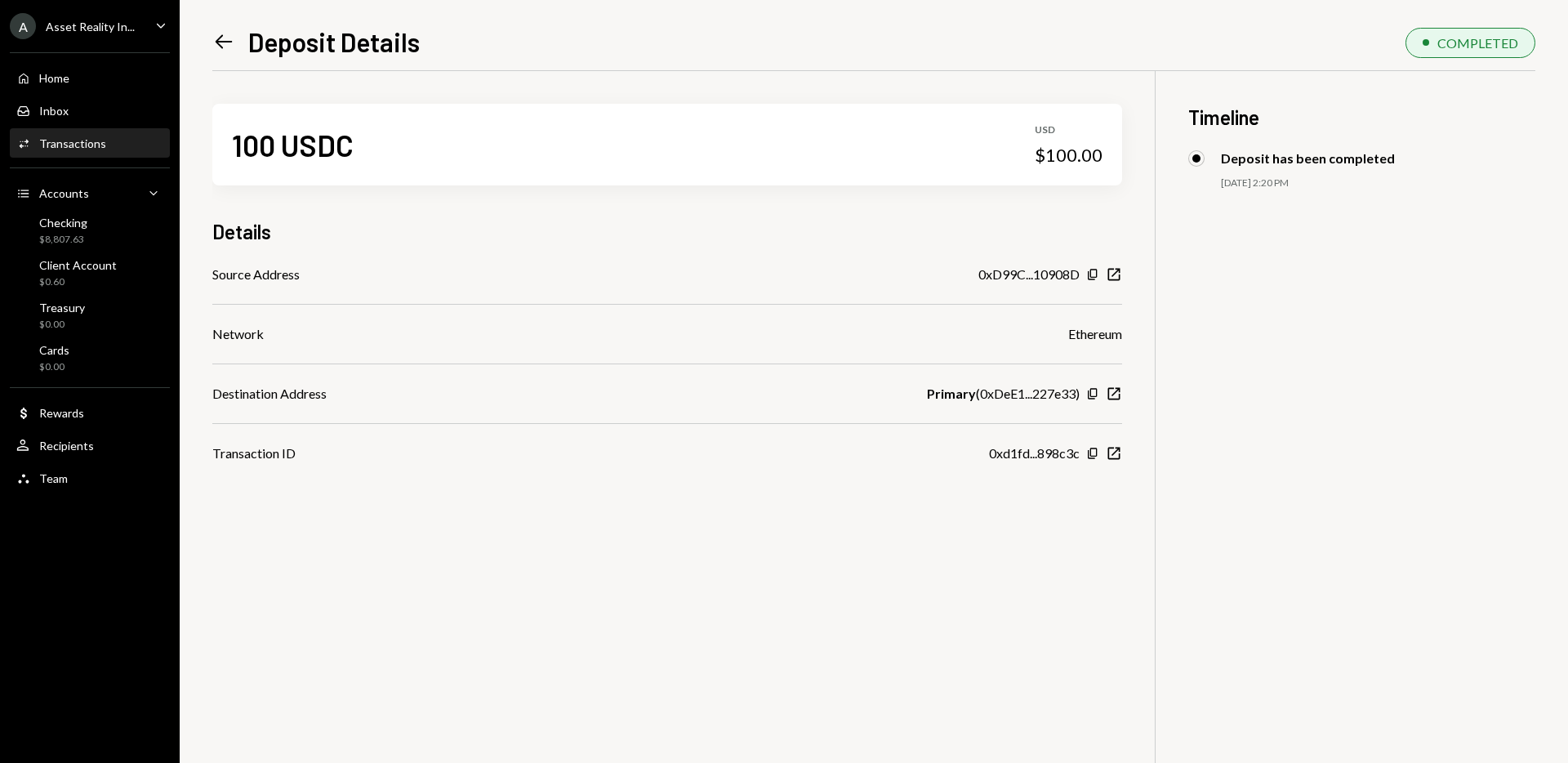
click at [223, 40] on icon "Left Arrow" at bounding box center [223, 41] width 23 height 23
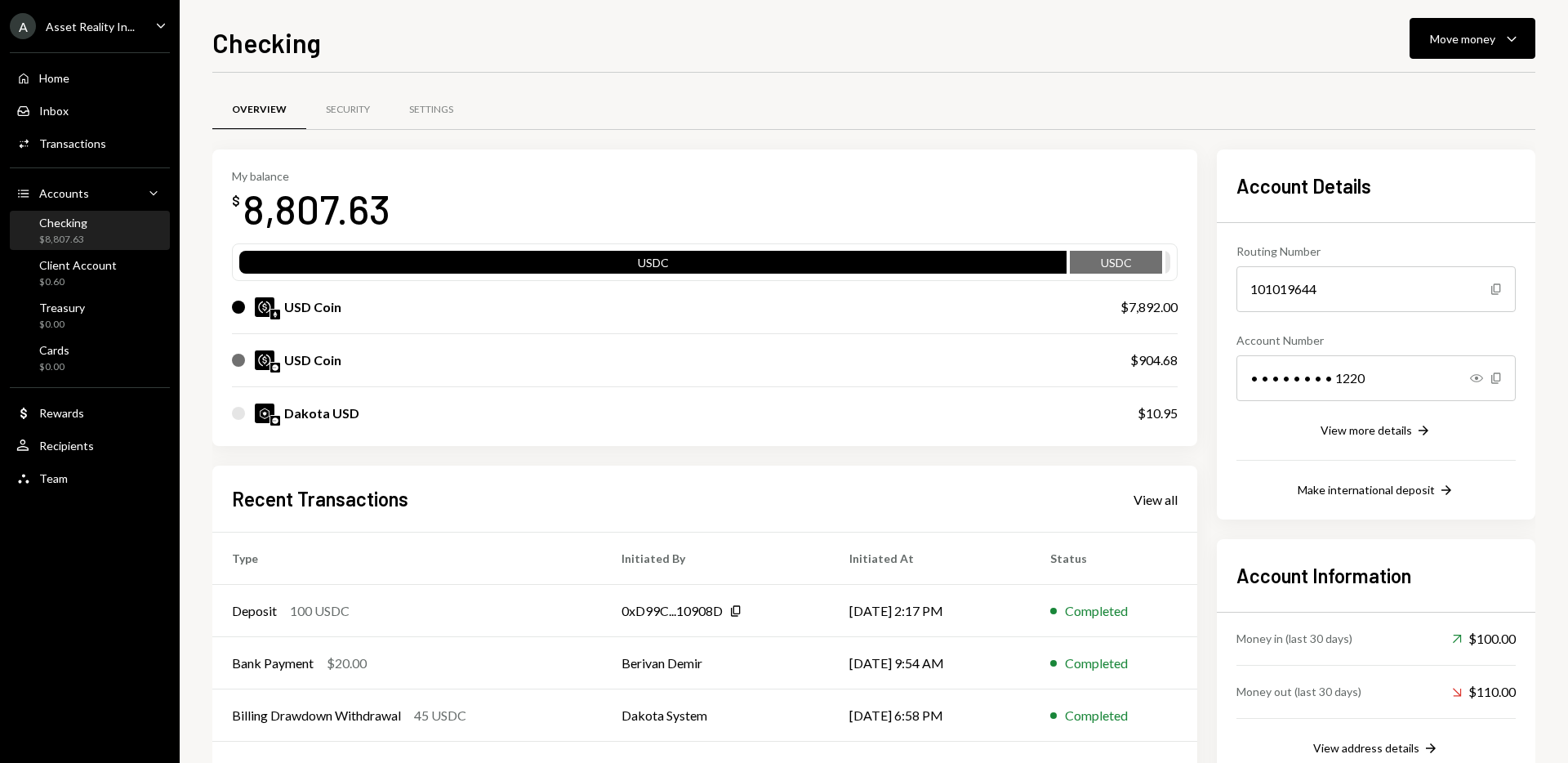
click at [1209, 525] on div "My balance $ 8,807.63 USDC USDC USD Coin $7,892.00 USD Coin $904.68 Dakota USD …" at bounding box center [873, 498] width 1323 height 697
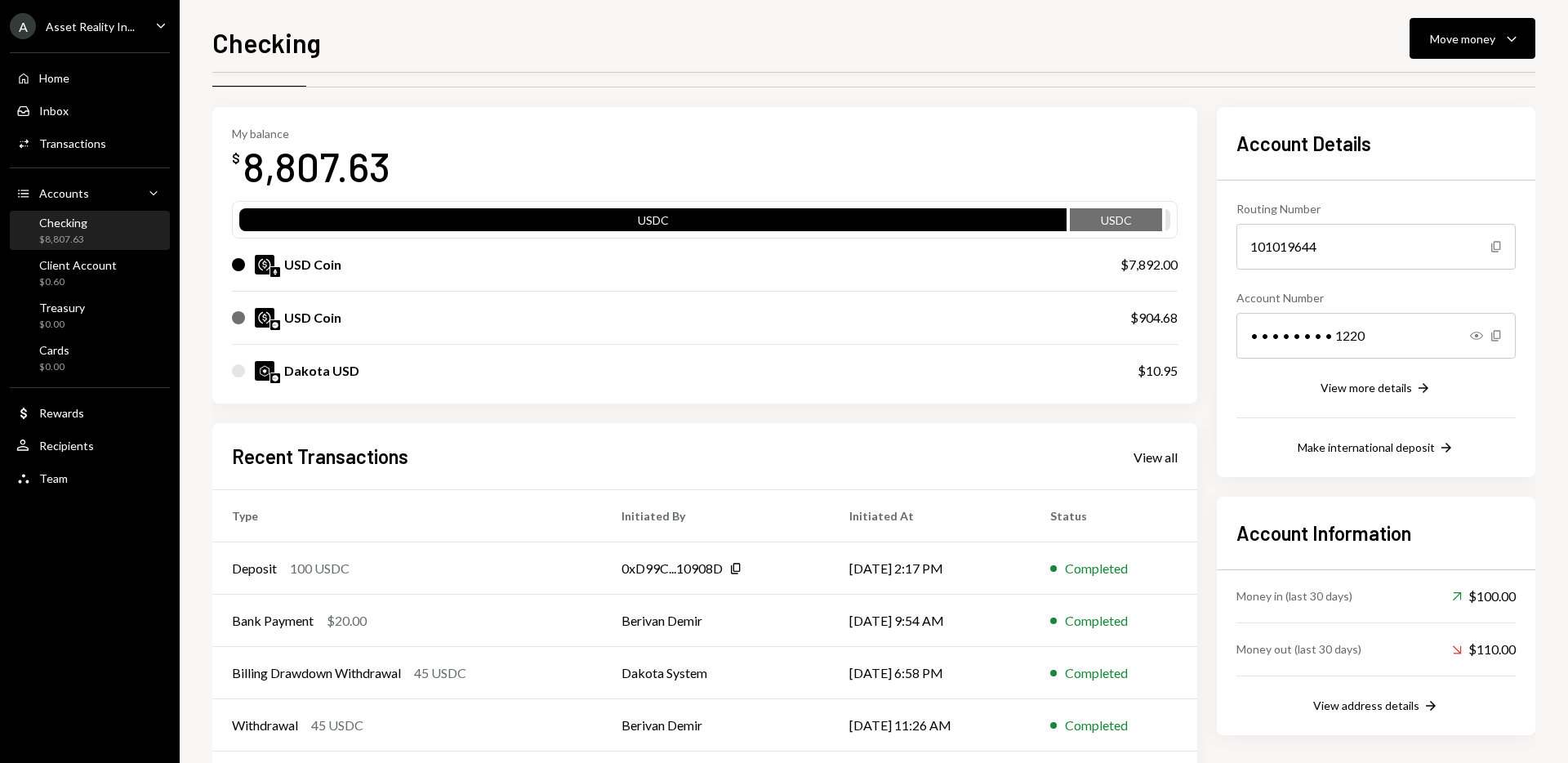
scroll to position [35, 0]
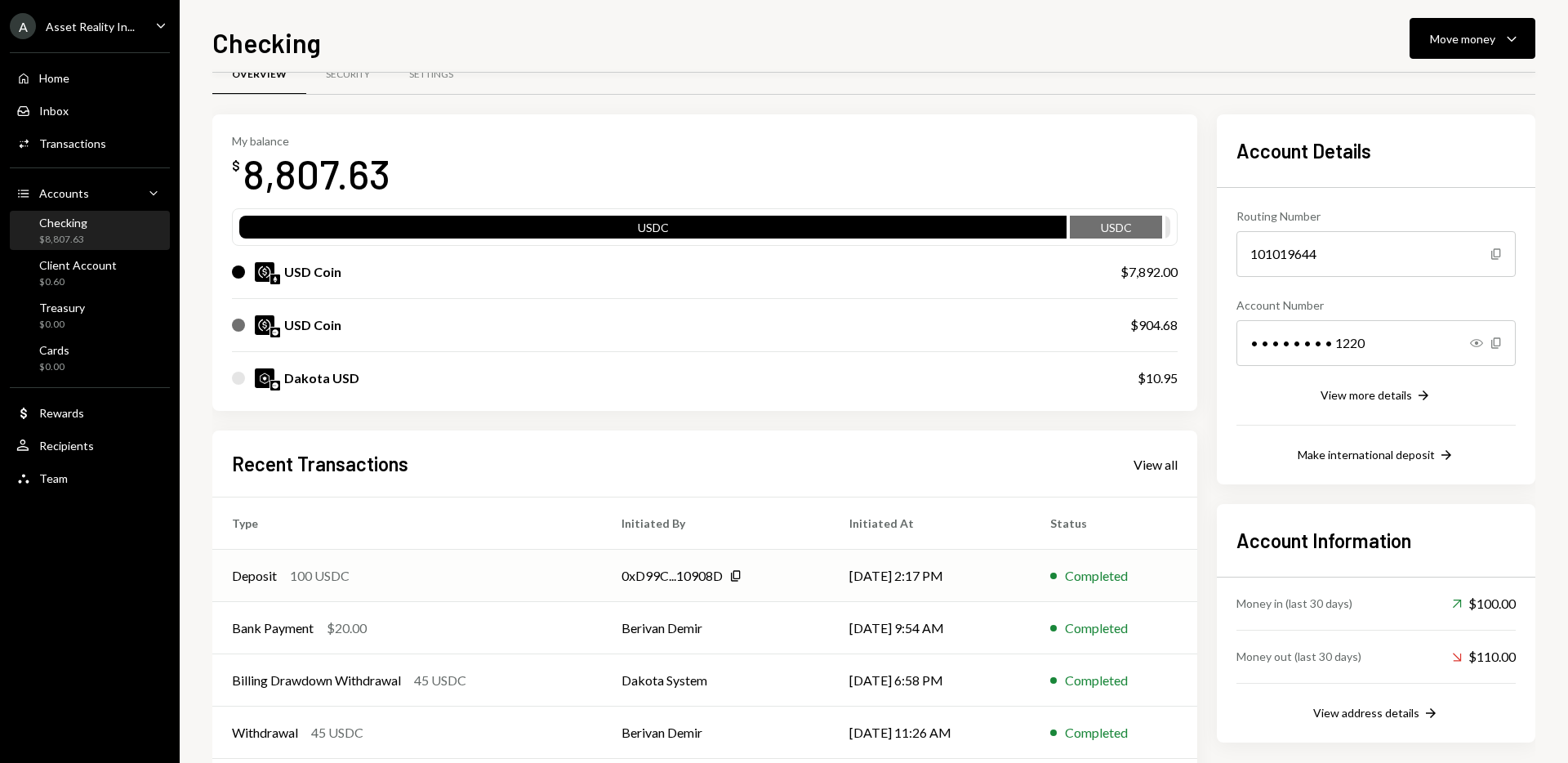
click at [873, 576] on td "[DATE] 2:17 PM" at bounding box center [930, 576] width 201 height 52
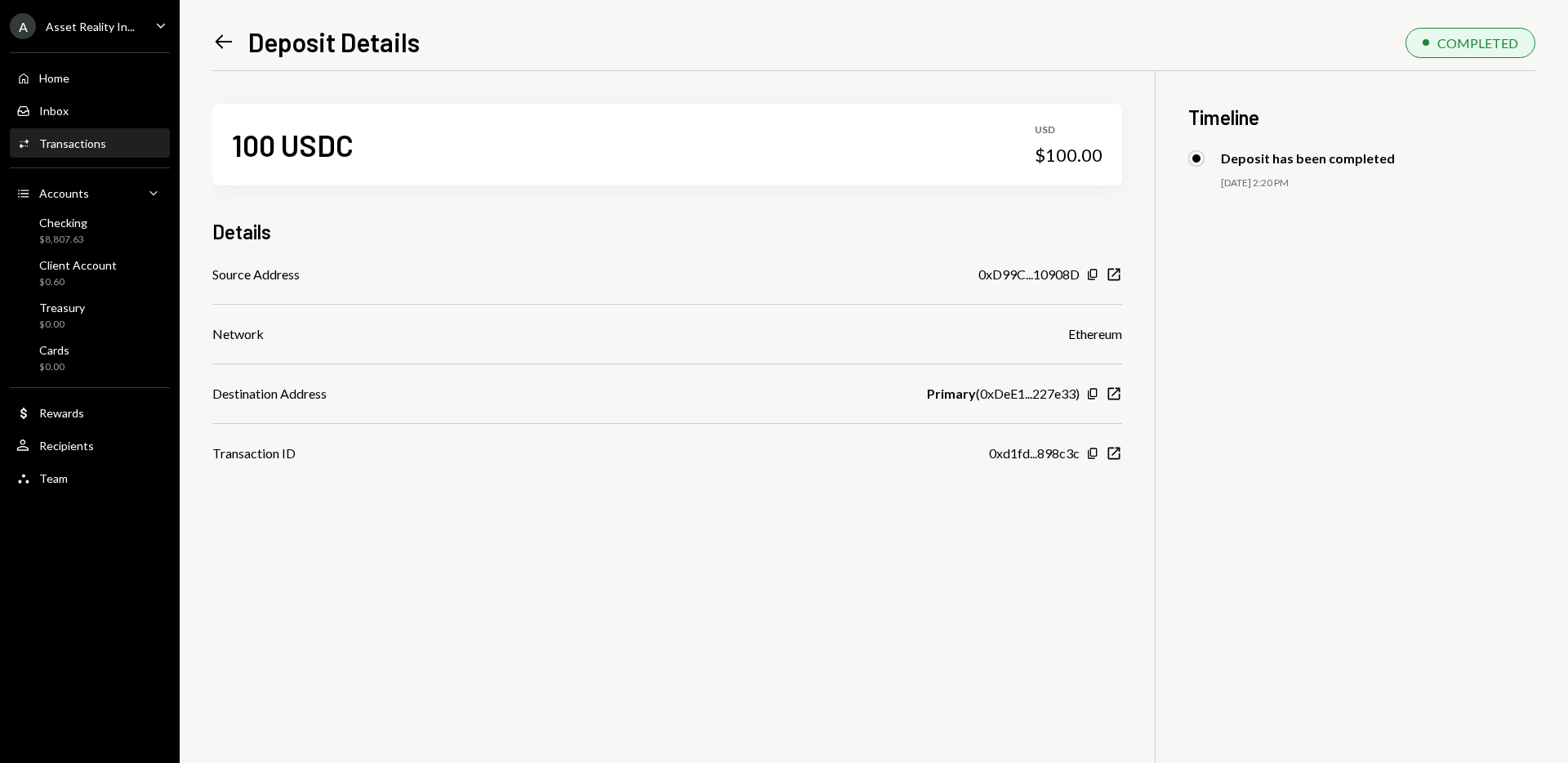
click at [214, 44] on icon "Left Arrow" at bounding box center [223, 41] width 23 height 23
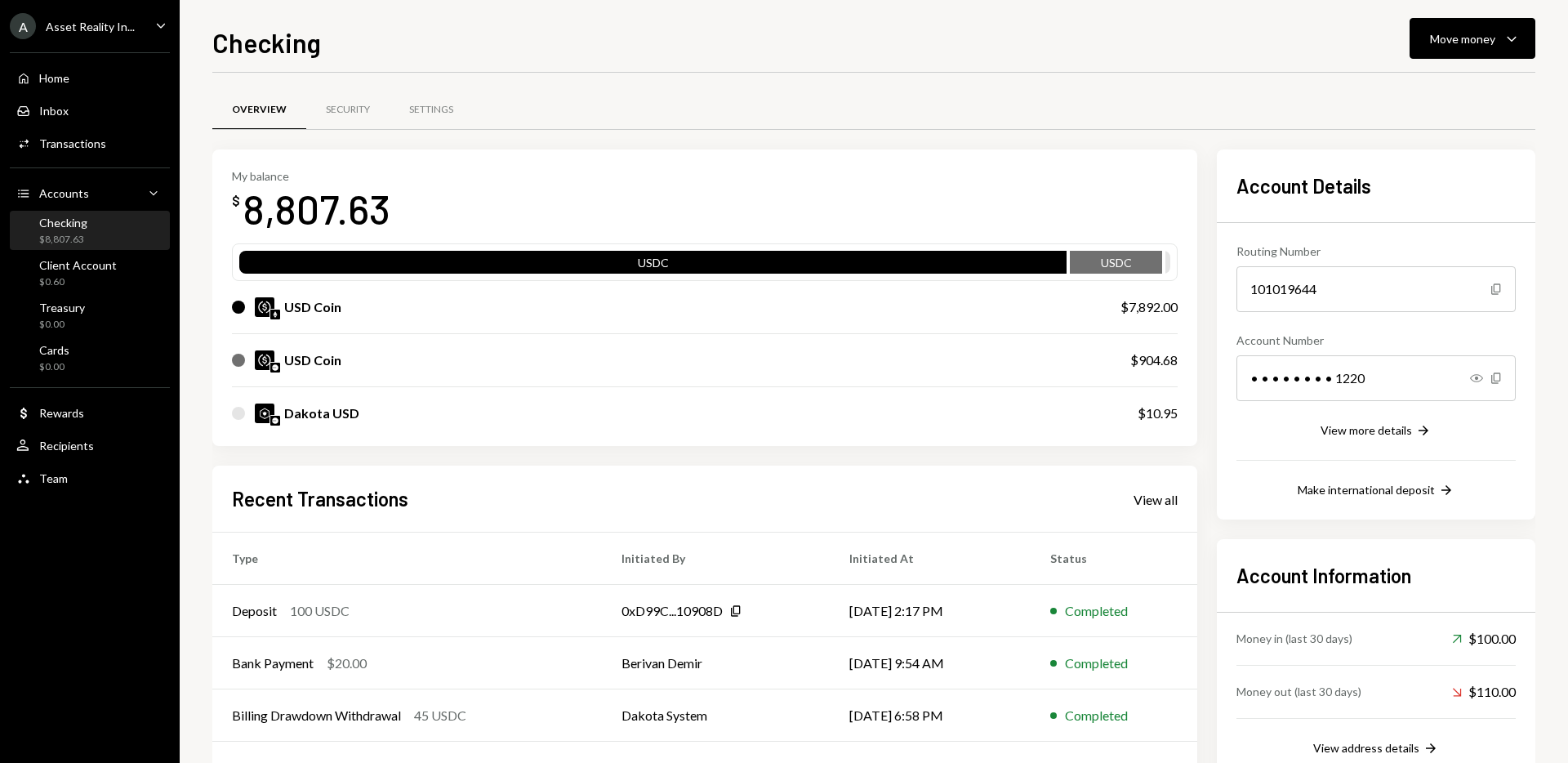
click at [1190, 460] on div "My balance $ 8,807.63 USDC USDC USD Coin $7,892.00 USD Coin $904.68 Dakota USD …" at bounding box center [705, 498] width 985 height 697
click at [1201, 471] on div "My balance $ 8,807.63 USDC USDC USD Coin $7,892.00 USD Coin $904.68 Dakota USD …" at bounding box center [873, 498] width 1323 height 697
click at [1204, 461] on div "My balance $ 8,807.63 USDC USDC USD Coin $7,892.00 USD Coin $904.68 Dakota USD …" at bounding box center [873, 498] width 1323 height 697
click at [830, 618] on td "[DATE] 2:17 PM" at bounding box center [930, 611] width 201 height 52
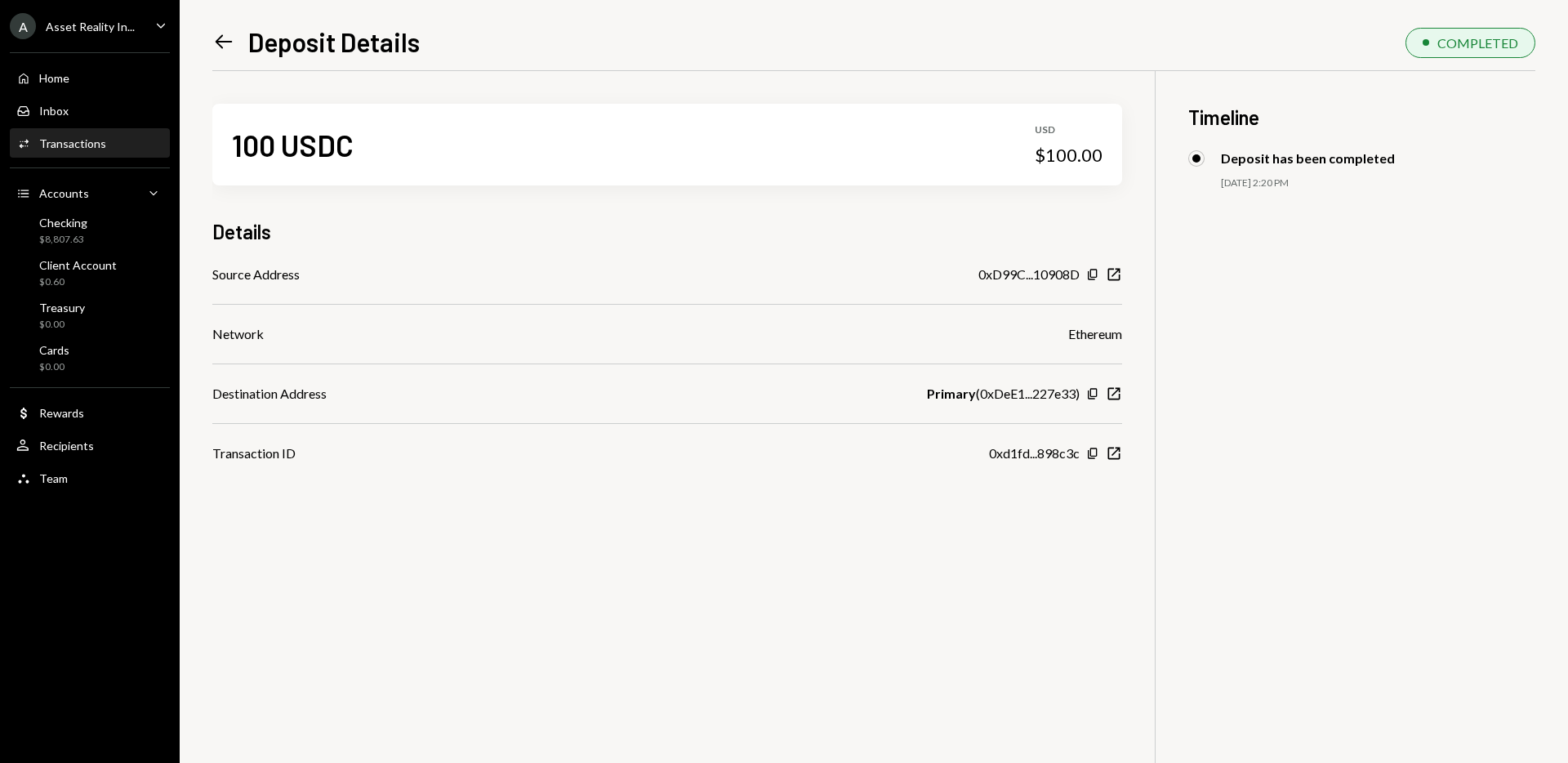
click at [218, 39] on icon at bounding box center [224, 42] width 17 height 14
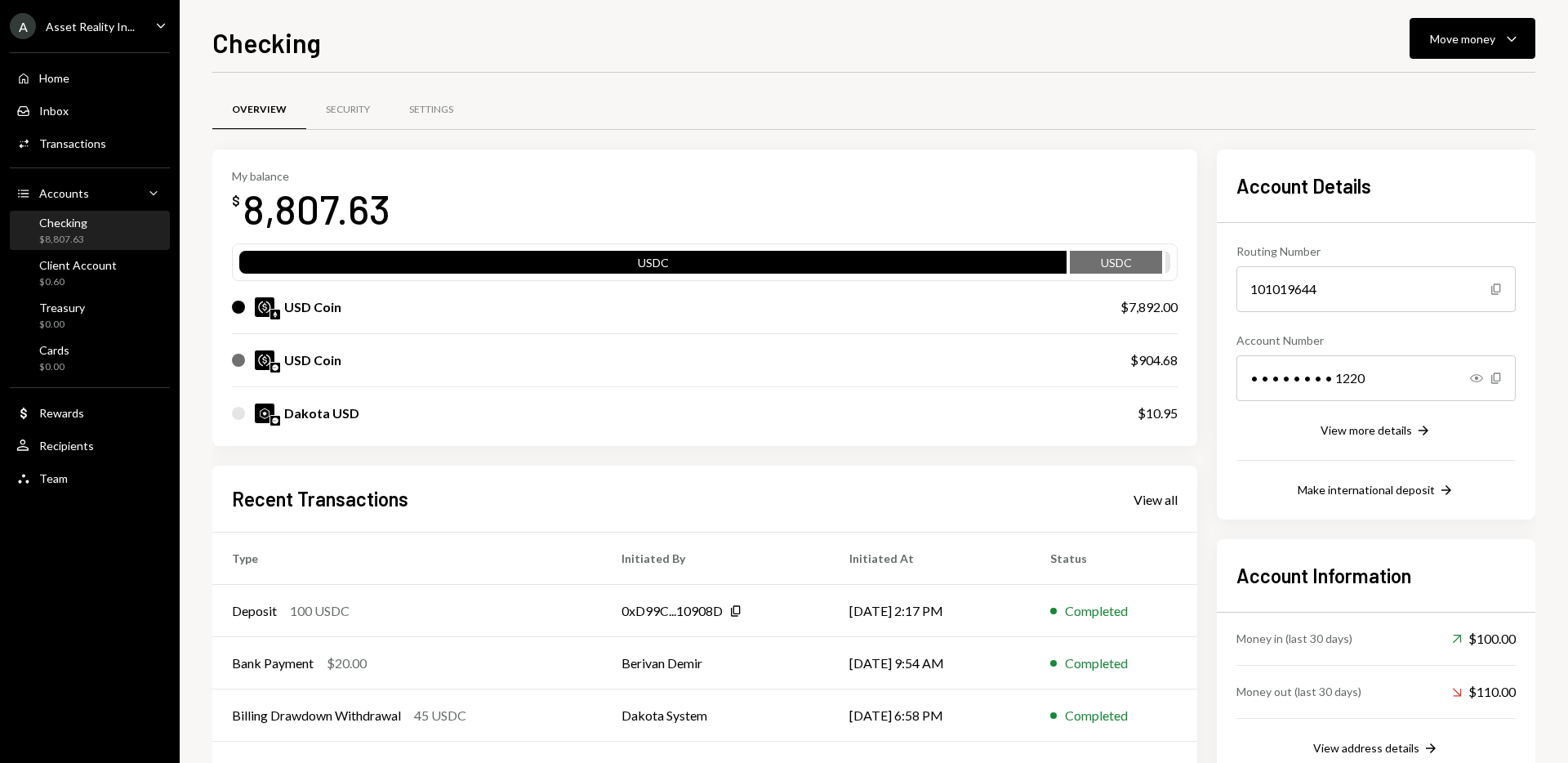
click at [1204, 134] on div "Overview Security Settings" at bounding box center [873, 119] width 1323 height 61
click at [1205, 177] on div "My balance $ 8,807.63 USDC USDC USD Coin $7,892.00 USD Coin $904.68 Dakota USD …" at bounding box center [873, 498] width 1323 height 697
click at [324, 323] on div "USD Coin $7,892.00" at bounding box center [705, 308] width 946 height 52
click at [917, 615] on td "[DATE] 2:17 PM" at bounding box center [930, 611] width 201 height 52
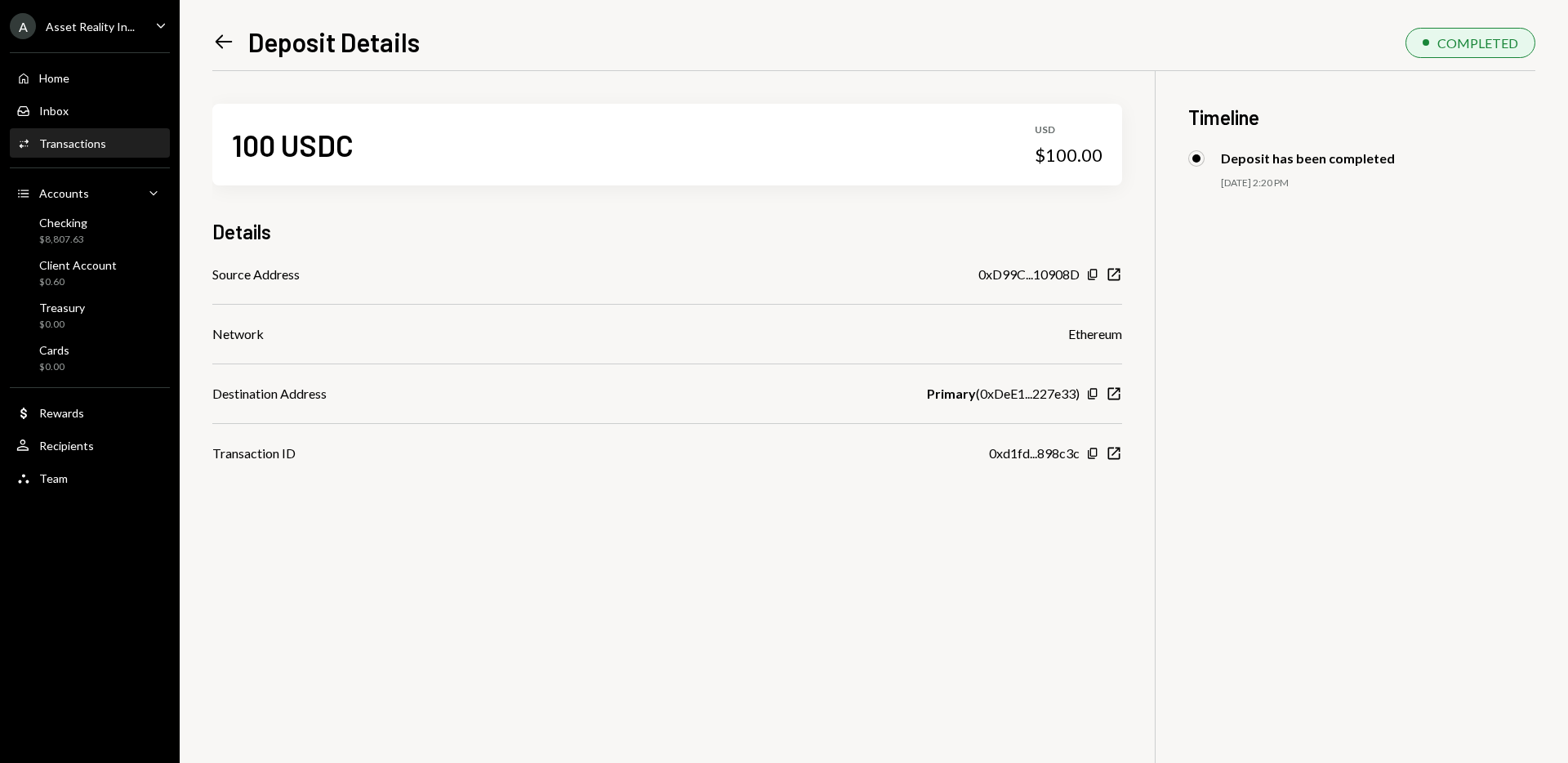
click at [226, 45] on icon "Left Arrow" at bounding box center [223, 41] width 23 height 23
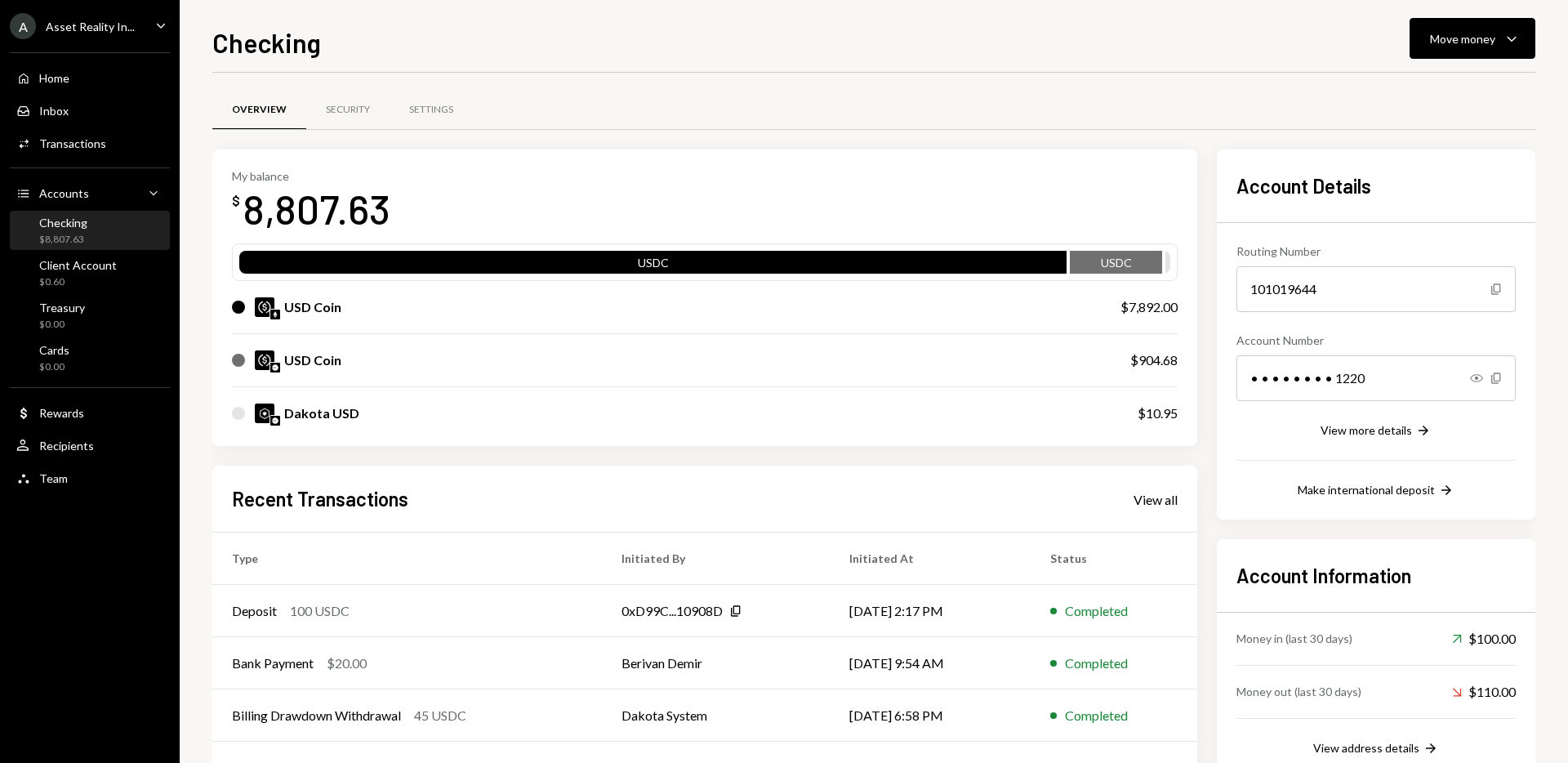
click at [1204, 456] on div "My balance $ 8,807.63 USDC USDC USD Coin $7,892.00 USD Coin $904.68 Dakota USD …" at bounding box center [873, 498] width 1323 height 697
click at [772, 50] on div "Checking Move money Caret Down" at bounding box center [873, 40] width 1323 height 36
click at [72, 282] on div "$0.60" at bounding box center [78, 282] width 77 height 14
click at [1215, 193] on div "My balance $ 8,807.63 USDC USDC USD Coin $7,892.00 USD Coin $904.68 Dakota USD …" at bounding box center [873, 498] width 1323 height 697
click at [1202, 145] on div "Overview Security Settings" at bounding box center [873, 119] width 1323 height 61
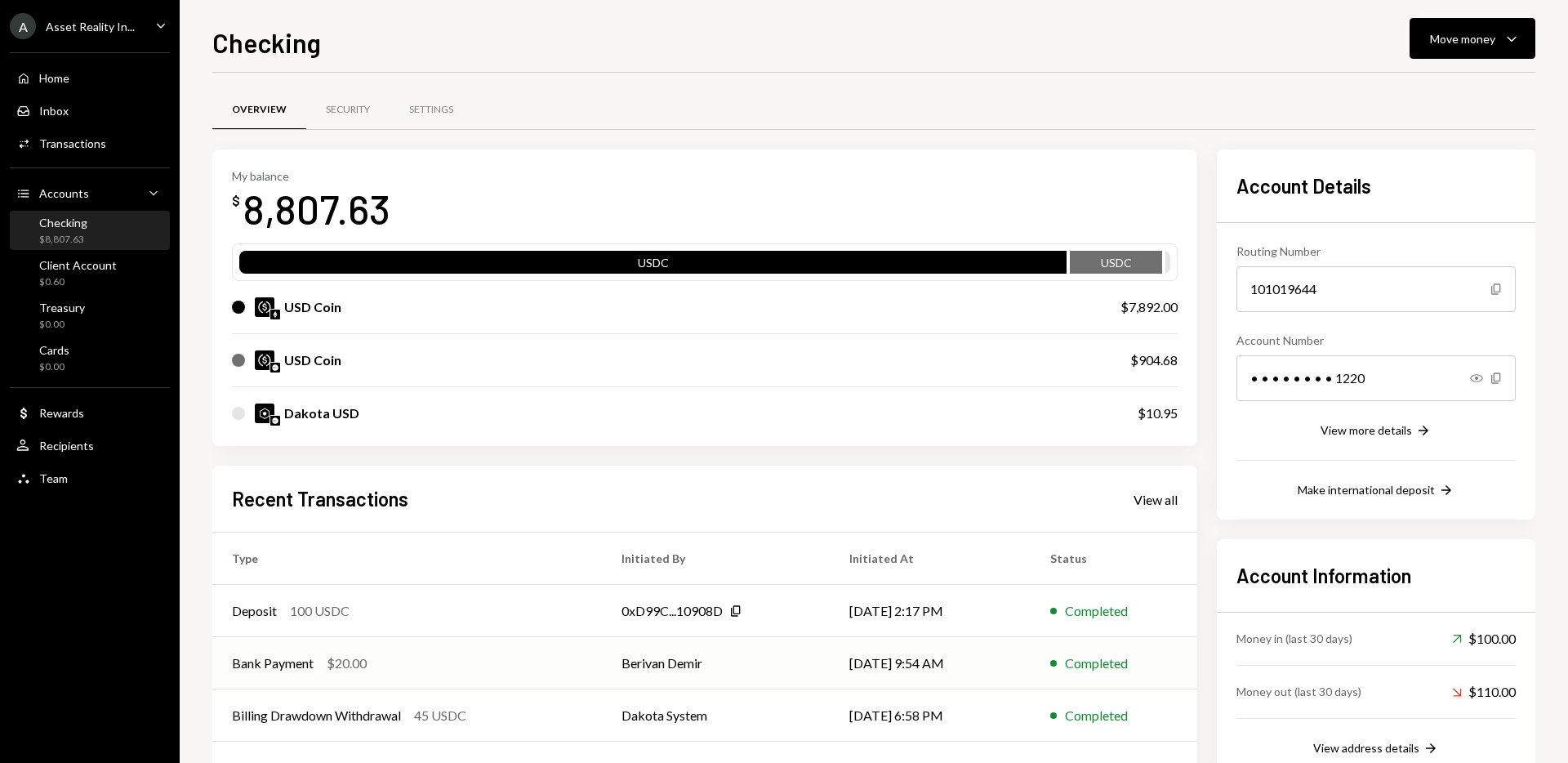
click at [699, 668] on td "Berivan Demir" at bounding box center [716, 664] width 228 height 52
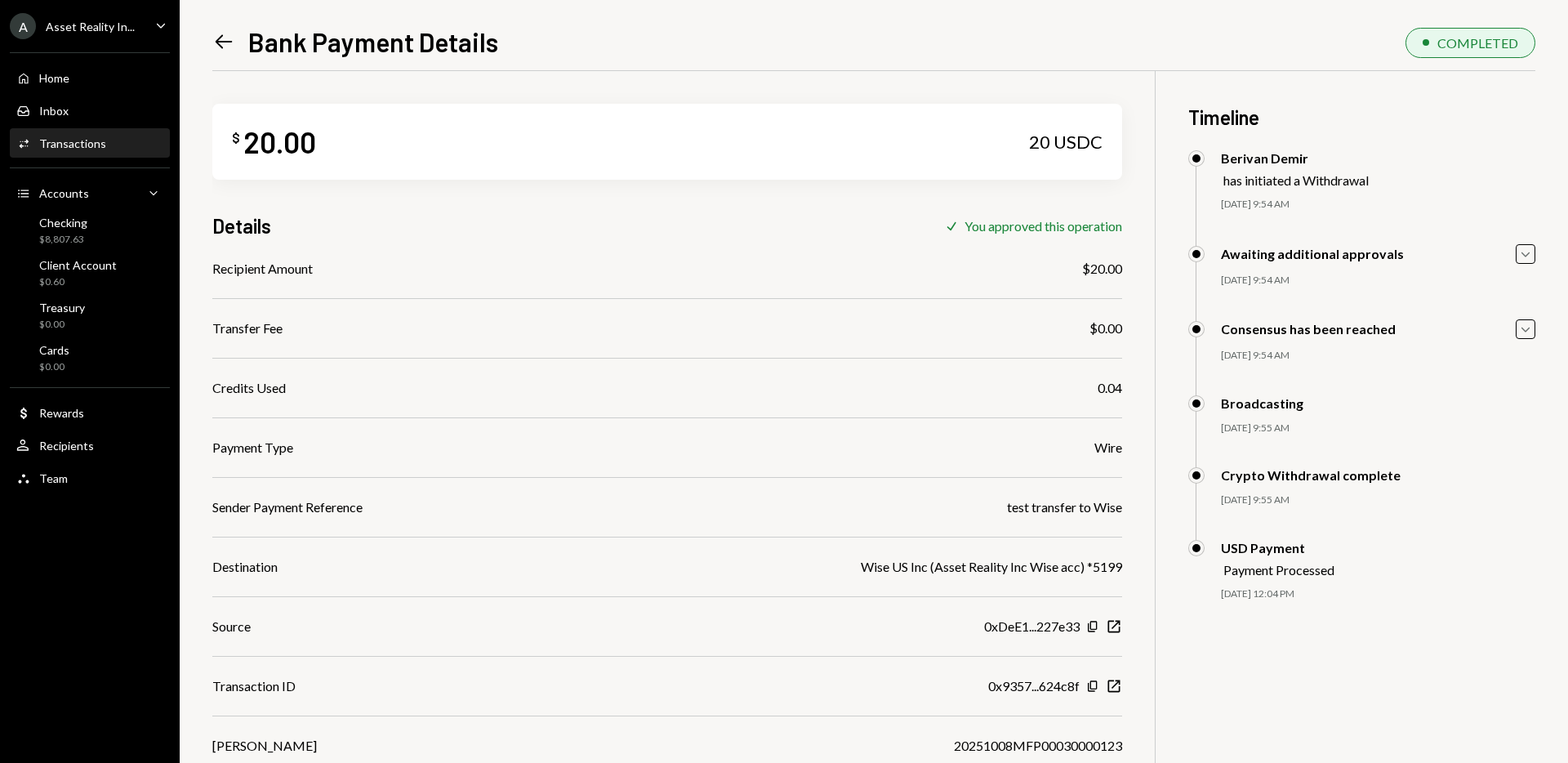
click at [218, 41] on icon at bounding box center [224, 42] width 17 height 14
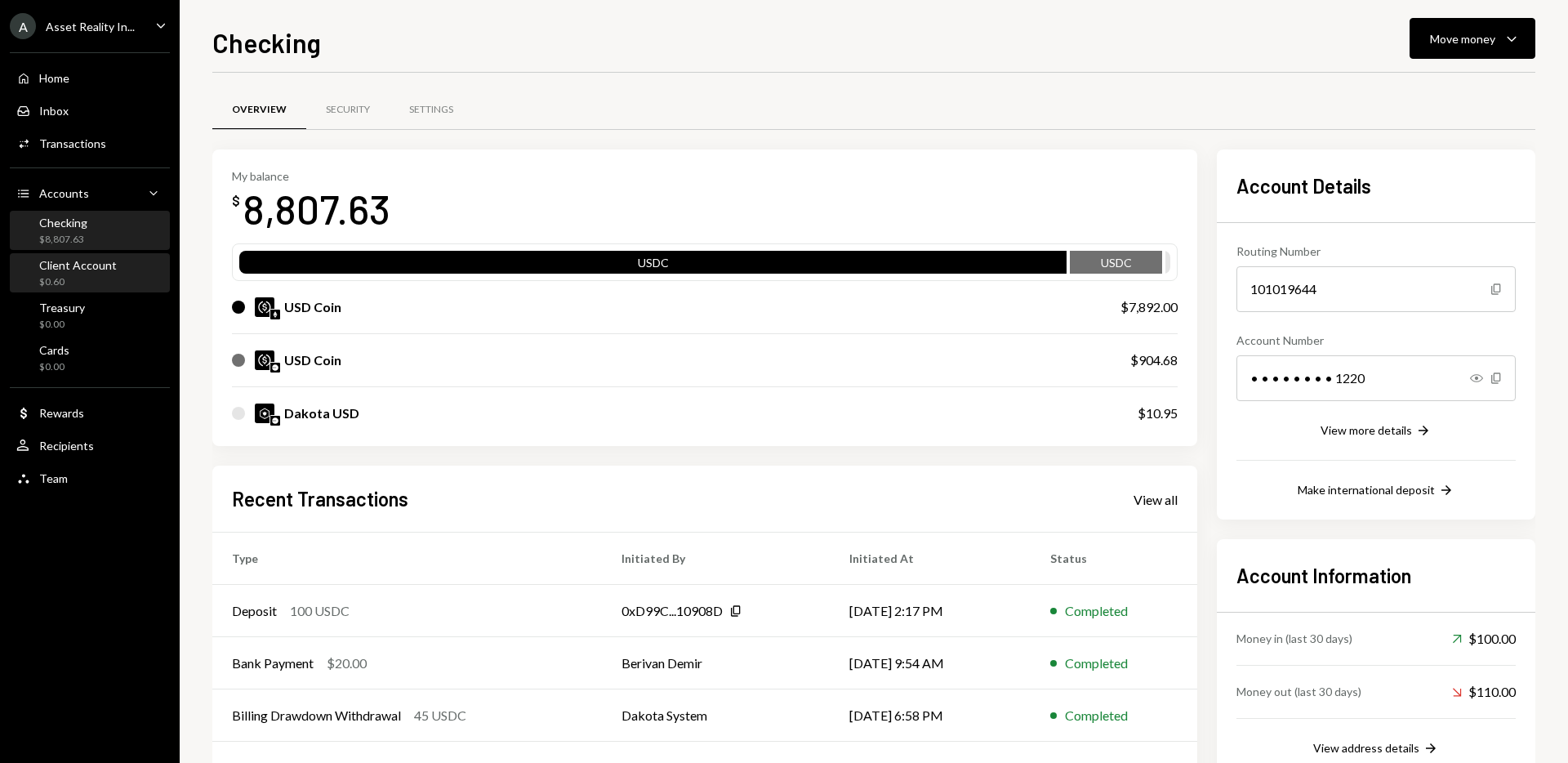
click at [97, 262] on div "Client Account" at bounding box center [78, 265] width 77 height 14
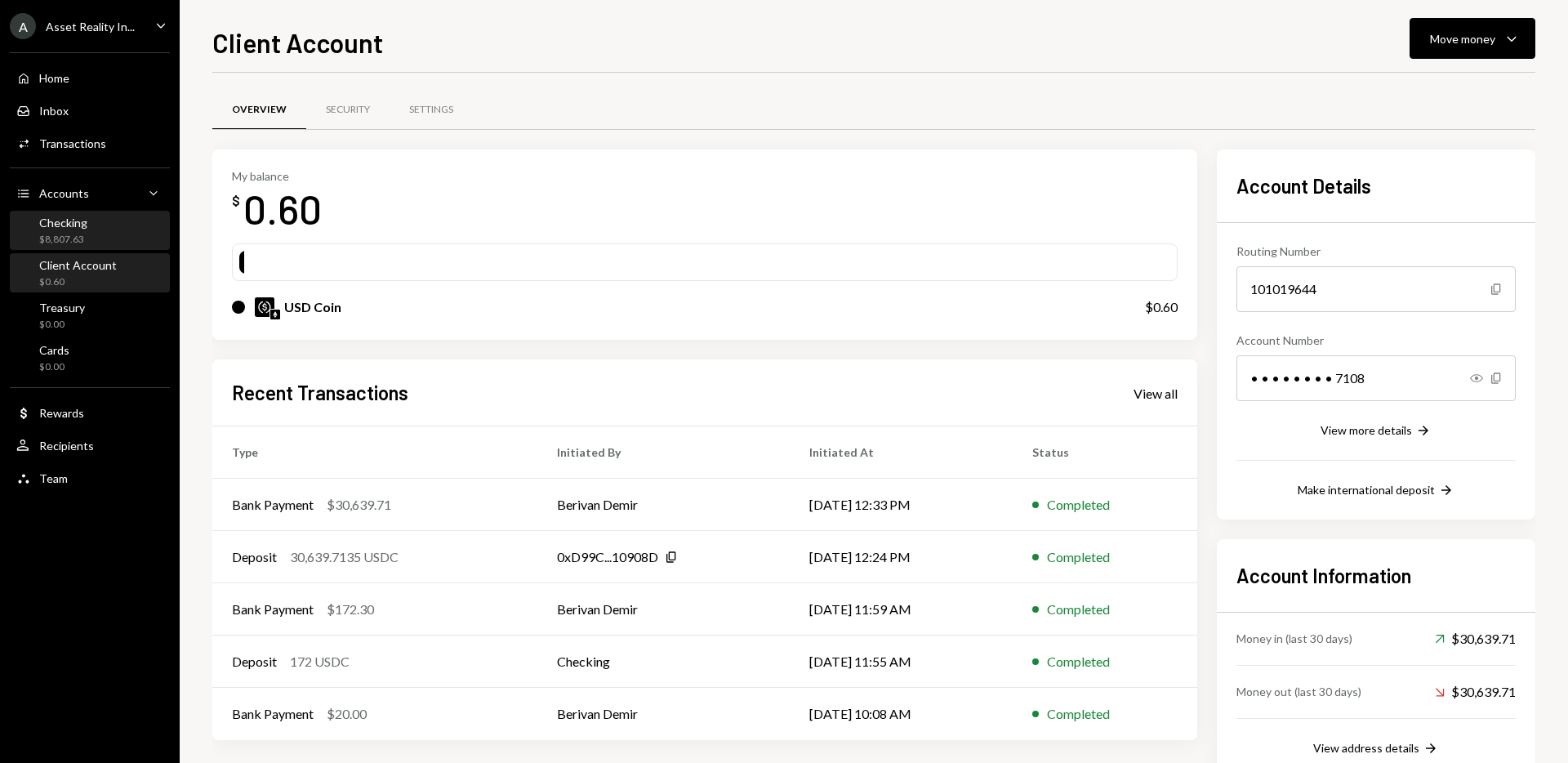
click at [98, 223] on div "Checking $8,807.63" at bounding box center [89, 231] width 147 height 31
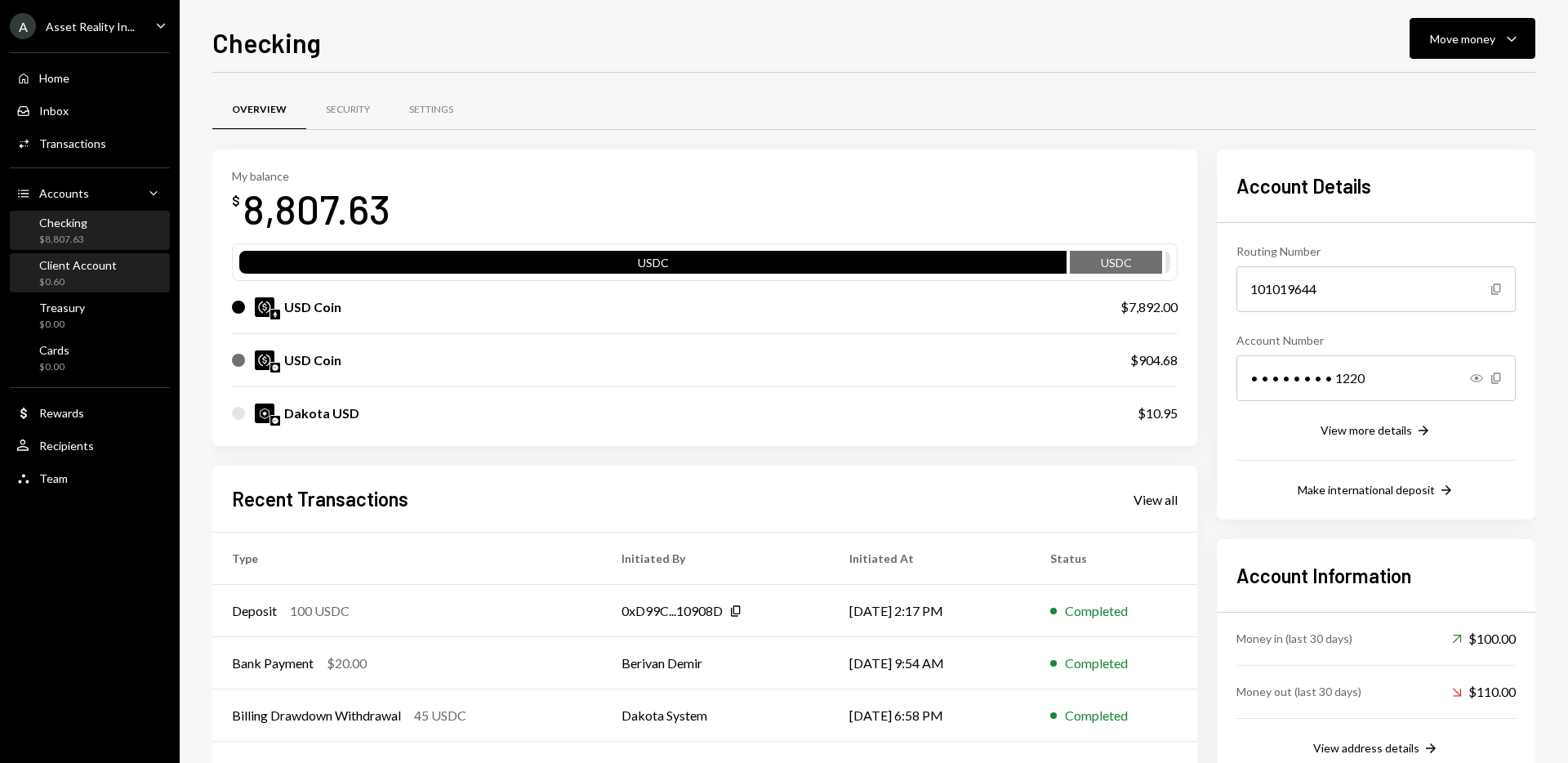
click at [139, 259] on div "Client Account $0.60" at bounding box center [89, 273] width 147 height 31
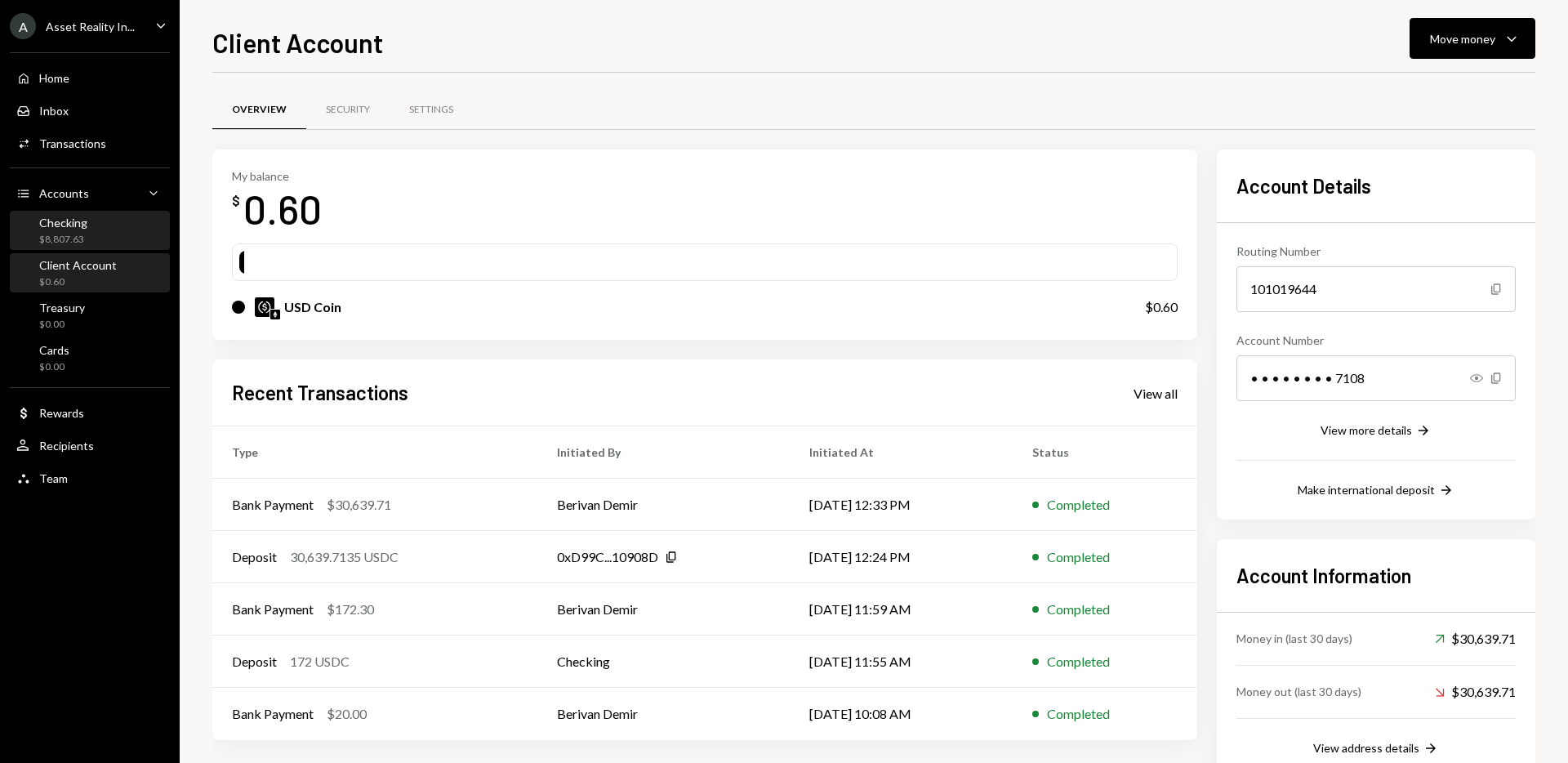
click at [92, 224] on div "Checking $8,807.63" at bounding box center [89, 231] width 147 height 31
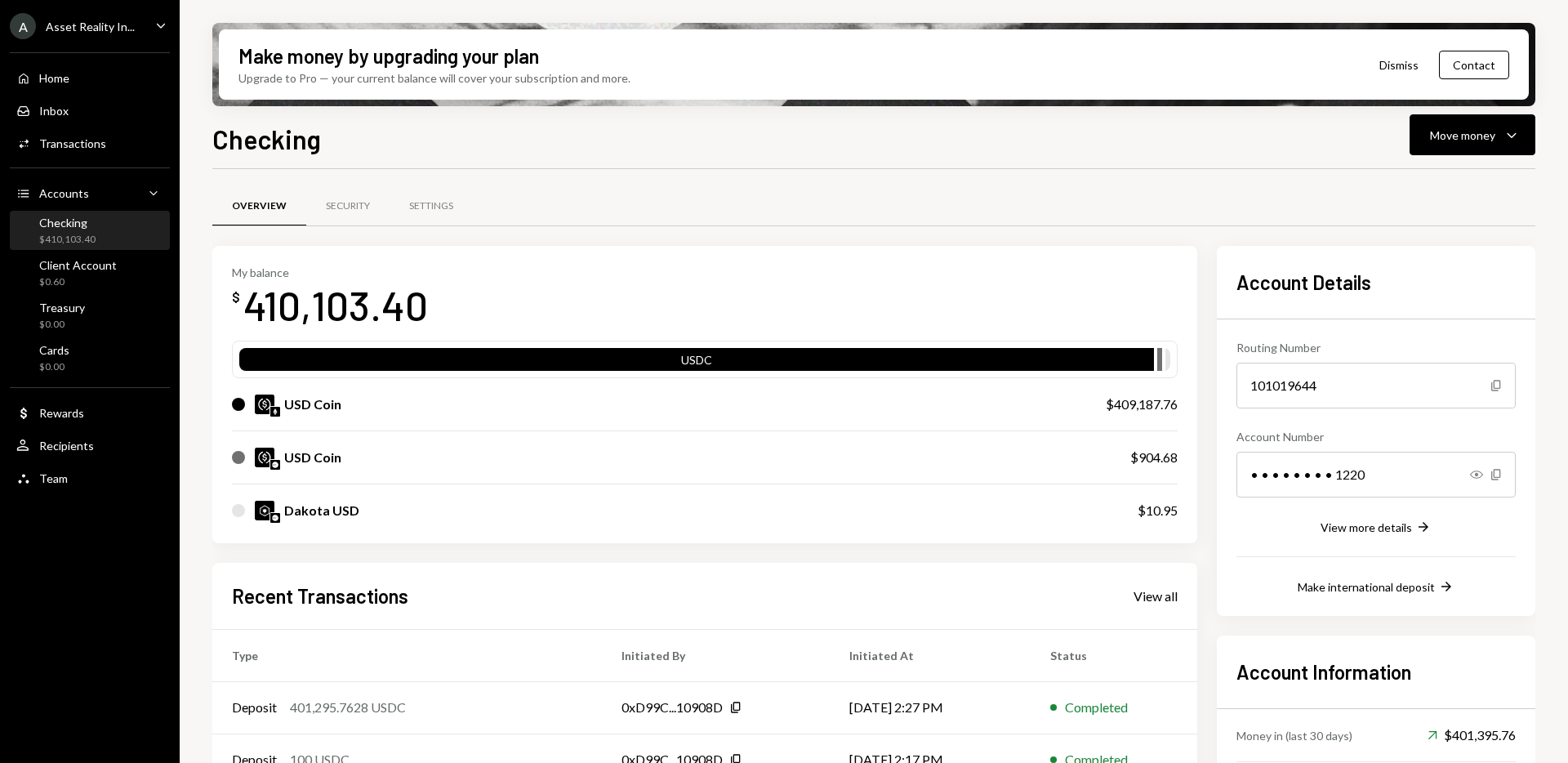
drag, startPoint x: 1185, startPoint y: 187, endPoint x: 1211, endPoint y: 176, distance: 28.2
click at [1186, 187] on div "Overview Security Settings" at bounding box center [873, 207] width 1323 height 42
click at [1375, 60] on button "Dismiss" at bounding box center [1398, 65] width 80 height 39
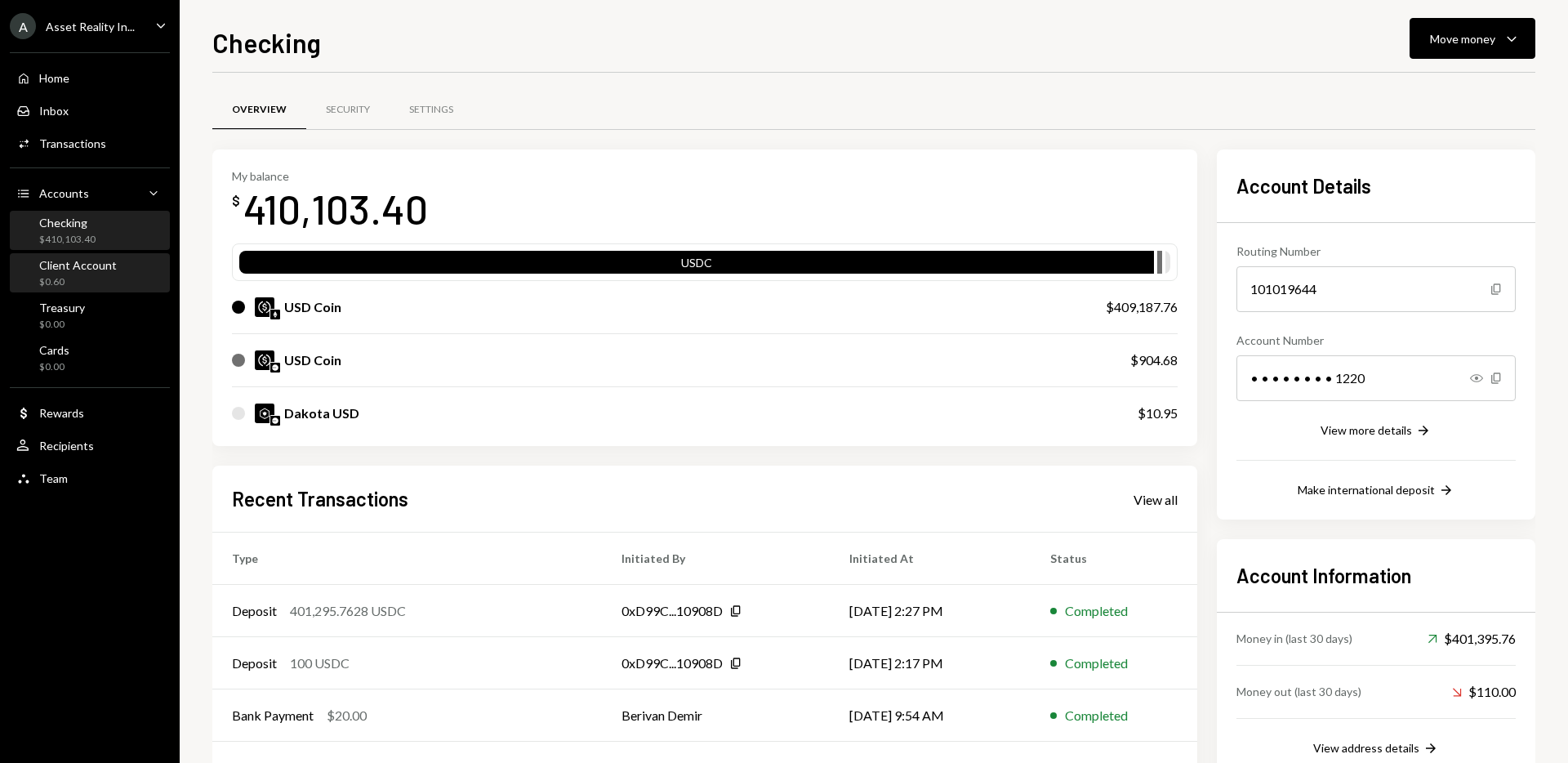
click at [74, 266] on div "Client Account" at bounding box center [78, 265] width 77 height 14
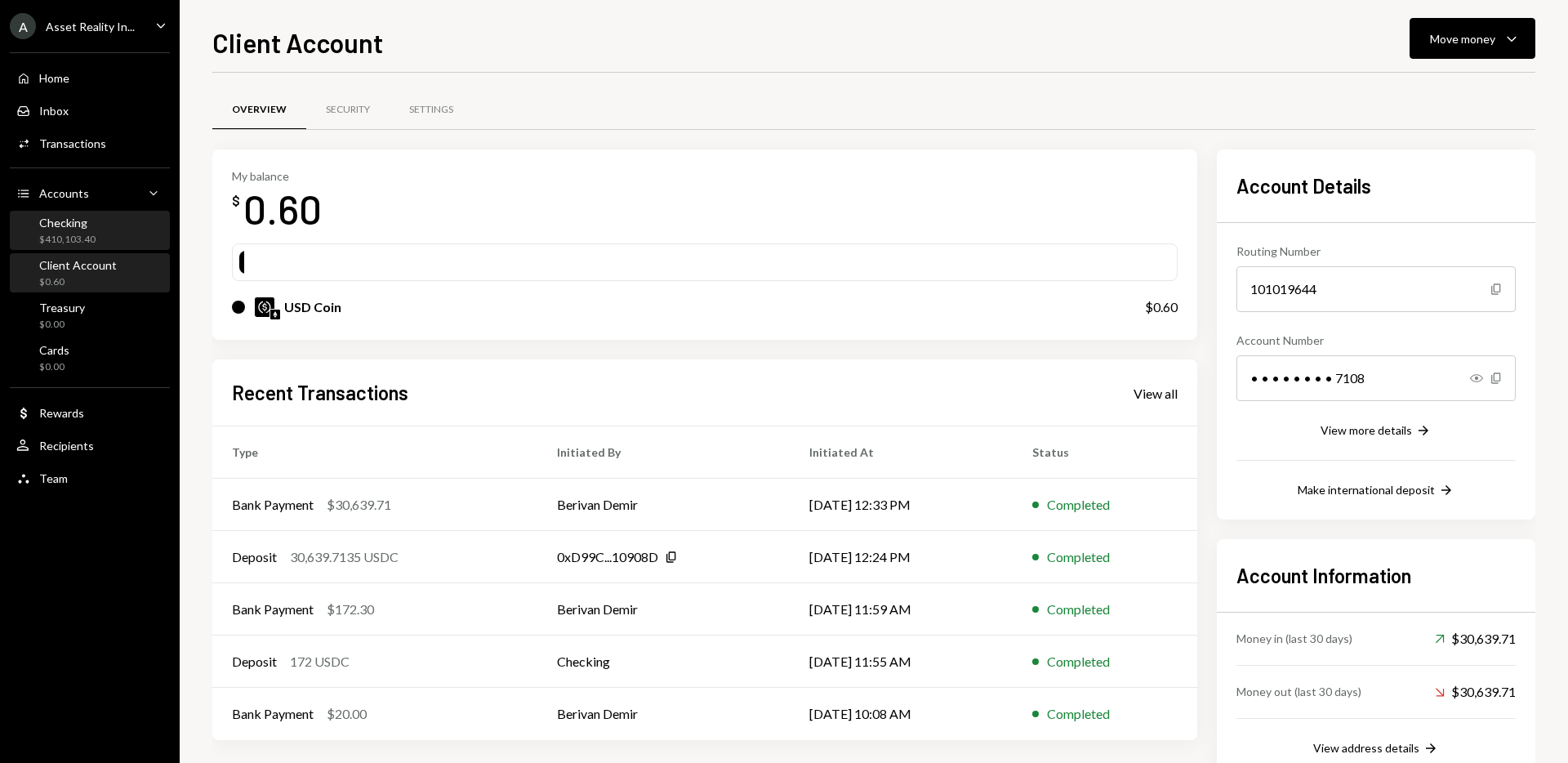
click at [108, 237] on div "Checking $410,103.40" at bounding box center [89, 231] width 147 height 31
